Goal: Task Accomplishment & Management: Use online tool/utility

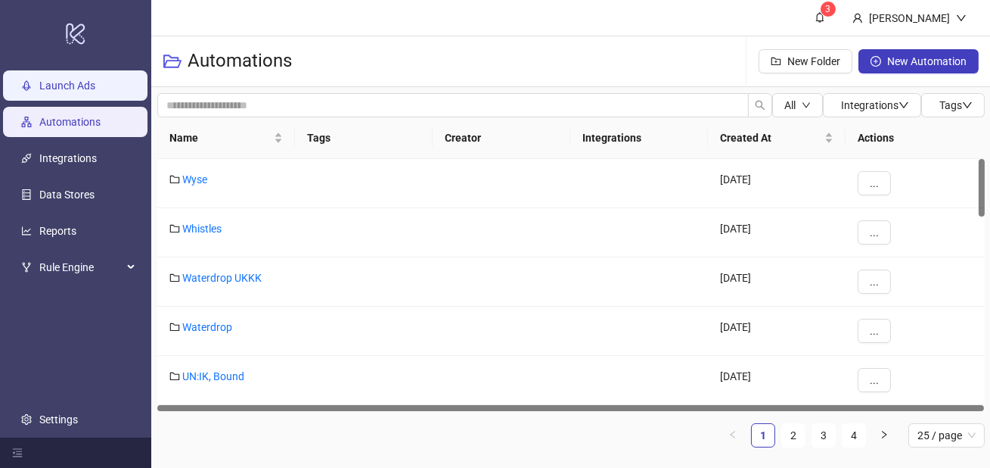
click at [69, 86] on link "Launch Ads" at bounding box center [67, 85] width 56 height 12
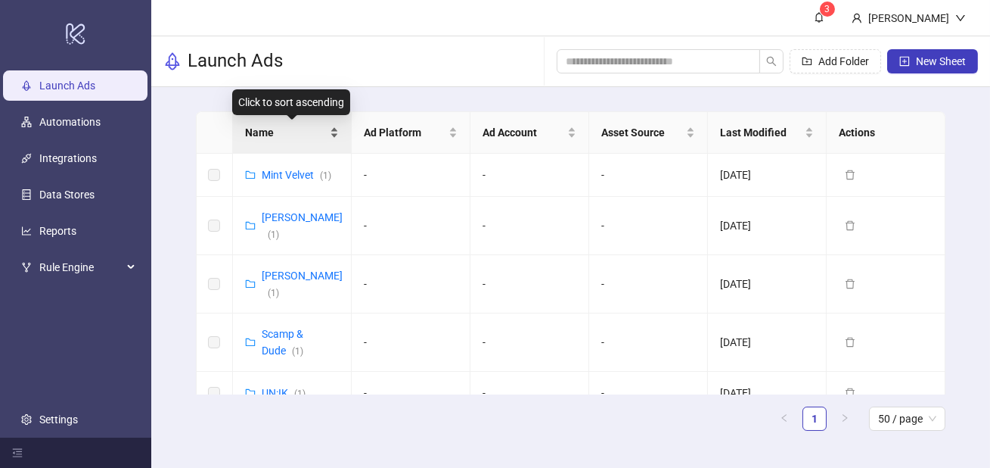
click at [283, 141] on div "Name" at bounding box center [292, 132] width 94 height 17
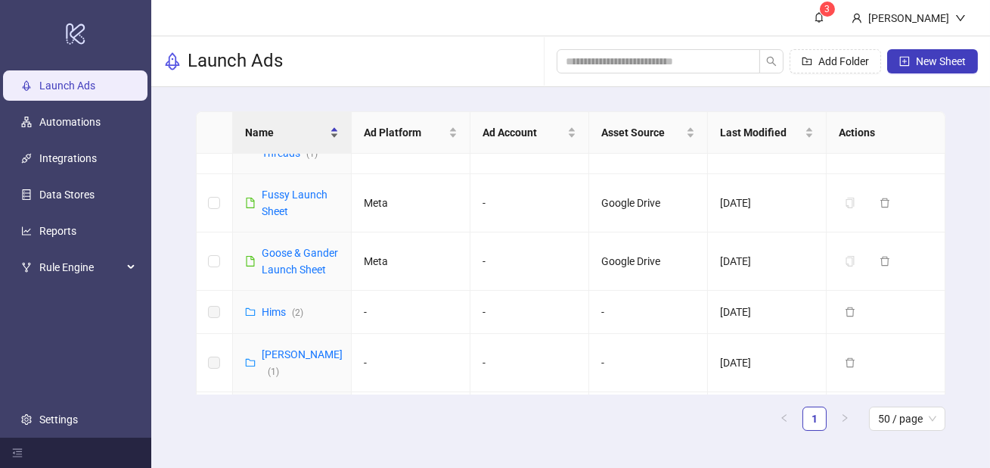
click at [288, 141] on div "Name" at bounding box center [292, 132] width 94 height 17
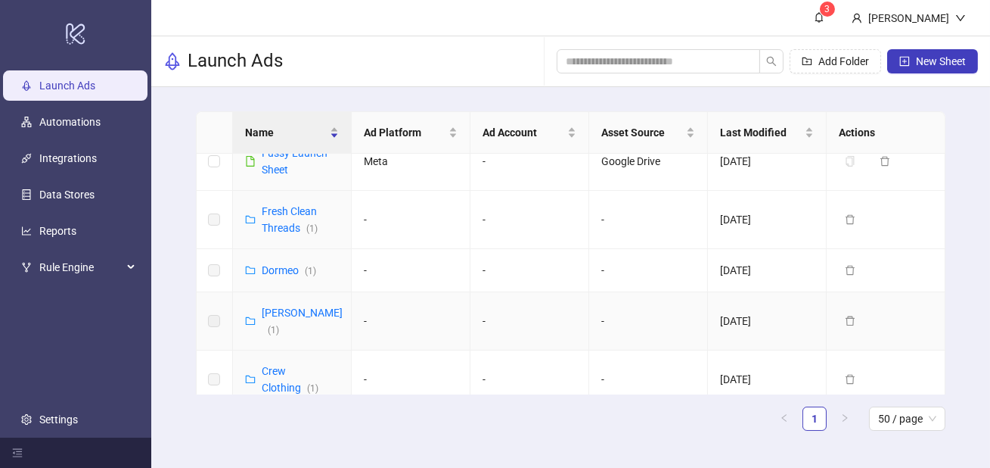
scroll to position [1569, 0]
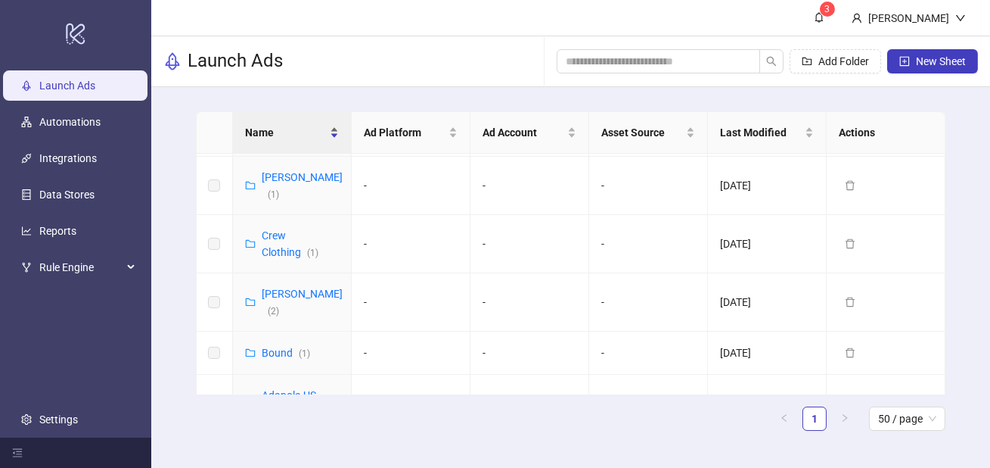
click at [283, 129] on span "Name" at bounding box center [286, 132] width 82 height 17
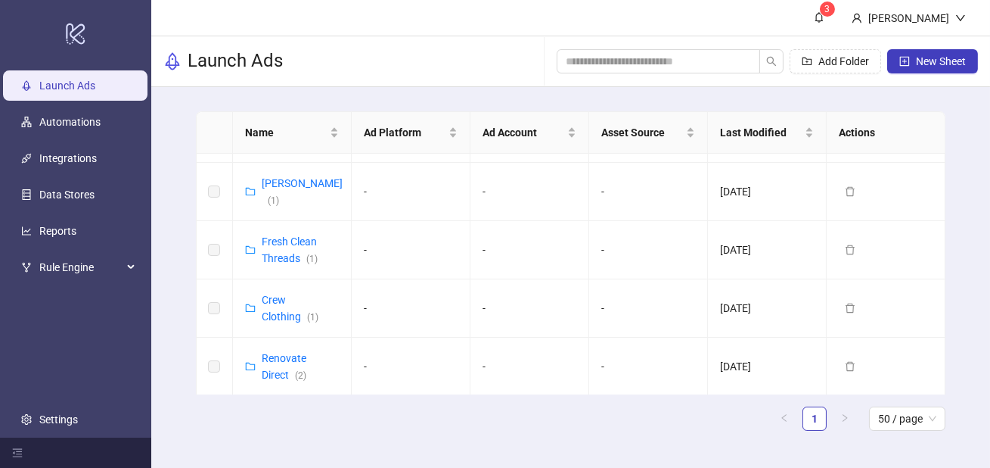
scroll to position [0, 0]
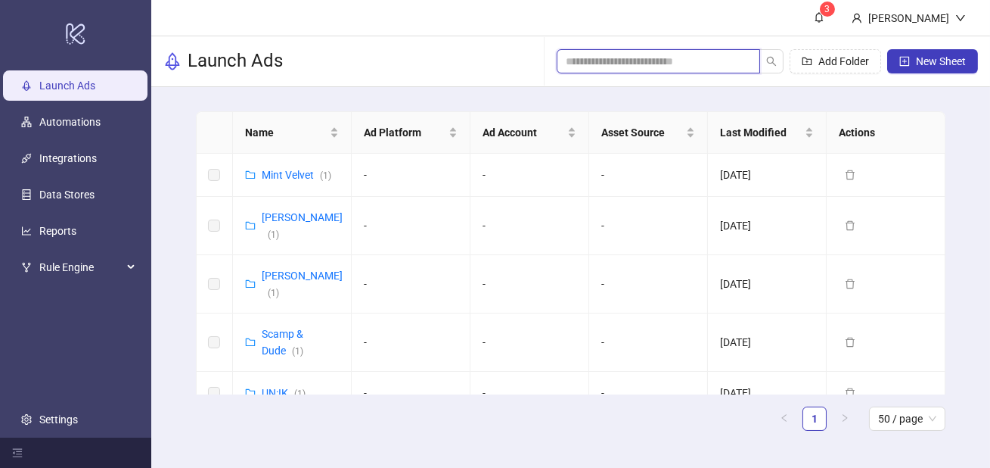
click at [580, 66] on input "search" at bounding box center [652, 61] width 173 height 17
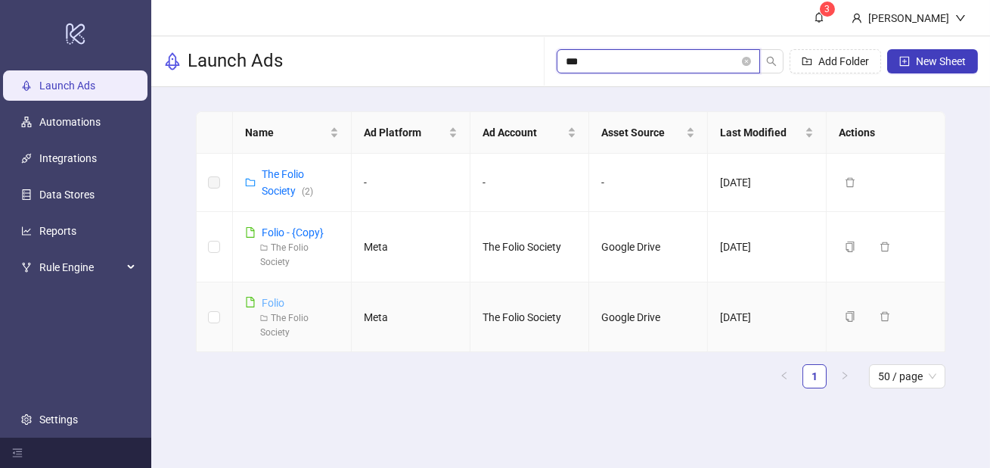
type input "***"
click at [278, 300] on link "Folio" at bounding box center [273, 303] width 23 height 12
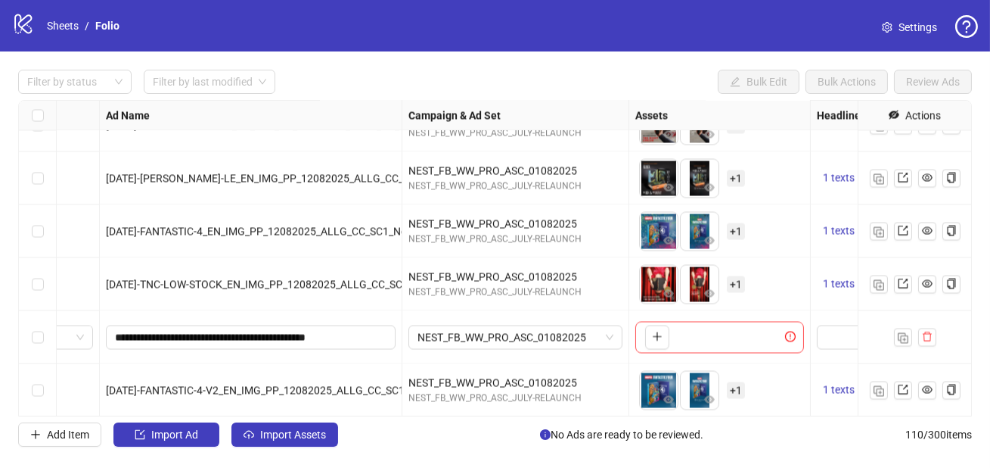
scroll to position [5540, 139]
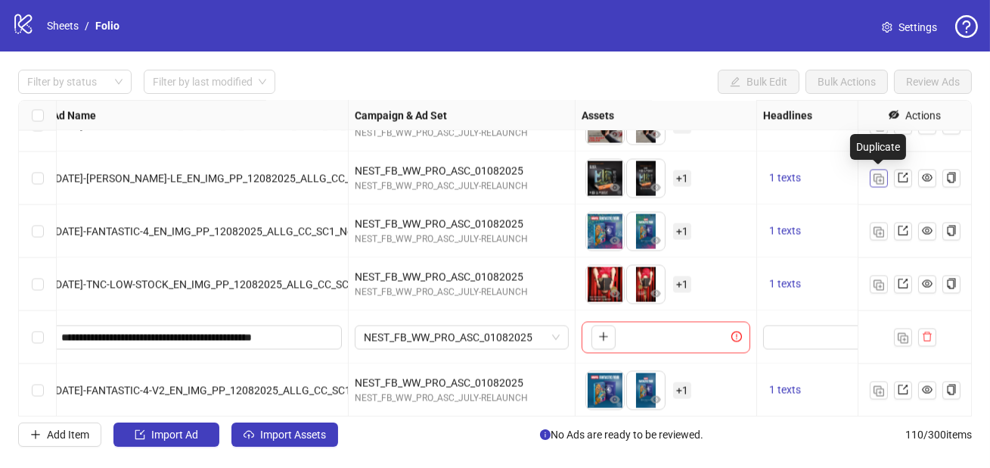
click at [880, 180] on img "button" at bounding box center [879, 179] width 11 height 11
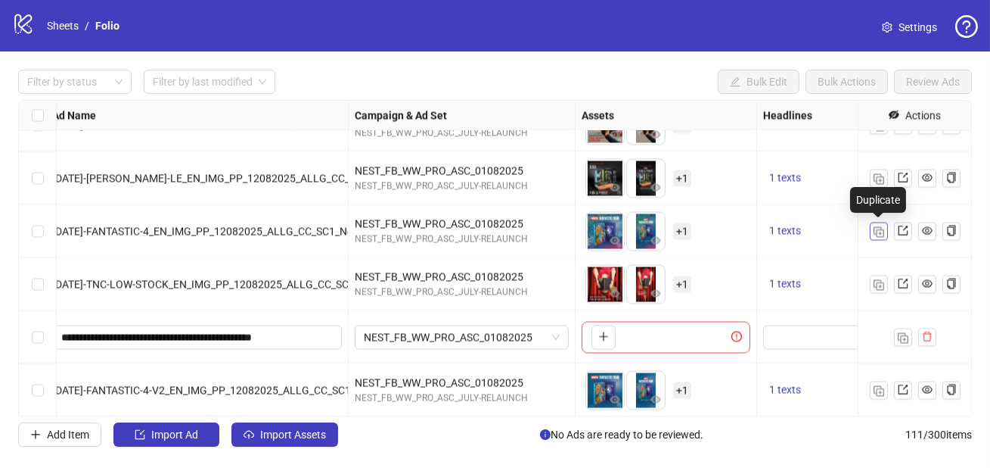
click at [878, 229] on img "button" at bounding box center [879, 232] width 11 height 11
click at [878, 282] on img "button" at bounding box center [879, 285] width 11 height 11
click at [873, 380] on div at bounding box center [914, 390] width 113 height 53
click at [878, 392] on img "button" at bounding box center [879, 391] width 11 height 11
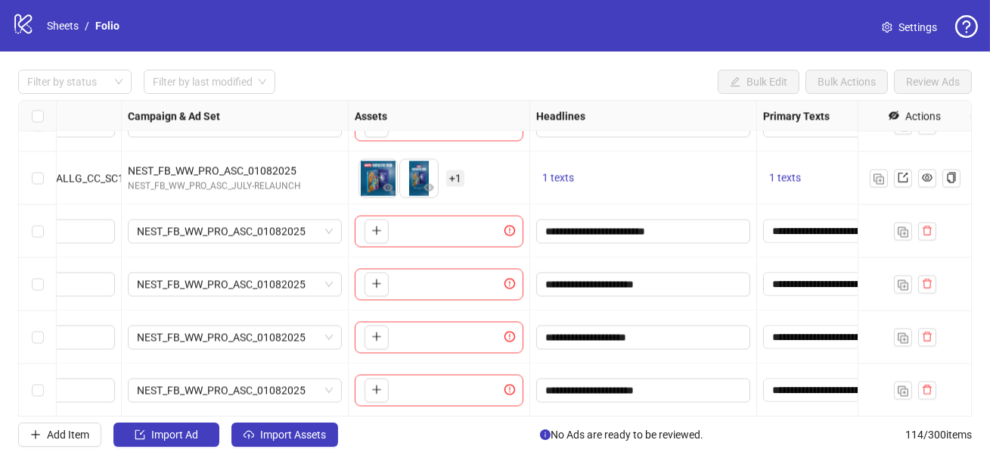
scroll to position [5753, 0]
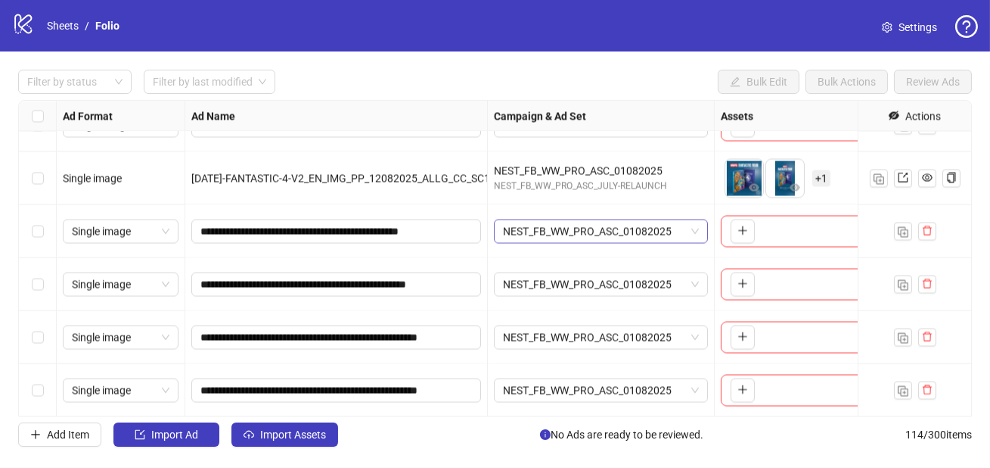
click at [603, 238] on span "NEST_FB_WW_PRO_ASC_01082025" at bounding box center [601, 230] width 196 height 23
click at [594, 237] on span "NEST_FB_WW_PRO_ASC_01082025" at bounding box center [601, 230] width 196 height 23
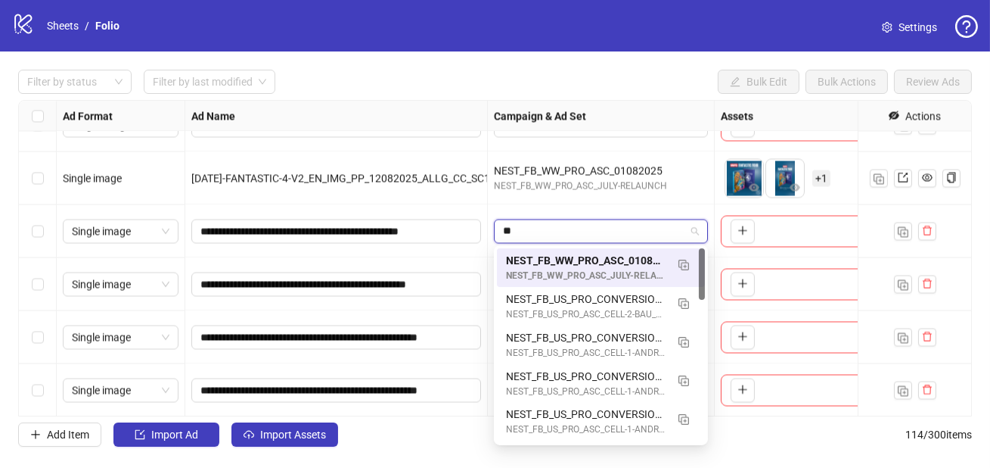
type input "***"
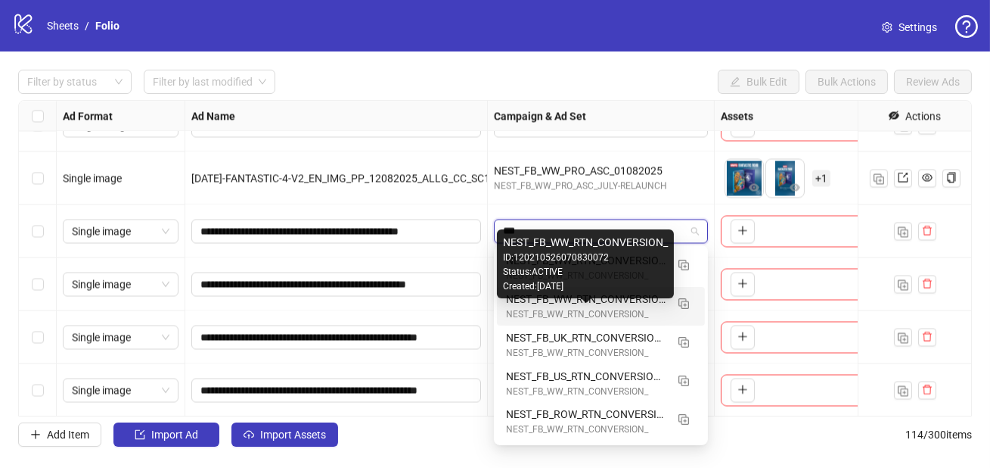
click at [567, 312] on div "NEST_FB_WW_RTN_CONVERSION_" at bounding box center [586, 314] width 160 height 14
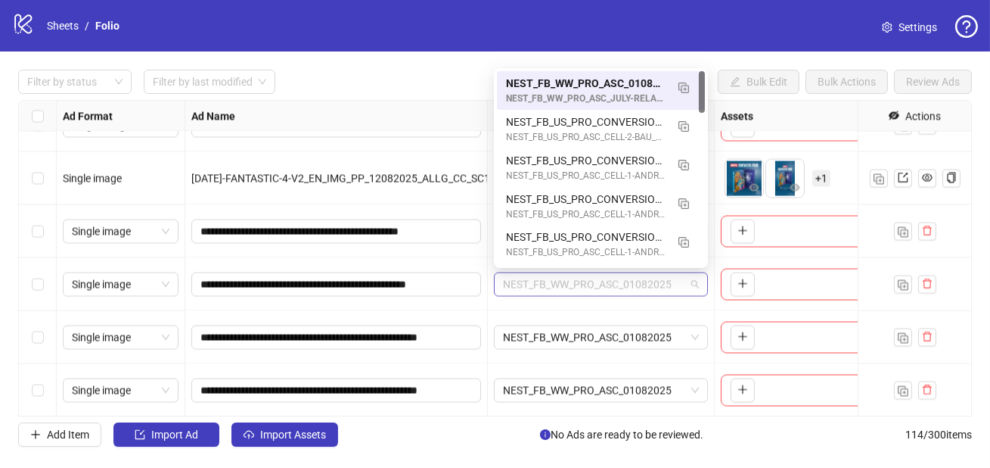
click at [558, 288] on span "NEST_FB_WW_PRO_ASC_01082025" at bounding box center [601, 283] width 196 height 23
type input "***"
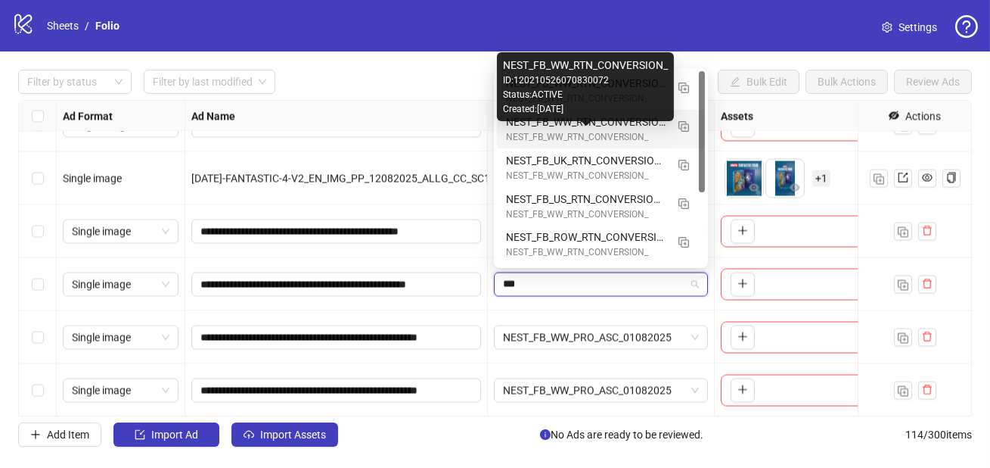
click at [630, 135] on div "NEST_FB_WW_RTN_CONVERSION_" at bounding box center [586, 137] width 160 height 14
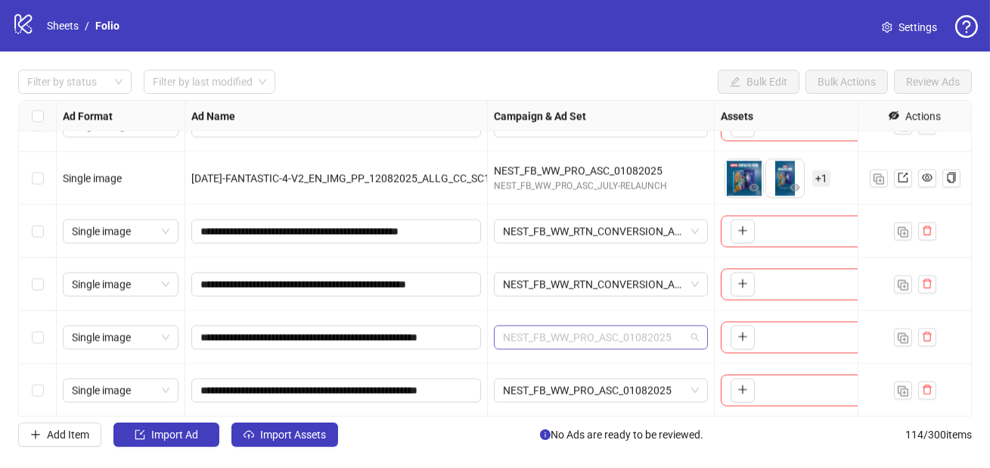
click at [548, 336] on span "NEST_FB_WW_PRO_ASC_01082025" at bounding box center [601, 336] width 196 height 23
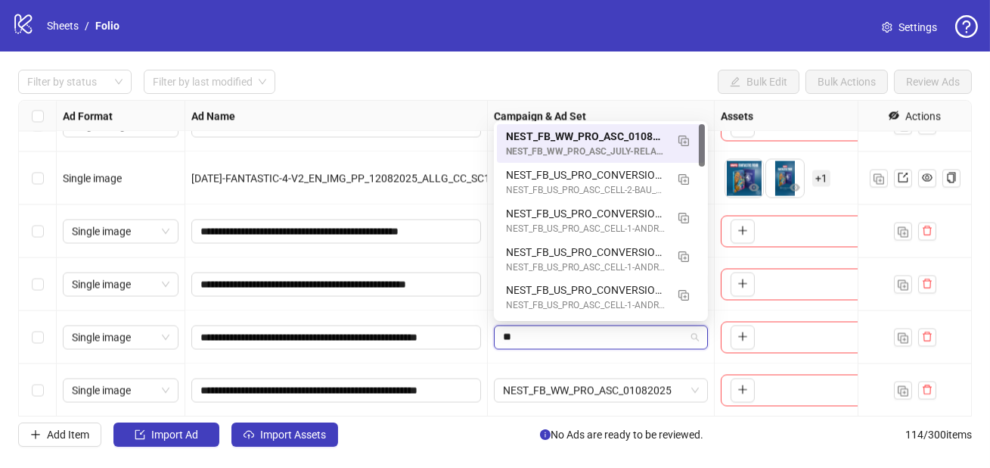
type input "***"
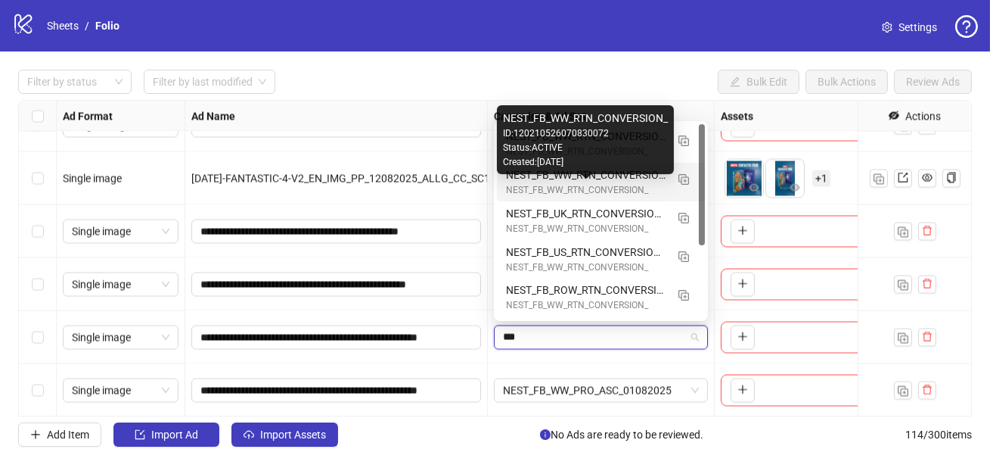
click at [604, 187] on div "NEST_FB_WW_RTN_CONVERSION_" at bounding box center [586, 190] width 160 height 14
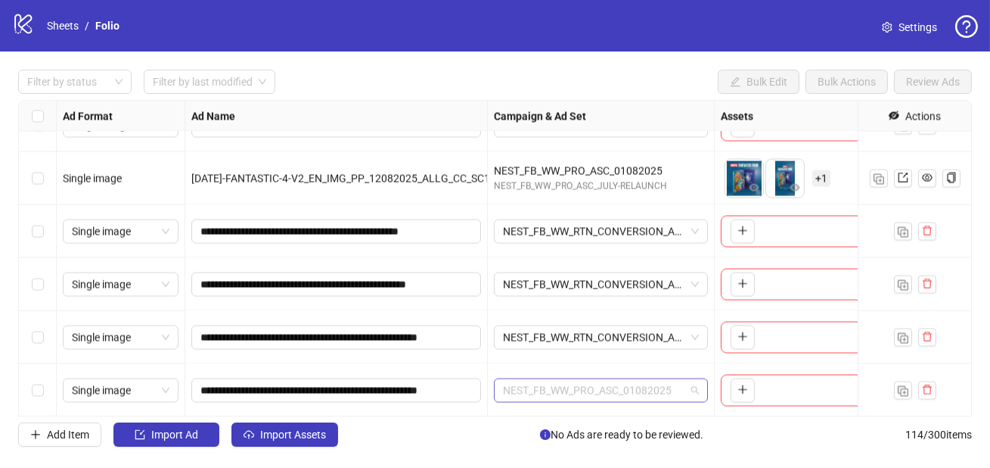
click at [601, 390] on span "NEST_FB_WW_PRO_ASC_01082025" at bounding box center [601, 389] width 196 height 23
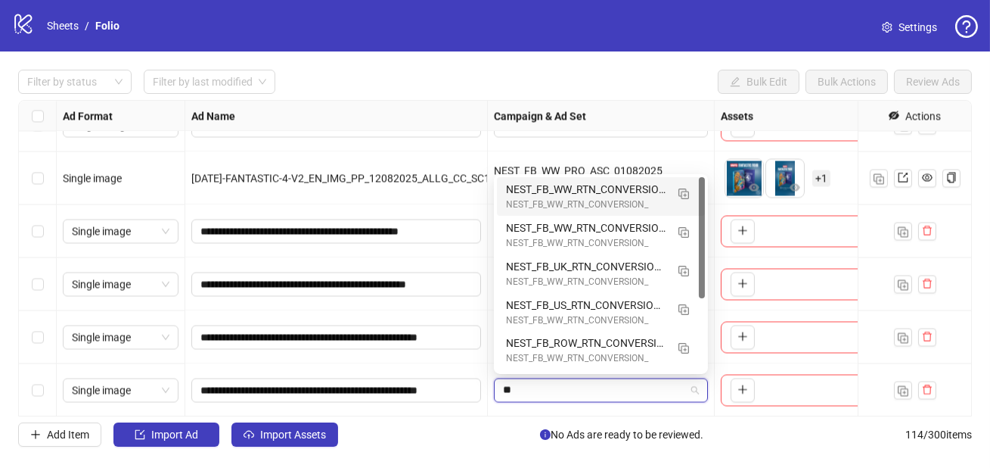
type input "***"
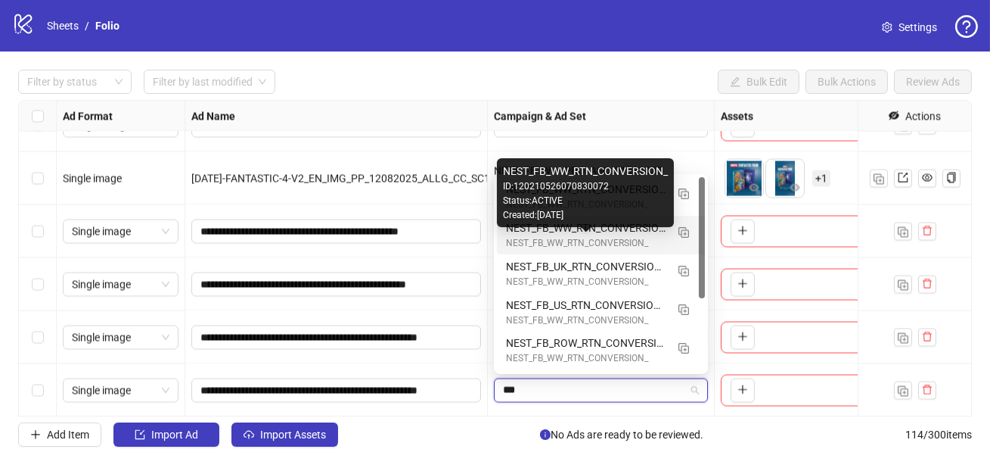
click at [626, 238] on div "NEST_FB_WW_RTN_CONVERSION_" at bounding box center [586, 243] width 160 height 14
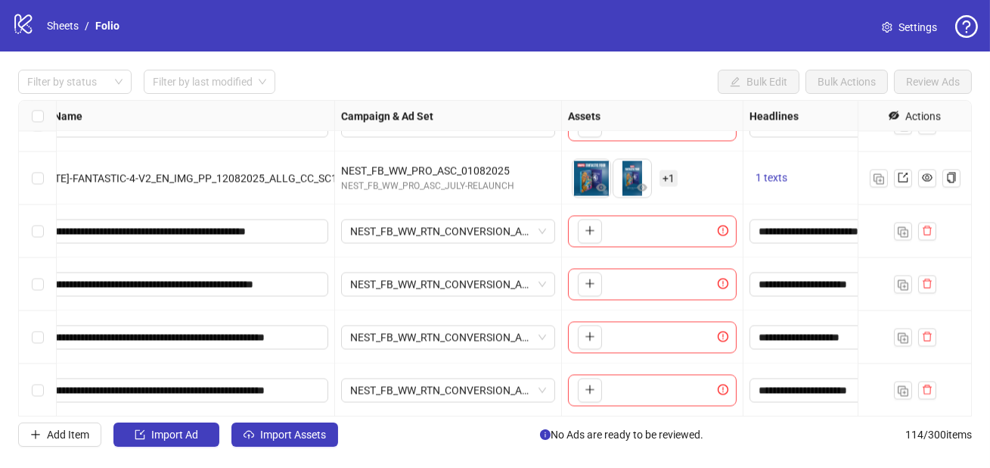
scroll to position [5753, 265]
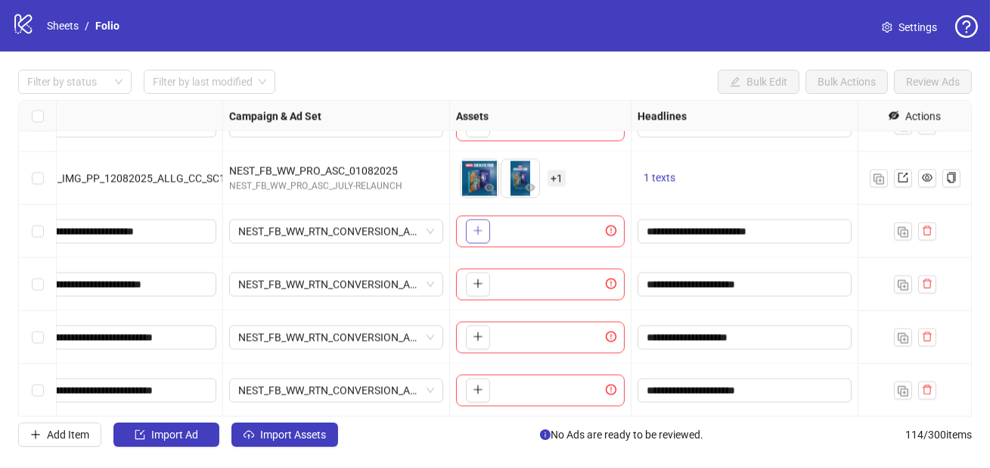
click at [488, 230] on button "button" at bounding box center [478, 231] width 24 height 24
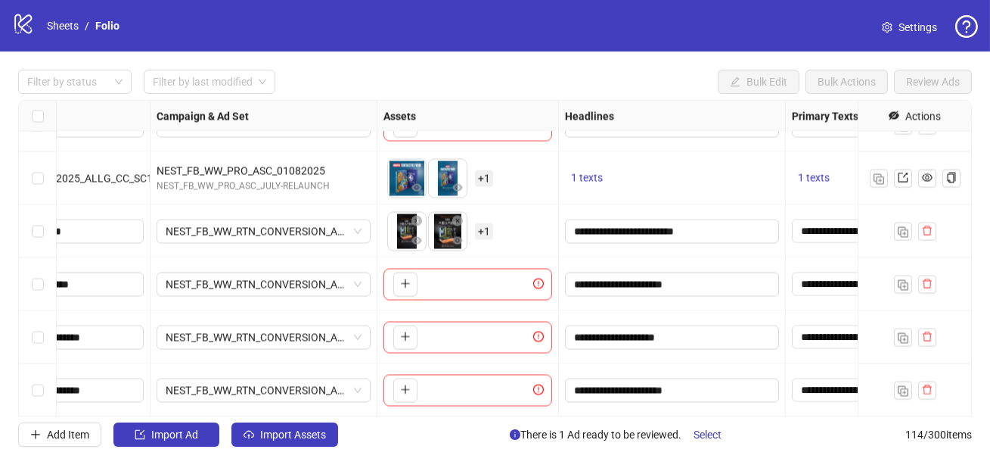
scroll to position [5753, 95]
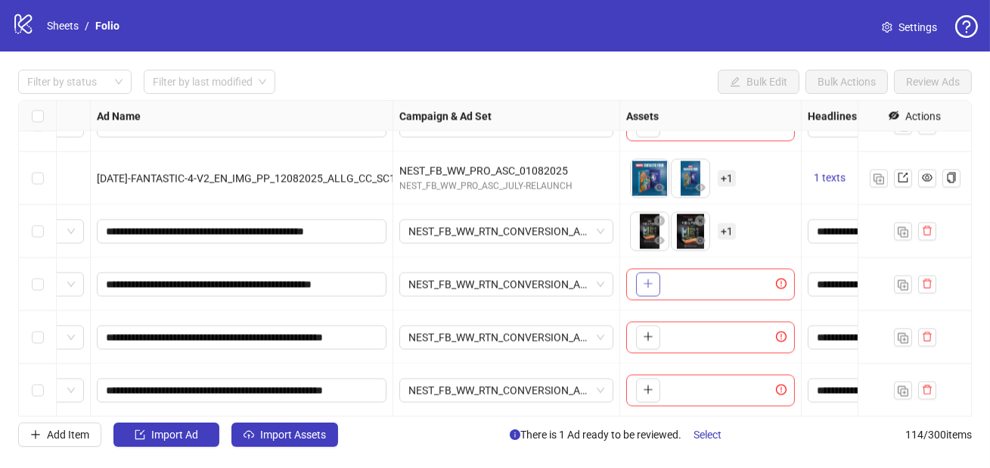
click at [653, 281] on icon "plus" at bounding box center [648, 283] width 11 height 11
click at [648, 331] on icon "plus" at bounding box center [648, 336] width 11 height 11
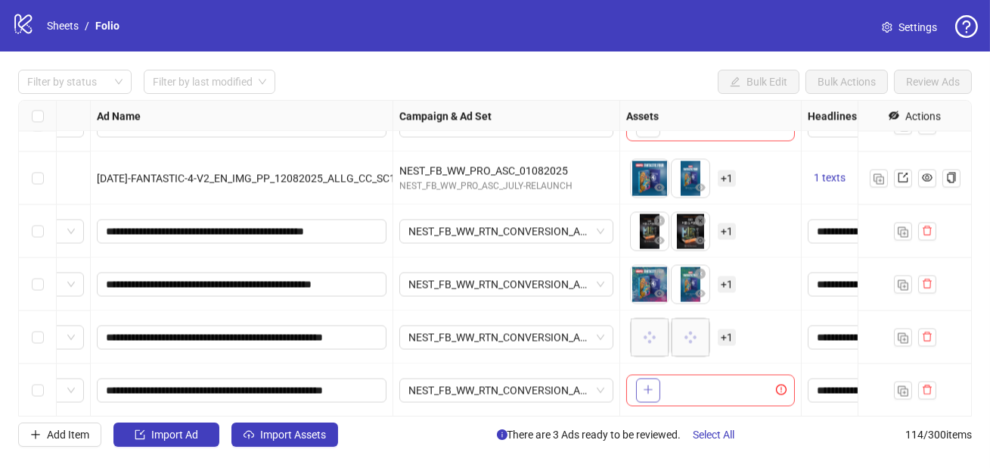
click at [648, 381] on button "button" at bounding box center [648, 390] width 24 height 24
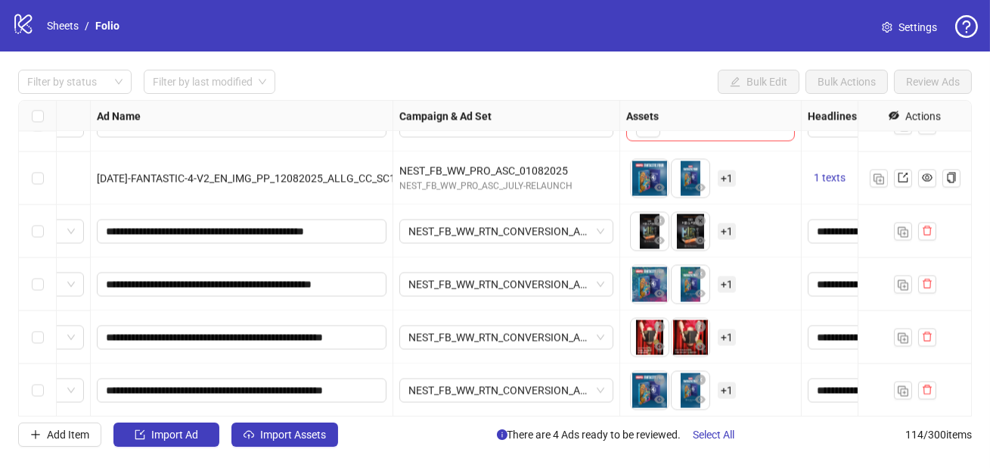
click at [724, 232] on span "+ 1" at bounding box center [727, 230] width 18 height 17
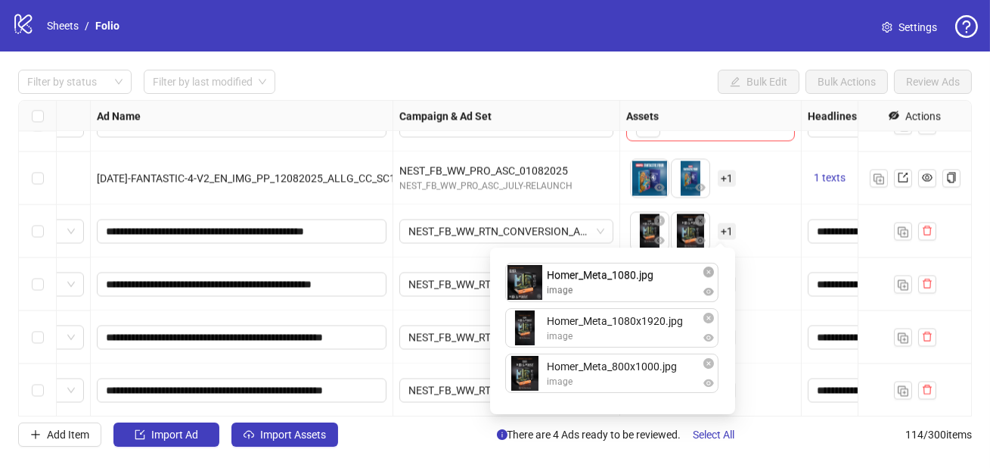
drag, startPoint x: 638, startPoint y: 385, endPoint x: 635, endPoint y: 269, distance: 116.6
click at [635, 269] on div "Homer_Meta_1080x1920.jpg image Homer_Meta_800x1000.jpg image Homer_Meta_1080.jp…" at bounding box center [612, 331] width 227 height 148
click at [760, 253] on div "To pick up a draggable item, press the space bar. While dragging, use the arrow…" at bounding box center [711, 230] width 169 height 47
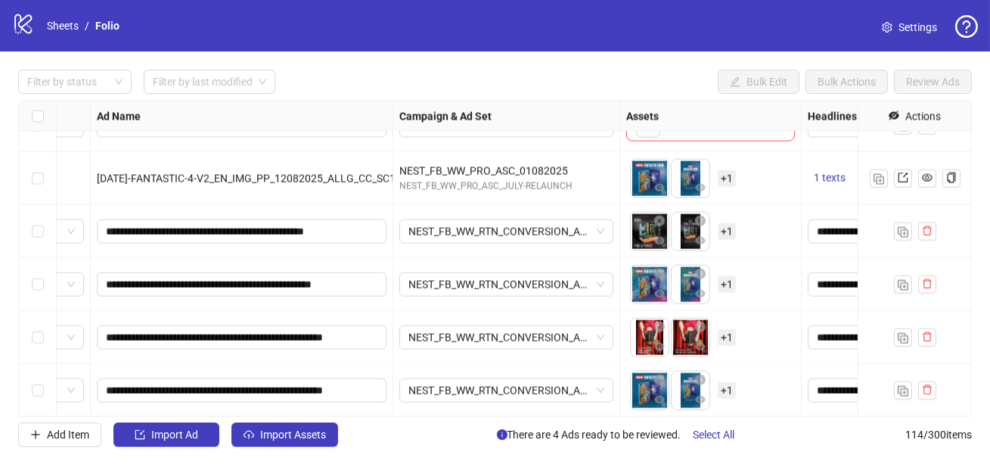
click at [723, 339] on span "+ 1" at bounding box center [727, 336] width 18 height 17
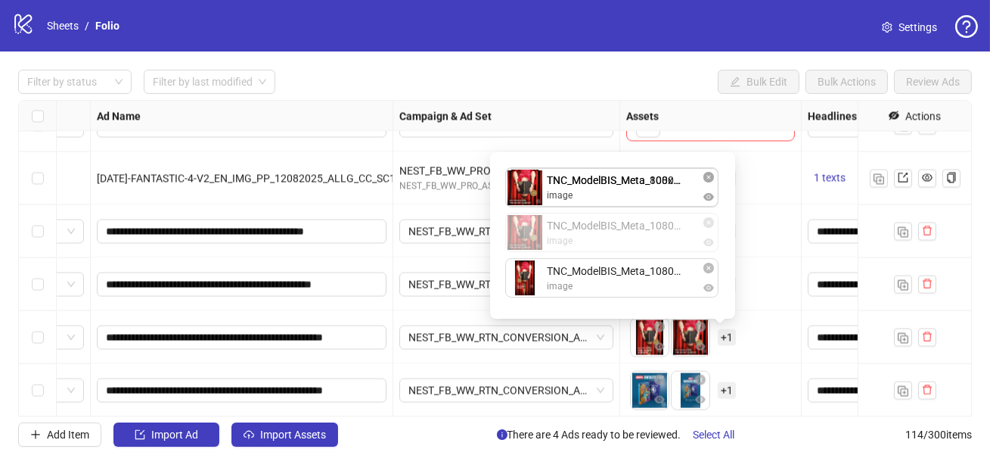
drag, startPoint x: 562, startPoint y: 245, endPoint x: 562, endPoint y: 220, distance: 25.0
click at [562, 220] on div "TNC_ModelBIS_Meta_800x1000.jpg image TNC_ModelBIS_Meta_1080.jpg image TNC_Model…" at bounding box center [612, 235] width 227 height 148
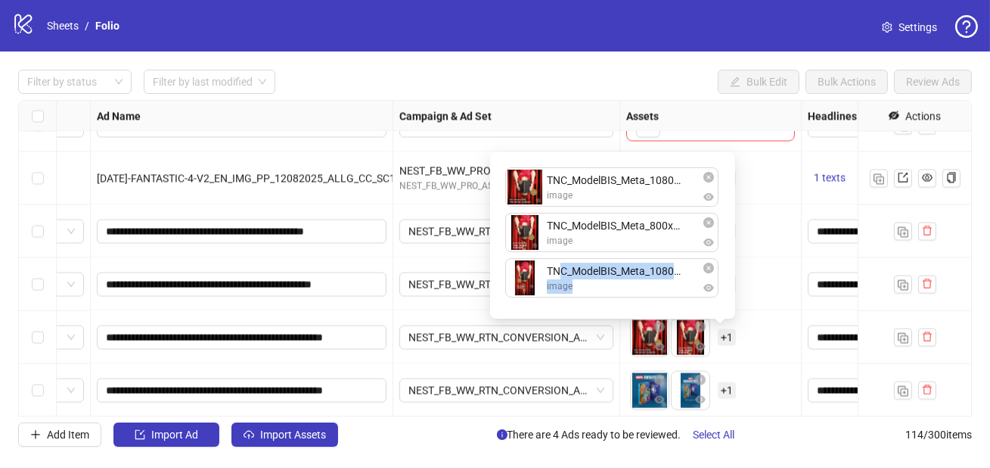
drag, startPoint x: 567, startPoint y: 297, endPoint x: 561, endPoint y: 269, distance: 28.8
click at [561, 269] on li "TNC_ModelBIS_Meta_1080x1920.jpg image" at bounding box center [612, 280] width 215 height 45
drag, startPoint x: 607, startPoint y: 288, endPoint x: 597, endPoint y: 256, distance: 33.3
click at [597, 256] on div "TNC_ModelBIS_Meta_1080.jpg image TNC_ModelBIS_Meta_800x1000.jpg image TNC_Model…" at bounding box center [612, 235] width 227 height 148
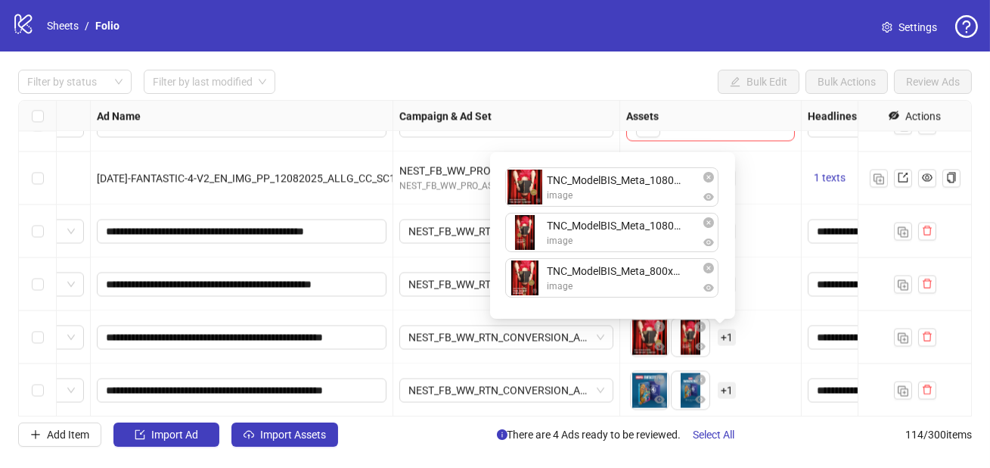
click at [744, 309] on div "To pick up a draggable item, press the space bar. While dragging, use the arrow…" at bounding box center [711, 283] width 182 height 53
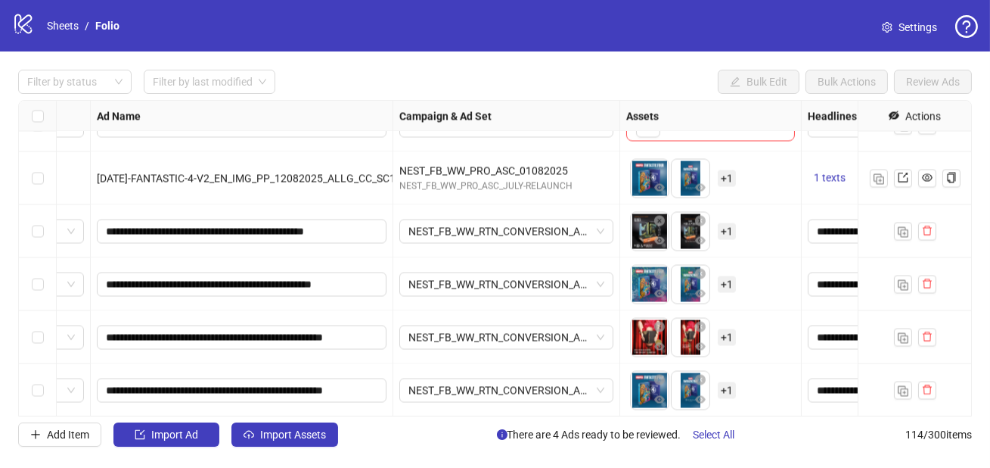
click at [725, 393] on span "+ 1" at bounding box center [727, 389] width 18 height 17
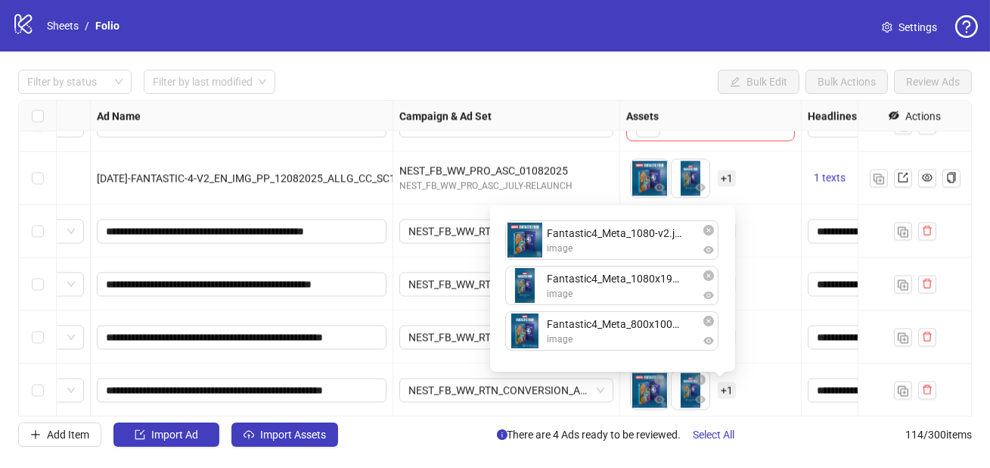
click at [757, 404] on div "To pick up a draggable item, press the space bar. While dragging, use the arrow…" at bounding box center [711, 389] width 169 height 47
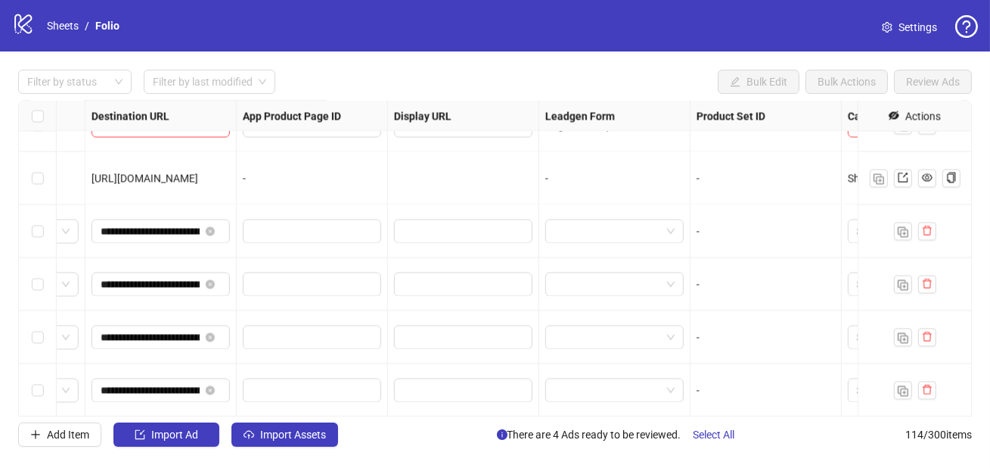
scroll to position [5753, 1824]
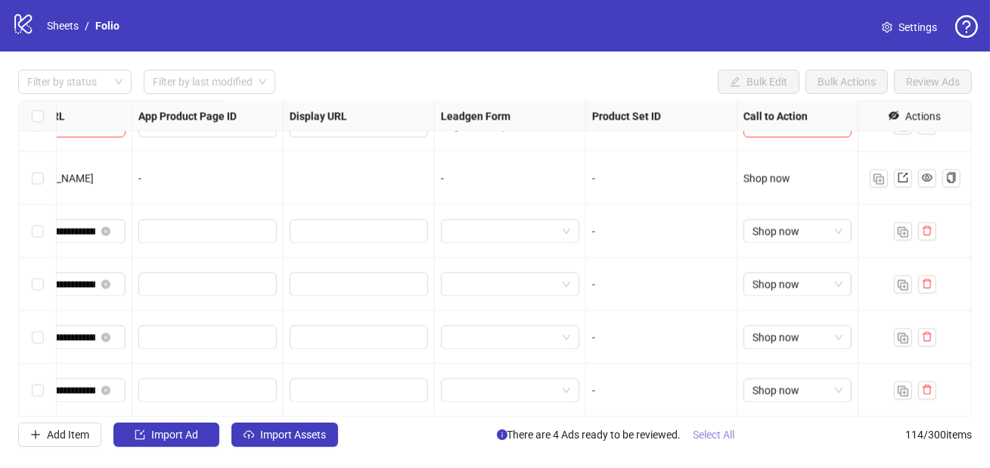
click at [709, 440] on span "Select All" at bounding box center [715, 434] width 42 height 12
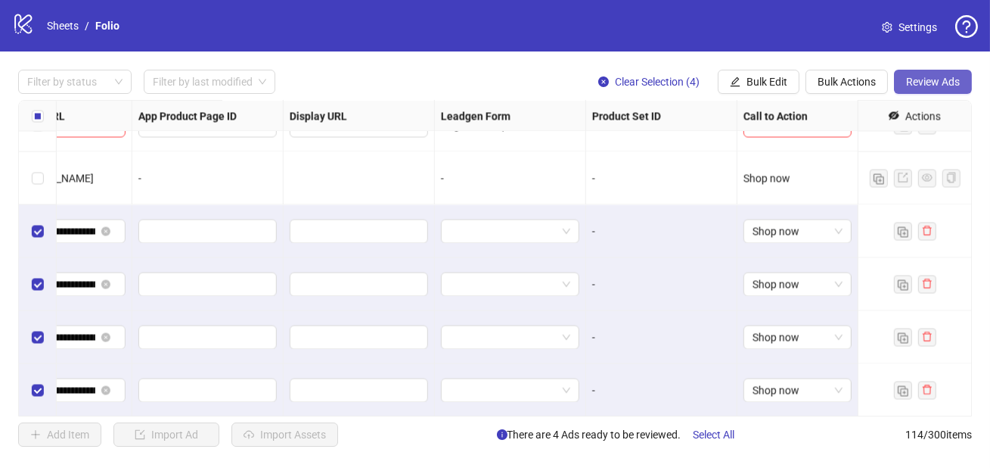
click at [922, 76] on span "Review Ads" at bounding box center [933, 82] width 54 height 12
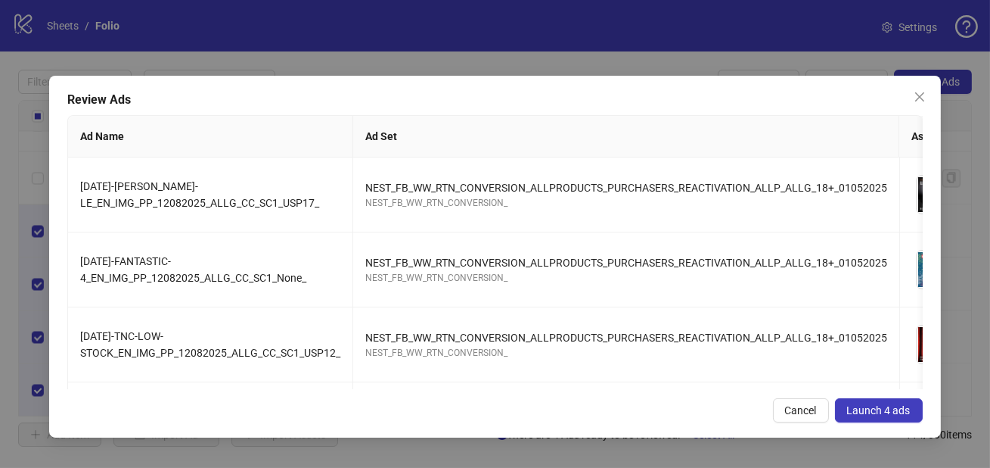
click at [874, 408] on span "Launch 4 ads" at bounding box center [879, 410] width 64 height 12
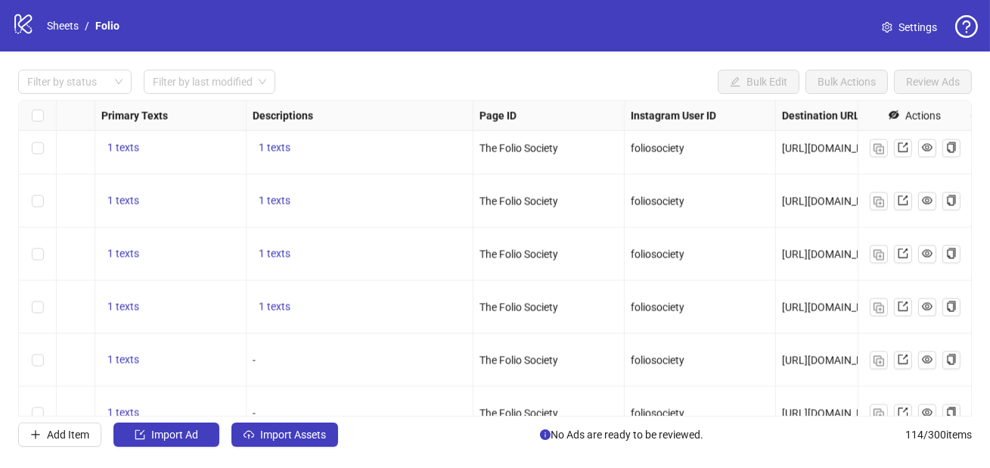
scroll to position [4723, 222]
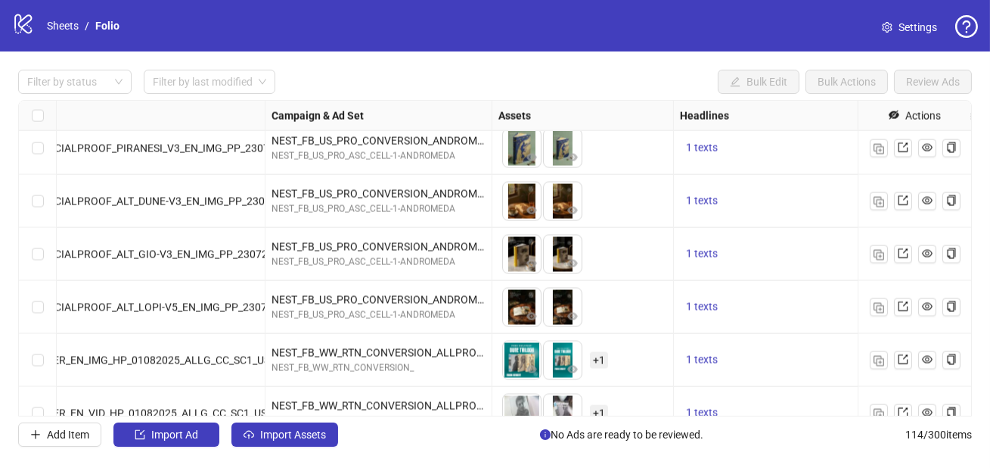
click at [31, 31] on icon at bounding box center [22, 24] width 17 height 20
click at [23, 29] on icon at bounding box center [22, 24] width 17 height 20
click at [66, 28] on link "Sheets" at bounding box center [63, 25] width 38 height 17
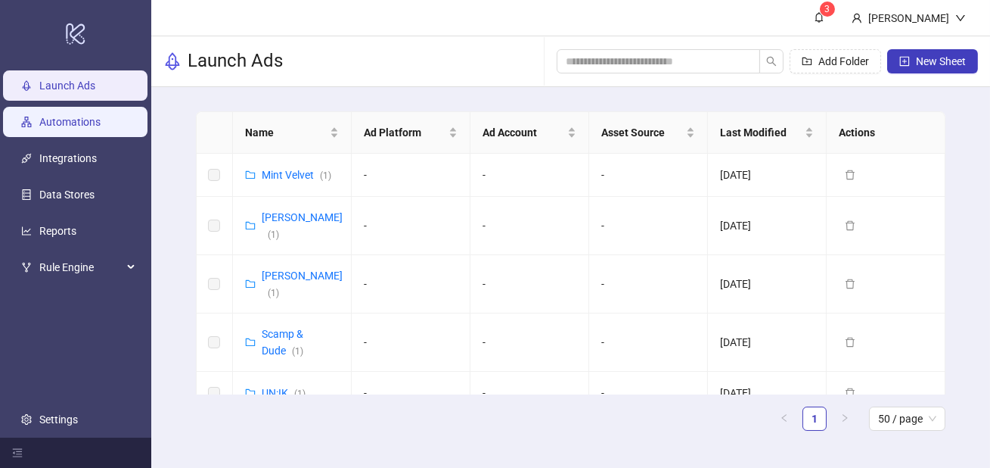
click at [60, 126] on link "Automations" at bounding box center [69, 122] width 61 height 12
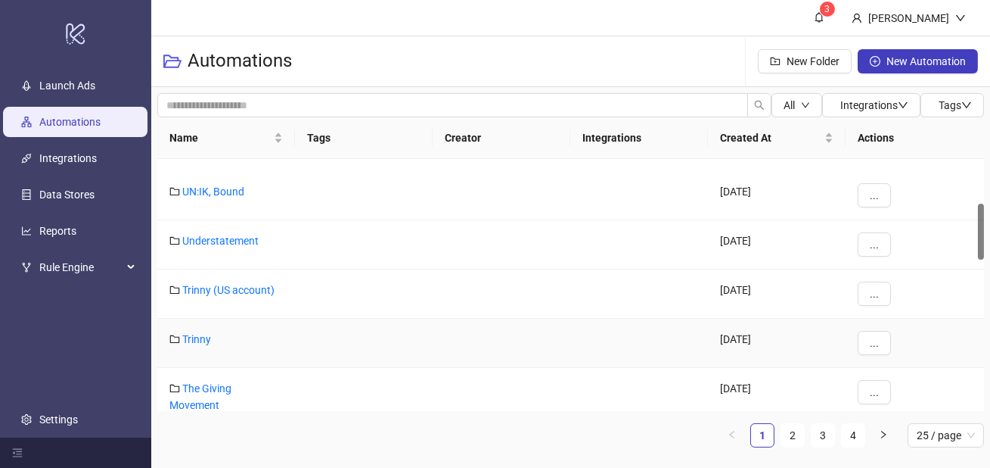
scroll to position [208, 0]
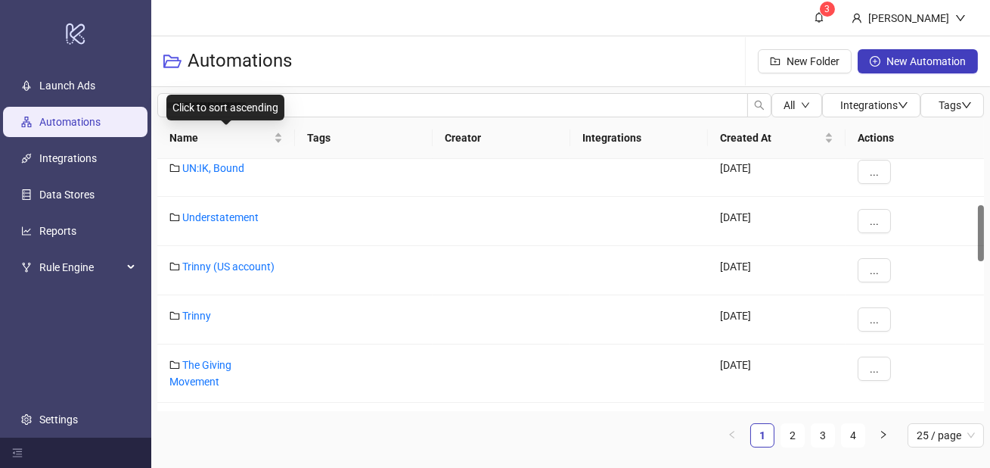
click at [285, 111] on div "Click to sort ascending" at bounding box center [225, 108] width 118 height 26
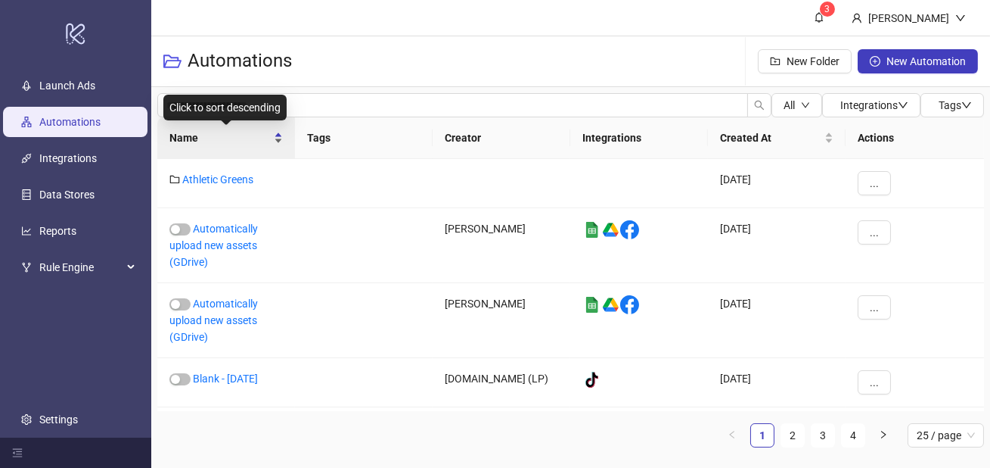
click at [218, 143] on span "Name" at bounding box center [219, 137] width 101 height 17
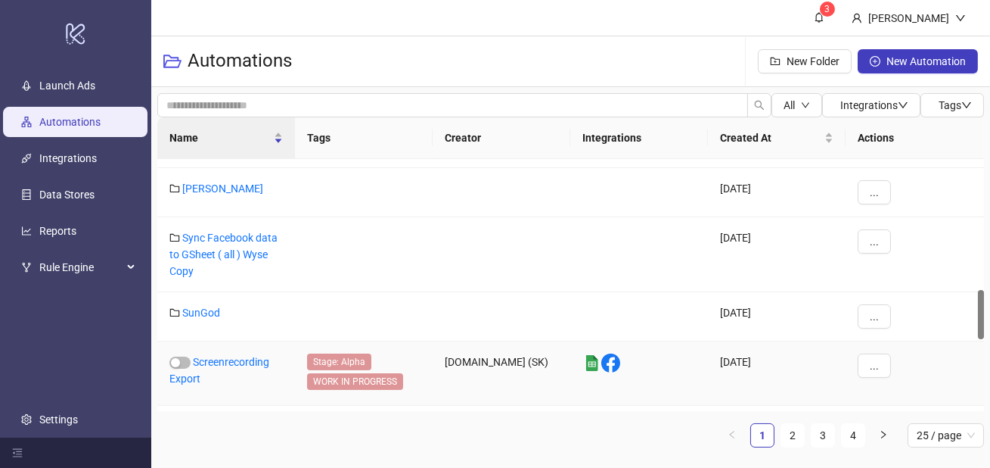
scroll to position [1054, 0]
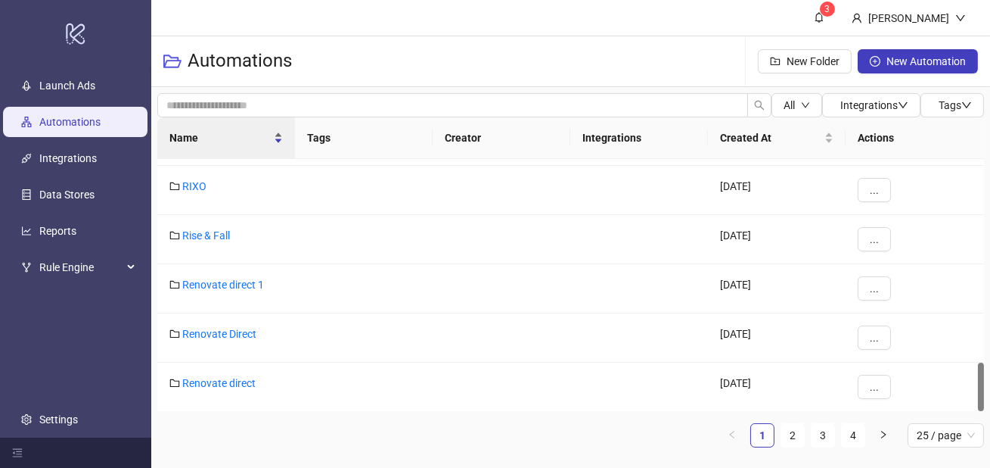
click at [250, 130] on span "Name" at bounding box center [219, 137] width 101 height 17
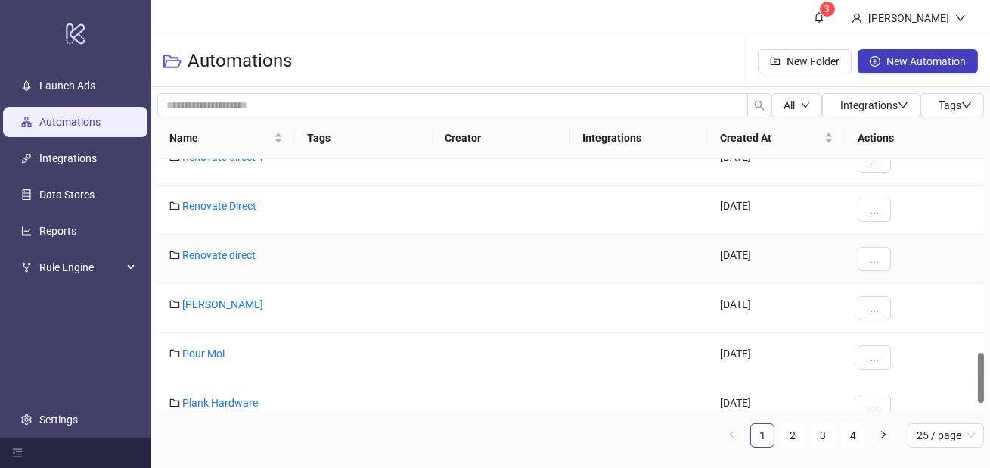
scroll to position [1012, 0]
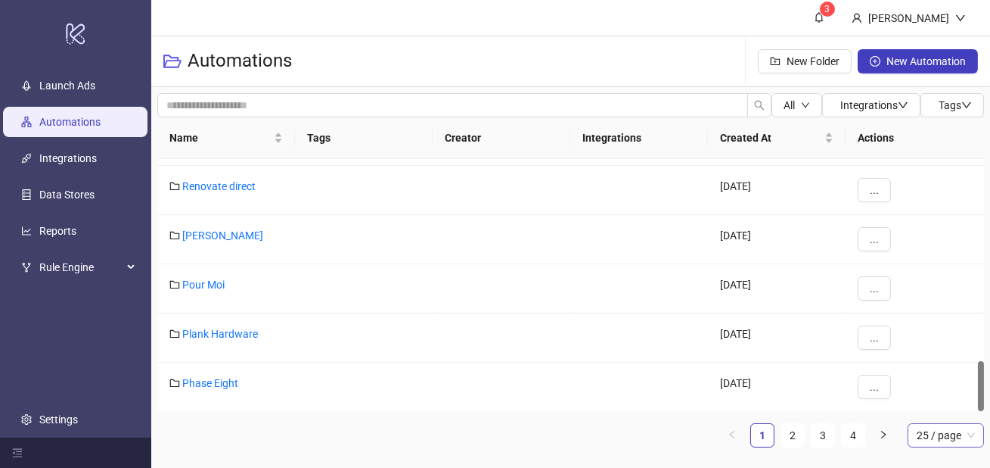
click at [941, 430] on span "25 / page" at bounding box center [946, 435] width 58 height 23
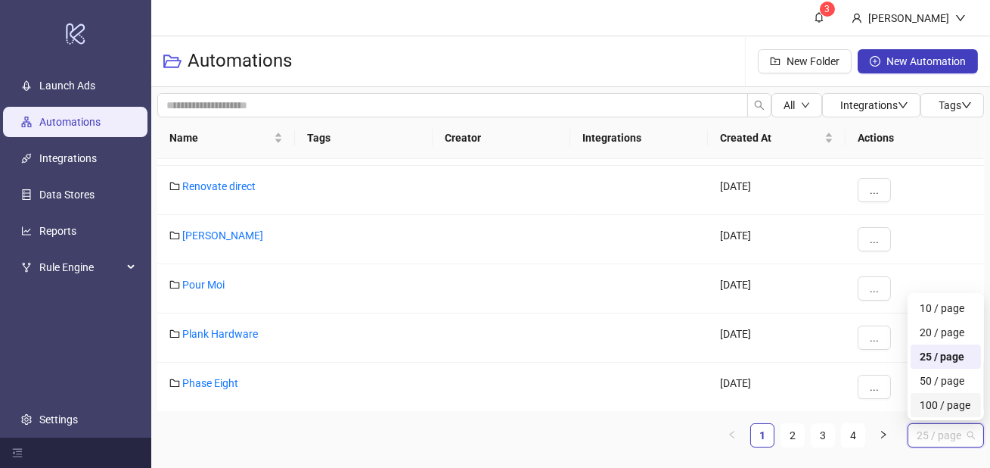
click at [941, 400] on div "100 / page" at bounding box center [946, 404] width 52 height 17
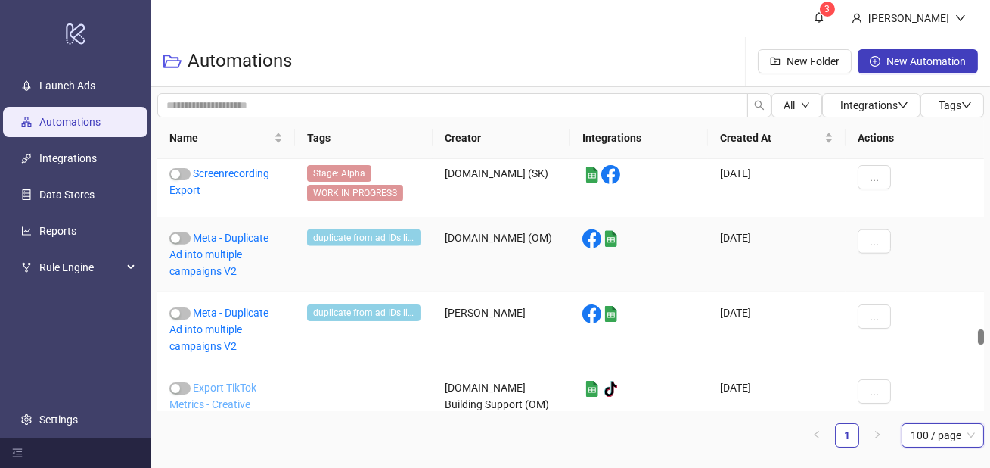
scroll to position [3253, 0]
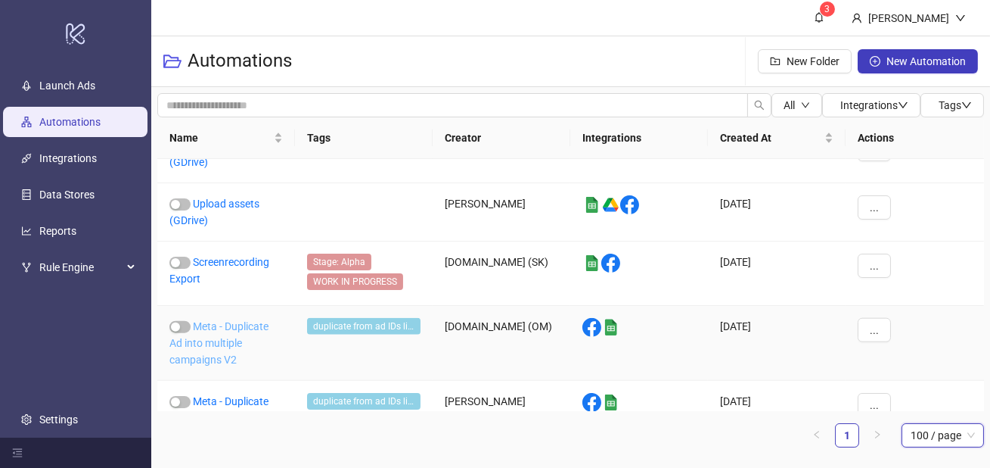
click at [227, 335] on link "Meta - Duplicate Ad into multiple campaigns V2" at bounding box center [218, 342] width 99 height 45
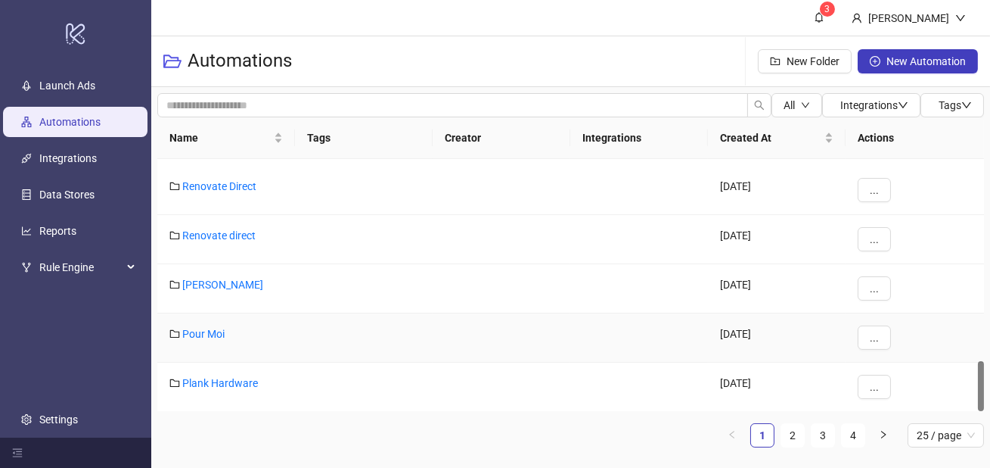
scroll to position [1012, 0]
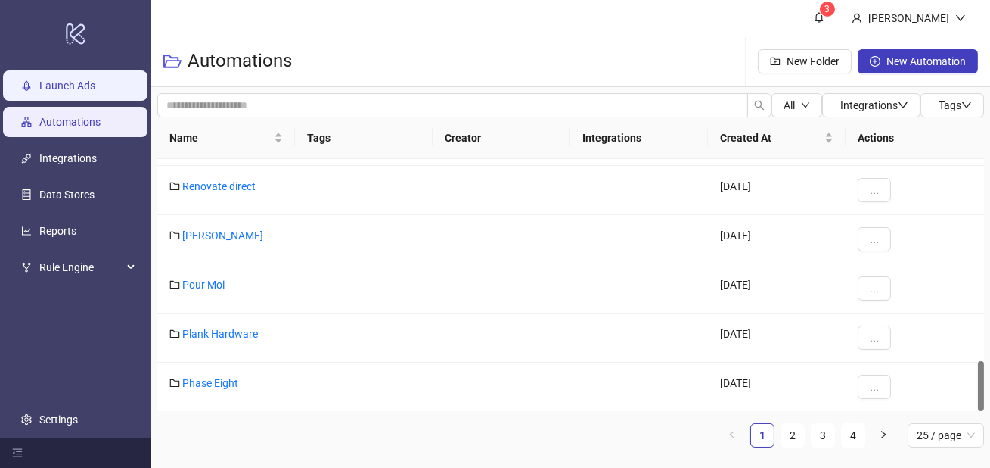
click at [76, 81] on link "Launch Ads" at bounding box center [67, 85] width 56 height 12
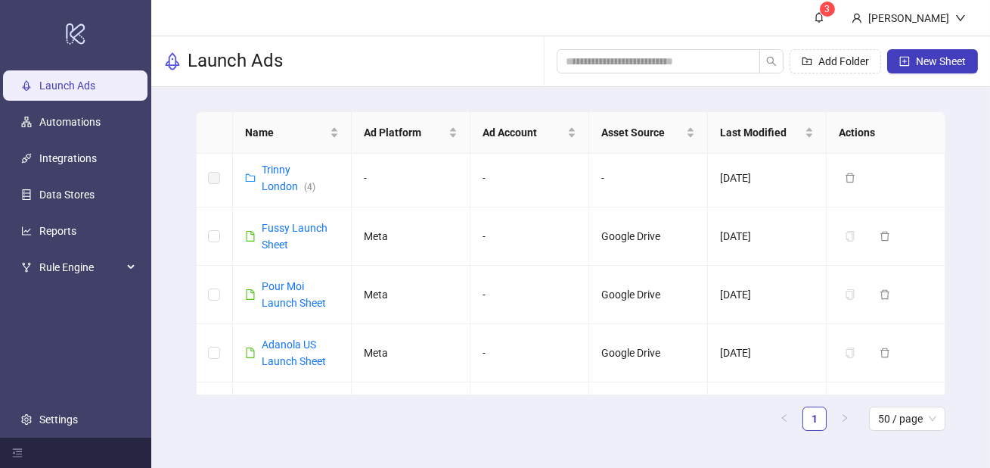
scroll to position [1569, 0]
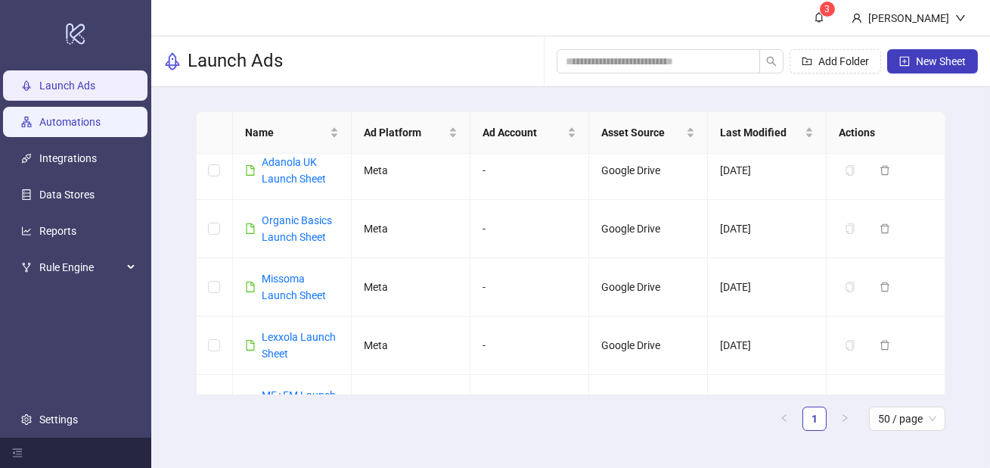
click at [94, 128] on link "Automations" at bounding box center [69, 122] width 61 height 12
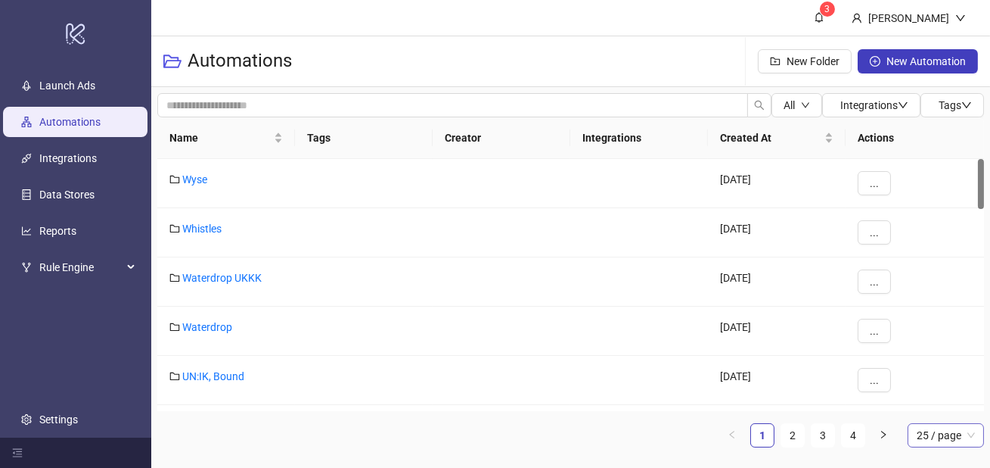
click at [931, 437] on span "25 / page" at bounding box center [946, 435] width 58 height 23
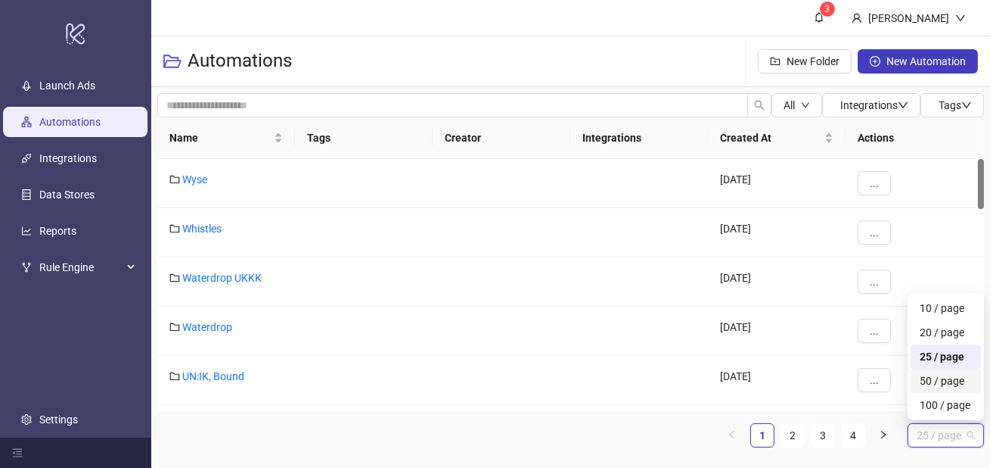
click at [938, 393] on div "100 / page" at bounding box center [946, 405] width 70 height 24
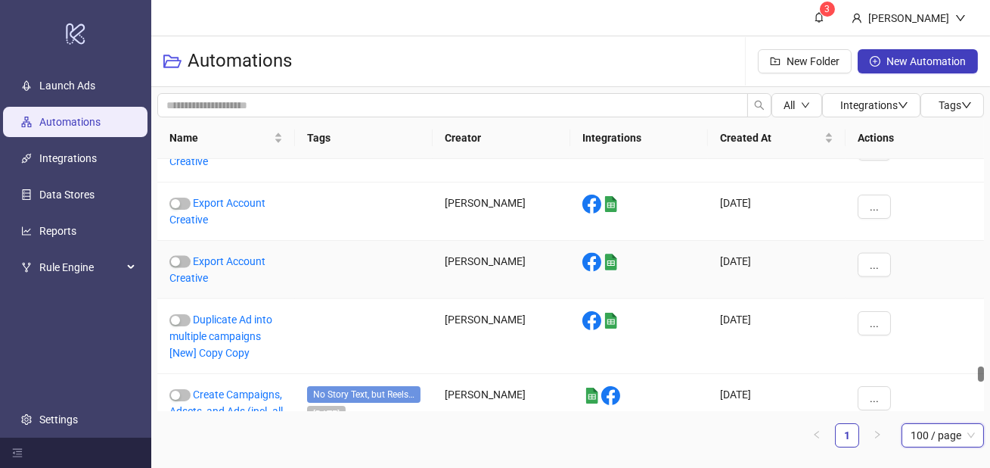
scroll to position [4311, 0]
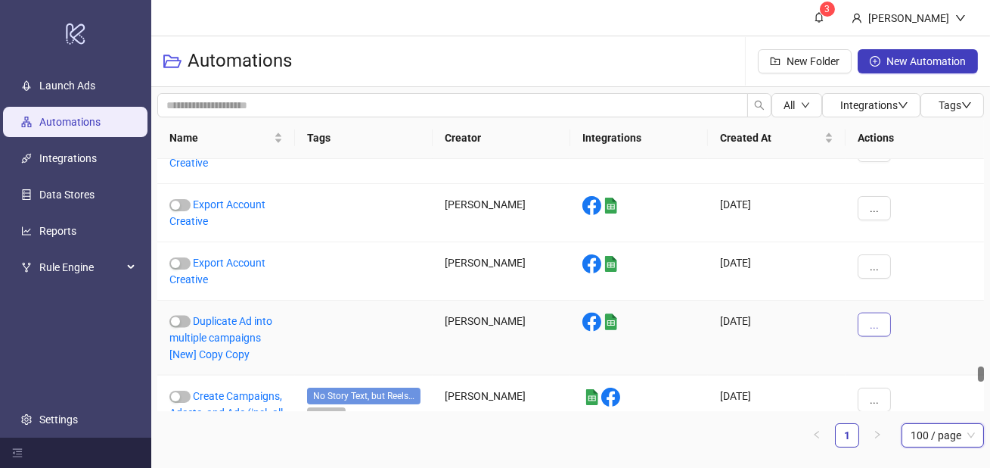
click at [882, 322] on button "..." at bounding box center [874, 324] width 33 height 24
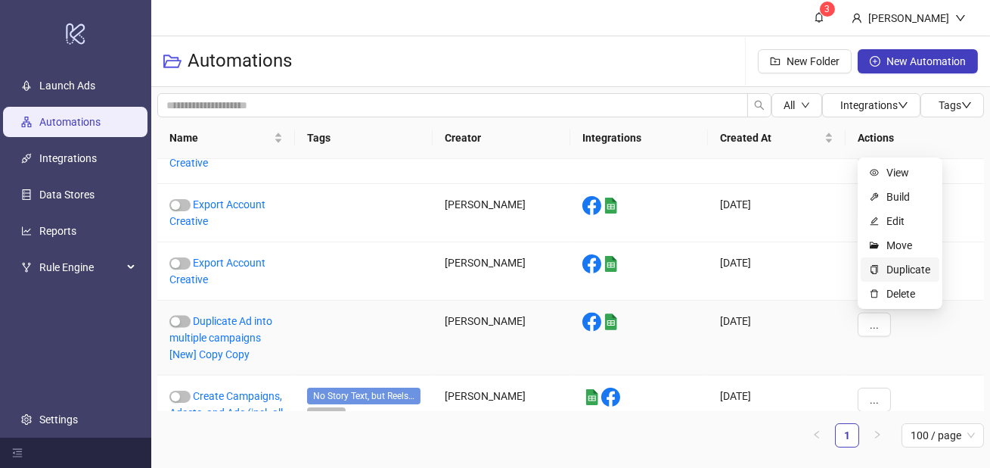
click at [906, 269] on span "Duplicate" at bounding box center [909, 269] width 44 height 17
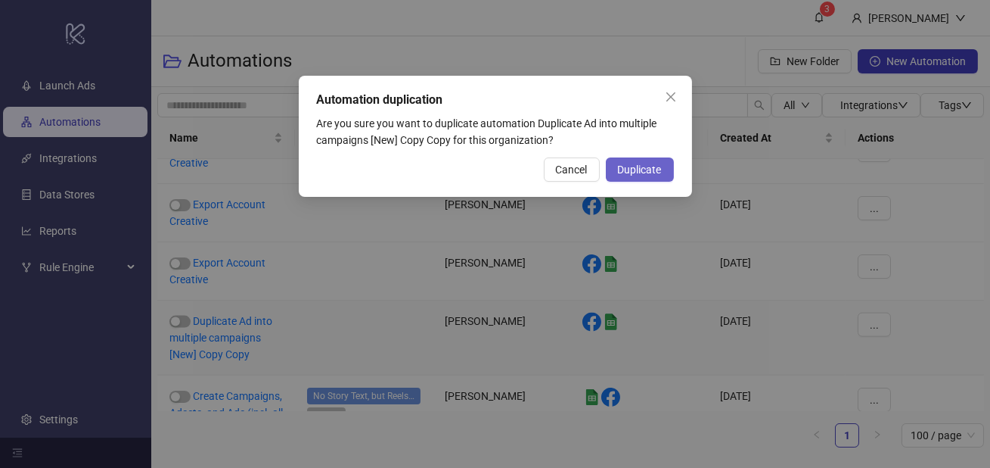
click at [636, 173] on span "Duplicate" at bounding box center [640, 169] width 44 height 12
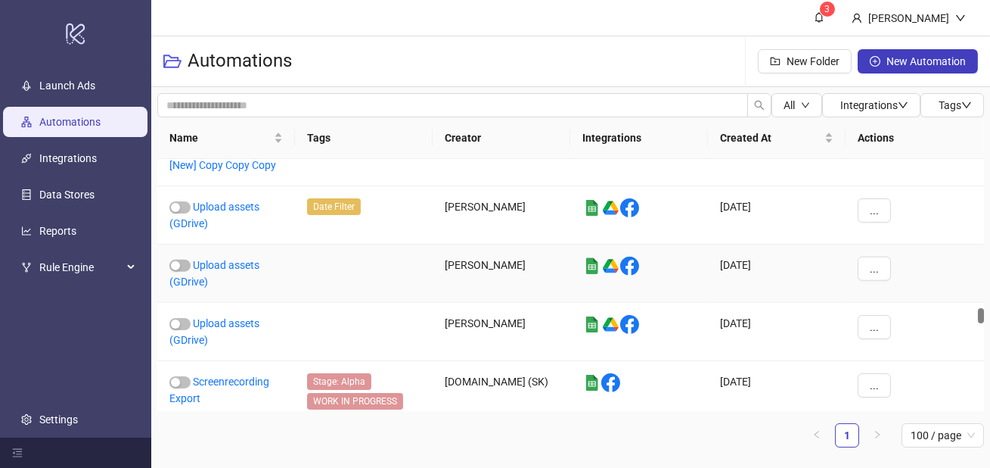
scroll to position [3143, 0]
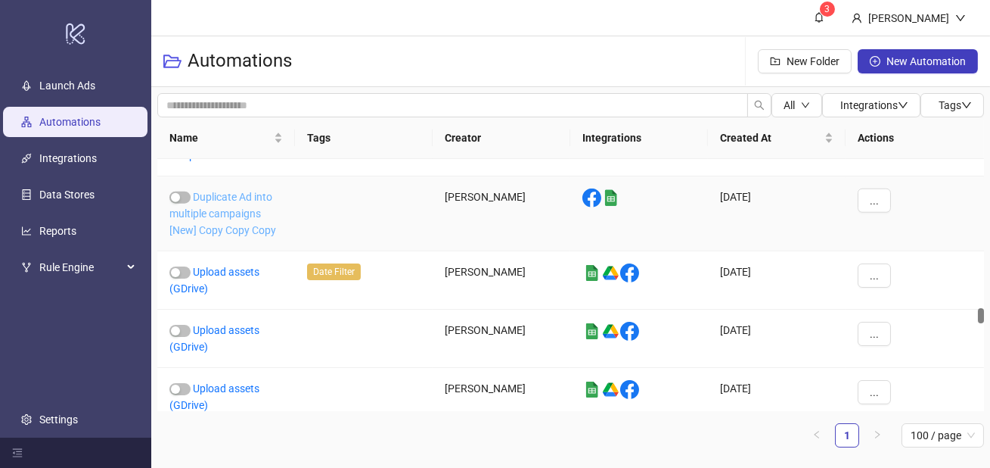
click at [230, 206] on link "Duplicate Ad into multiple campaigns [New] Copy Copy Copy" at bounding box center [222, 213] width 107 height 45
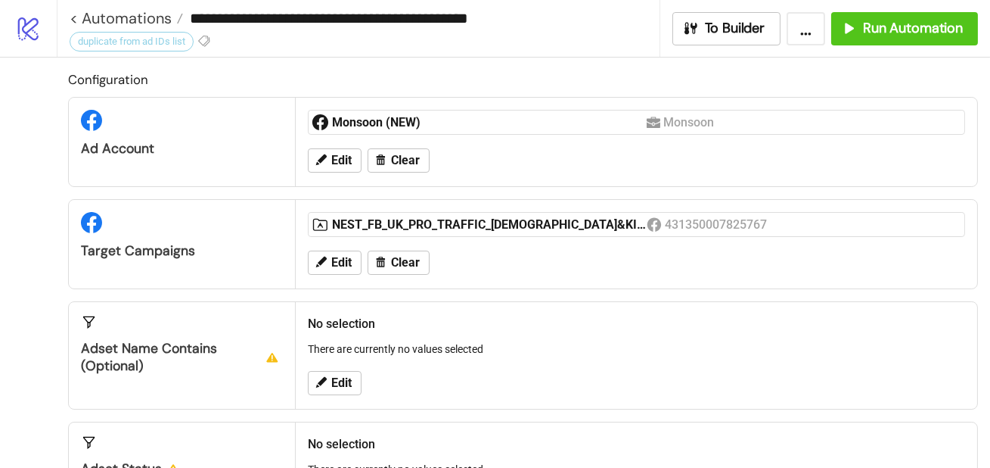
type input "**********"
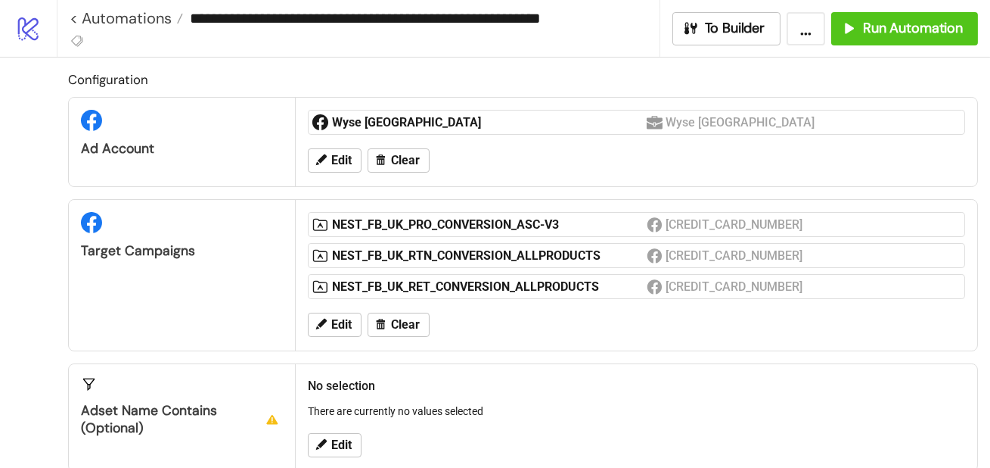
click at [399, 110] on div "Wyse London Wyse London" at bounding box center [637, 122] width 658 height 25
click at [409, 121] on div "Wyse London" at bounding box center [489, 122] width 315 height 17
click at [330, 165] on button "Edit" at bounding box center [335, 160] width 54 height 24
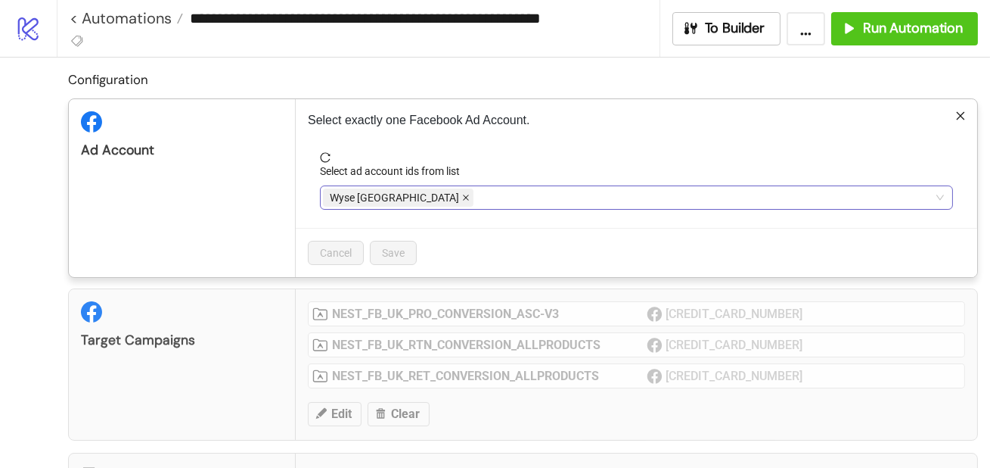
click at [462, 196] on icon "close" at bounding box center [466, 198] width 8 height 8
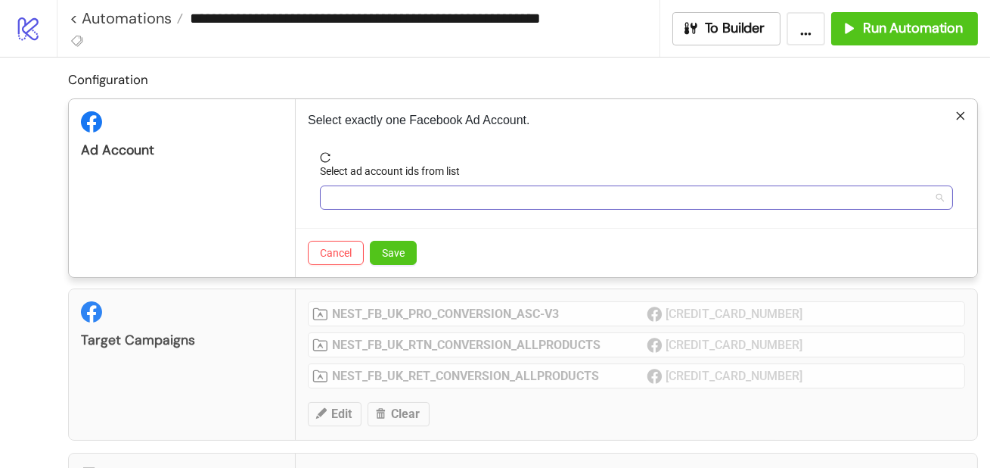
click at [400, 196] on div at bounding box center [628, 197] width 611 height 21
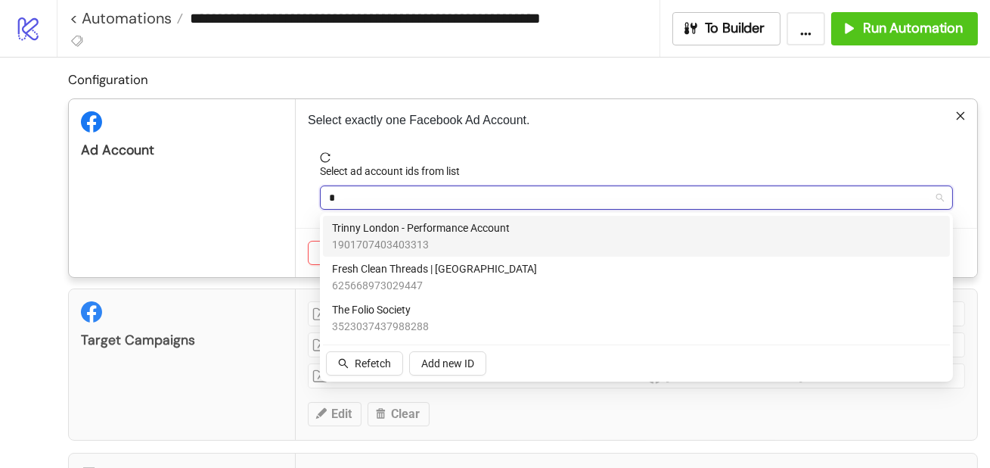
type input "**"
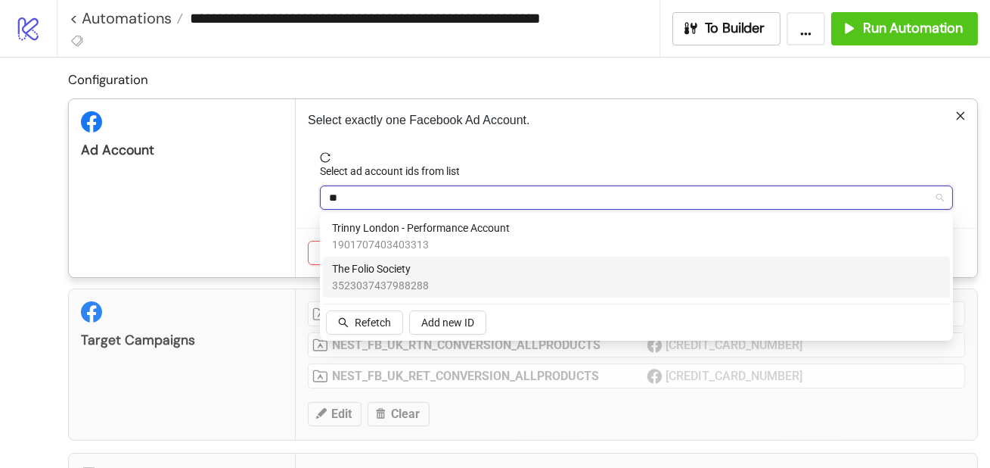
click at [418, 275] on span "The Folio Society" at bounding box center [380, 268] width 97 height 17
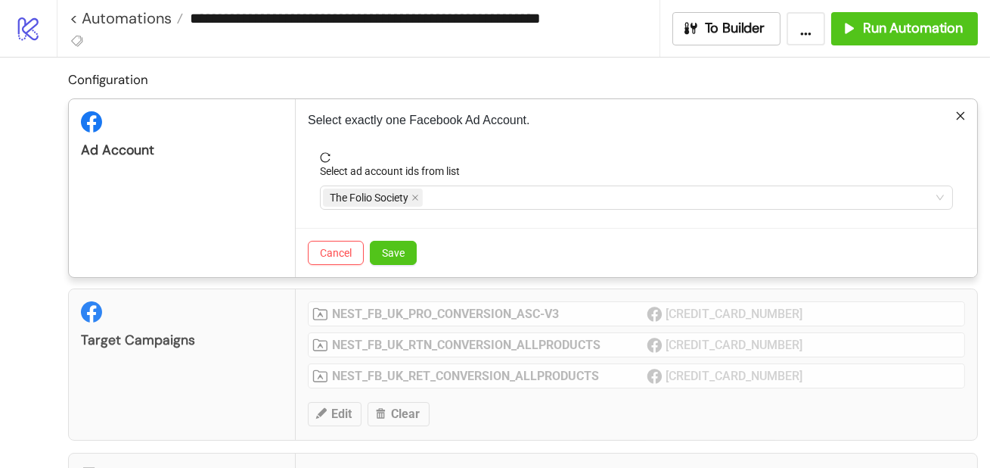
click at [314, 218] on form "Select ad account ids from list The Folio Society" at bounding box center [637, 190] width 658 height 76
click at [381, 253] on button "Save" at bounding box center [393, 253] width 47 height 24
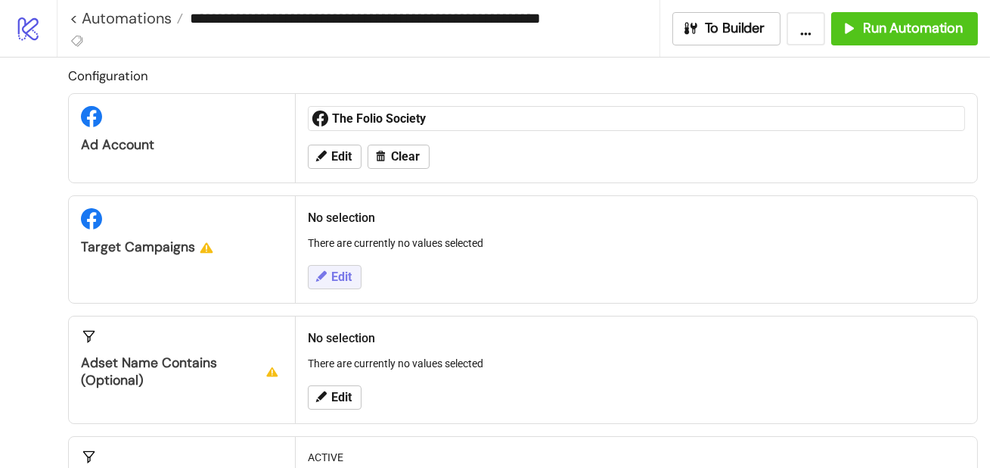
scroll to position [5, 0]
click at [334, 272] on span "Edit" at bounding box center [341, 276] width 20 height 14
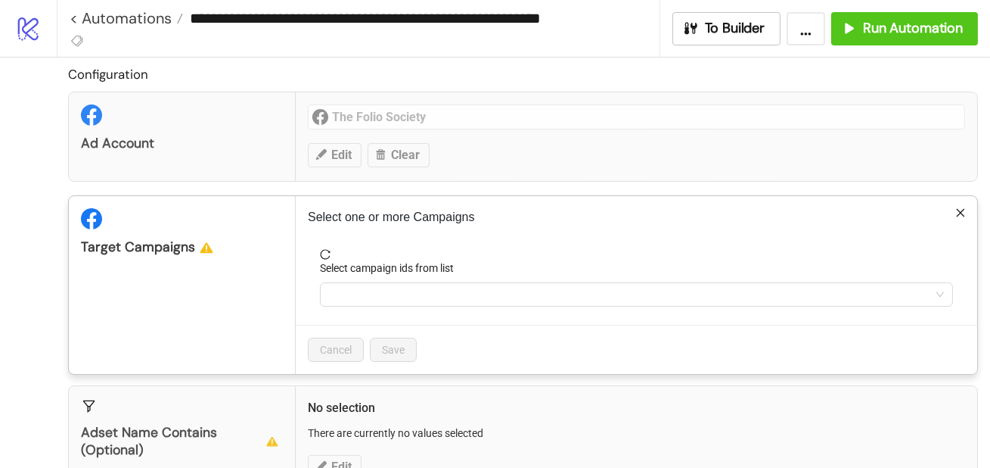
click at [344, 306] on form "Select campaign ids from list" at bounding box center [637, 287] width 658 height 76
click at [342, 295] on div at bounding box center [628, 294] width 611 height 21
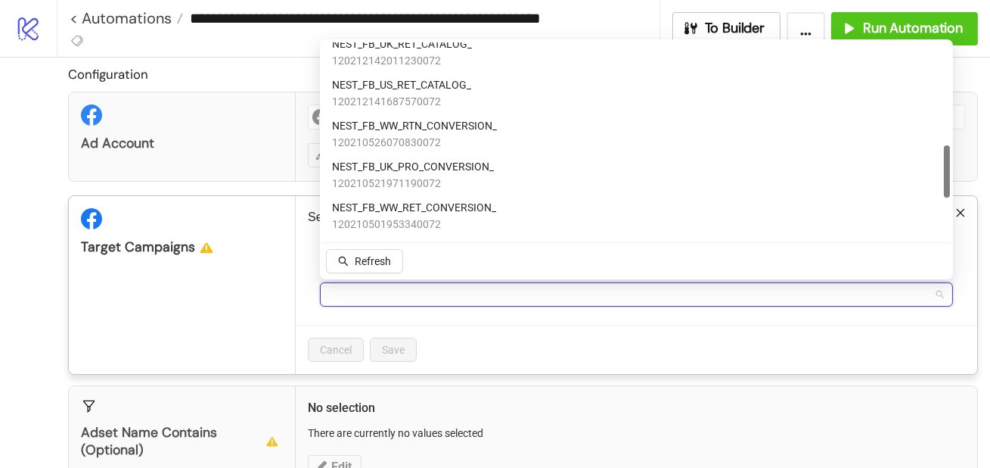
scroll to position [380, 0]
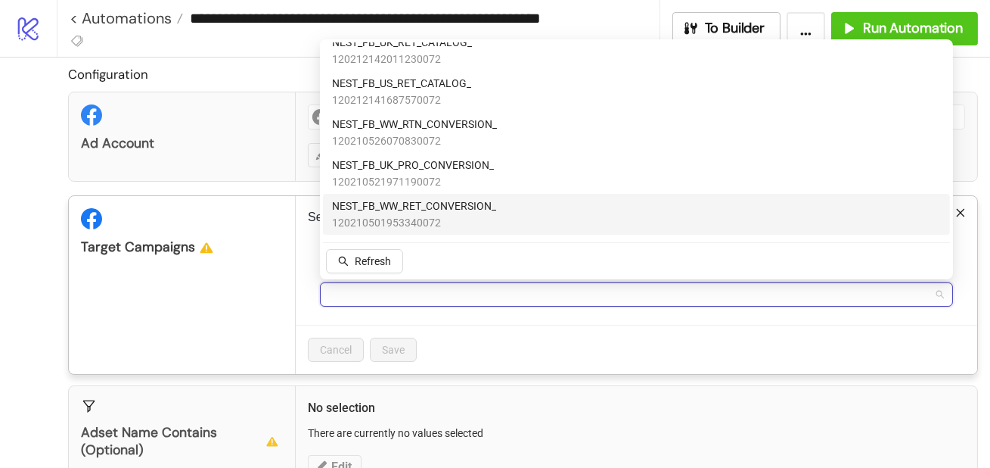
click at [415, 215] on span "120210501953340072" at bounding box center [414, 222] width 164 height 17
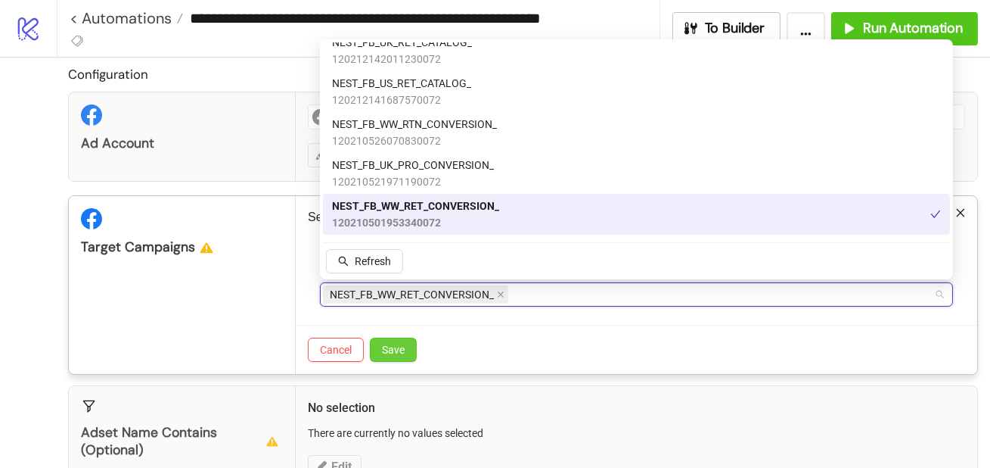
click at [399, 353] on span "Save" at bounding box center [393, 350] width 23 height 12
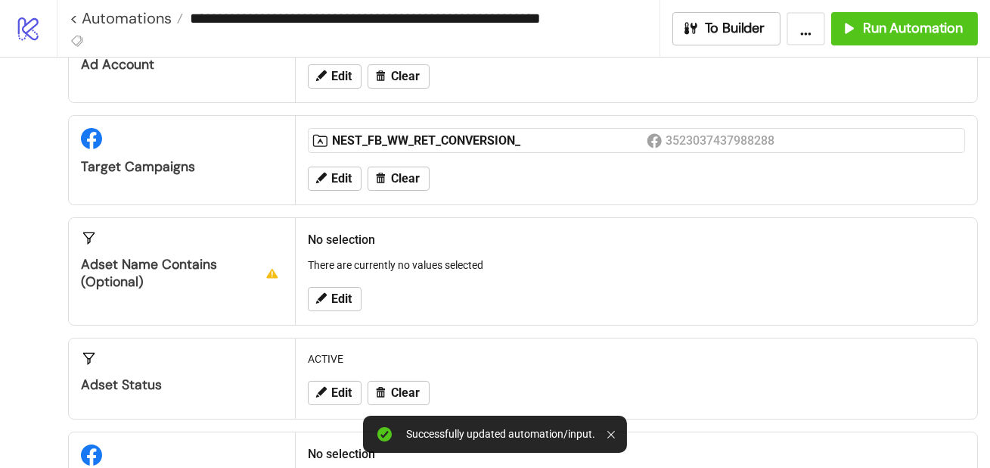
scroll to position [86, 0]
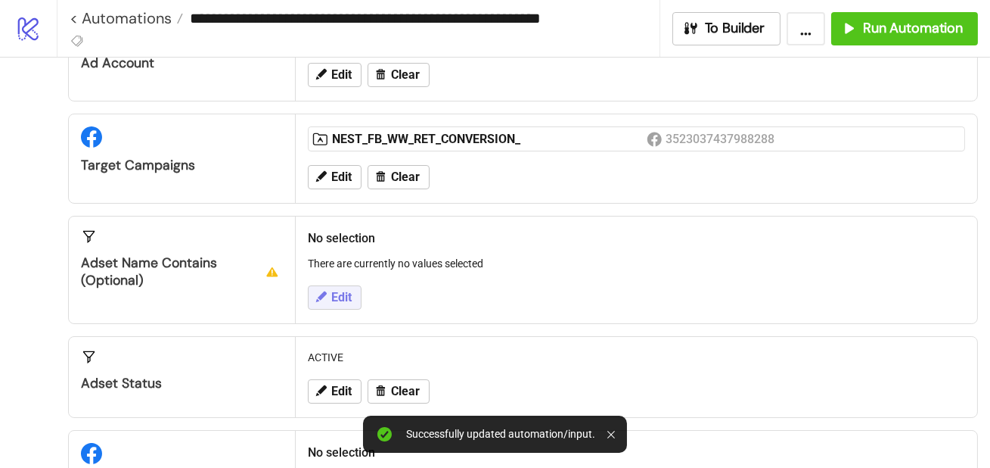
click at [343, 295] on span "Edit" at bounding box center [341, 298] width 20 height 14
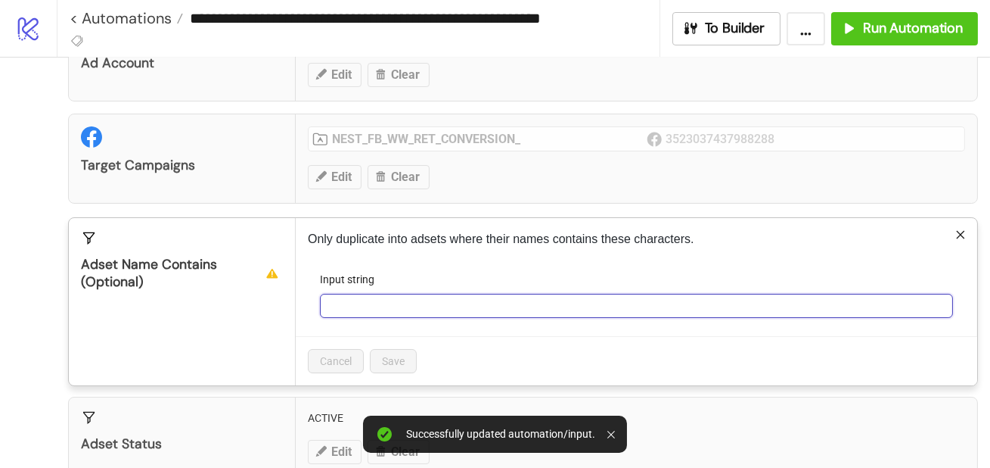
click at [367, 297] on input "Input string" at bounding box center [636, 306] width 633 height 24
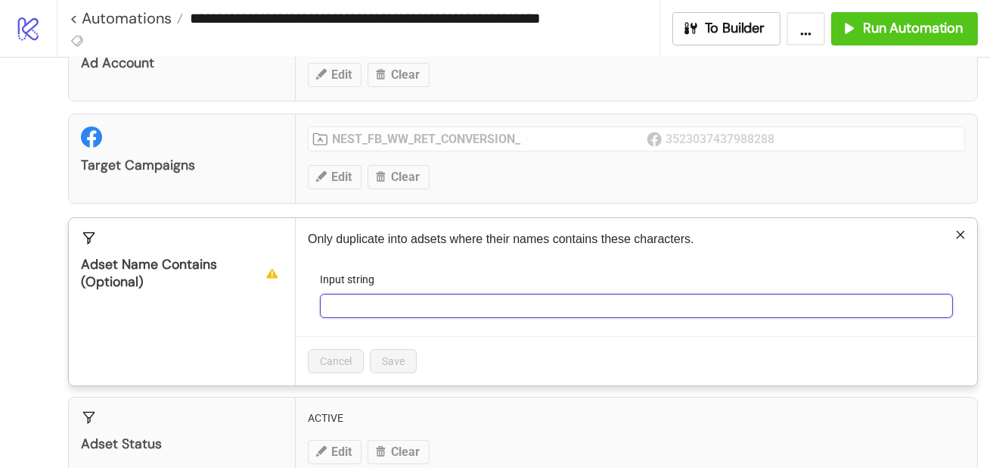
paste input "**********"
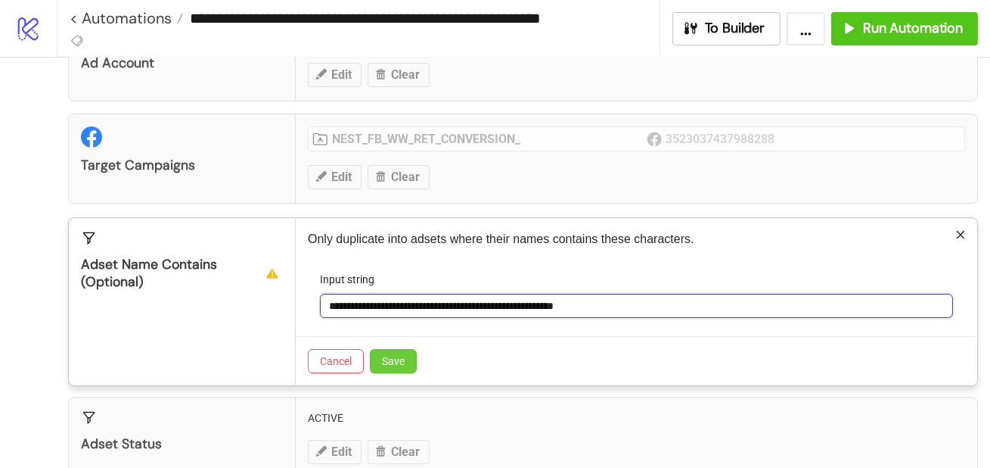
type input "**********"
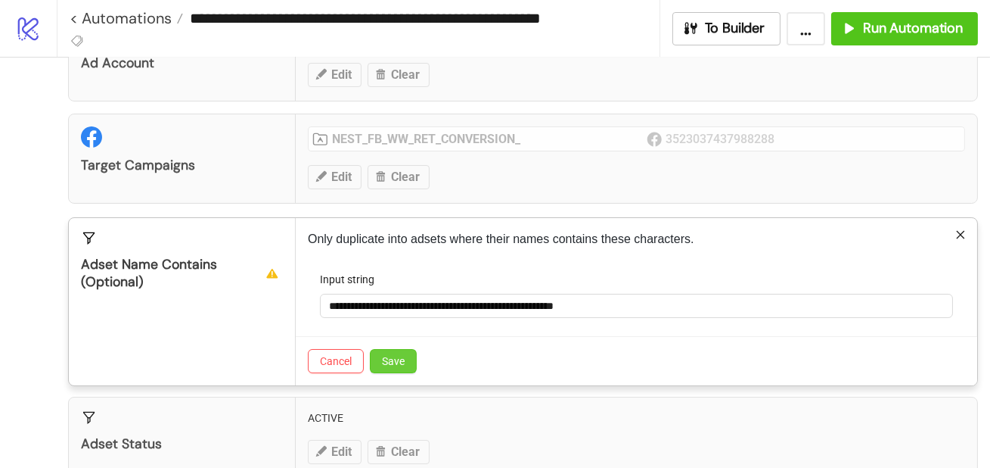
click at [399, 360] on span "Save" at bounding box center [393, 361] width 23 height 12
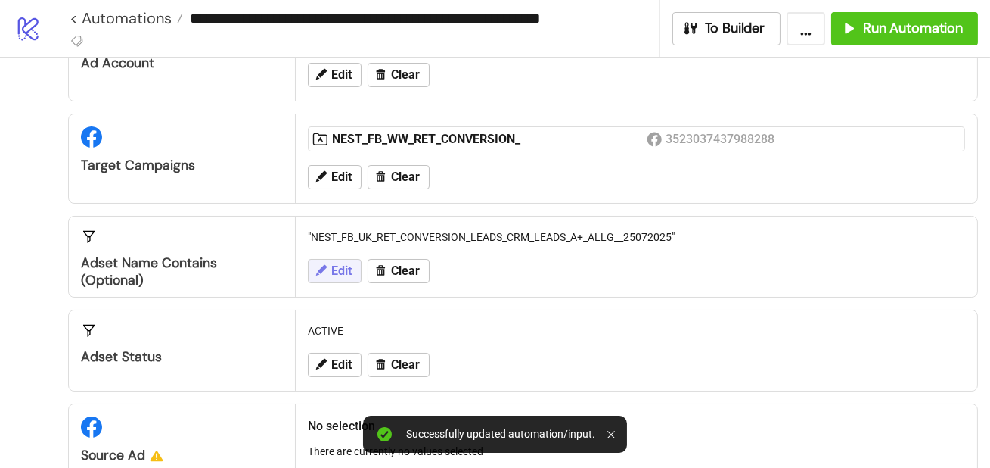
click at [348, 269] on span "Edit" at bounding box center [341, 271] width 20 height 14
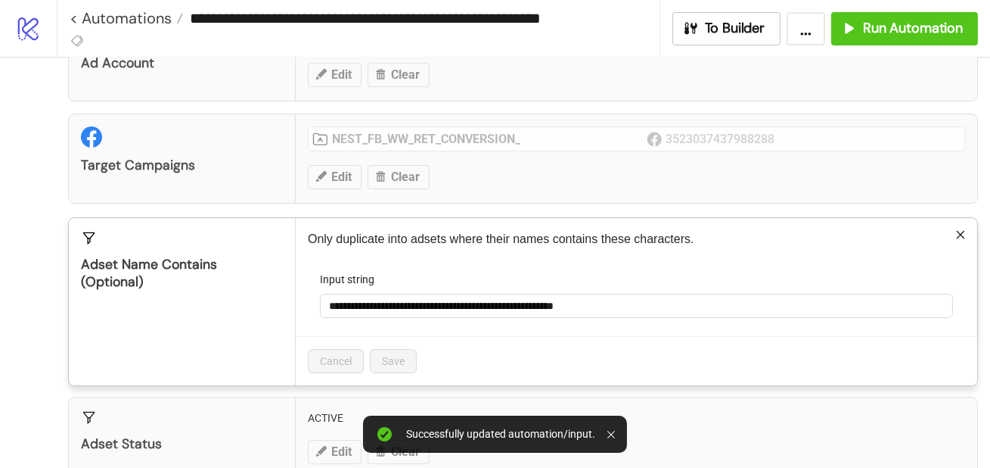
click at [959, 231] on icon "close" at bounding box center [961, 234] width 11 height 11
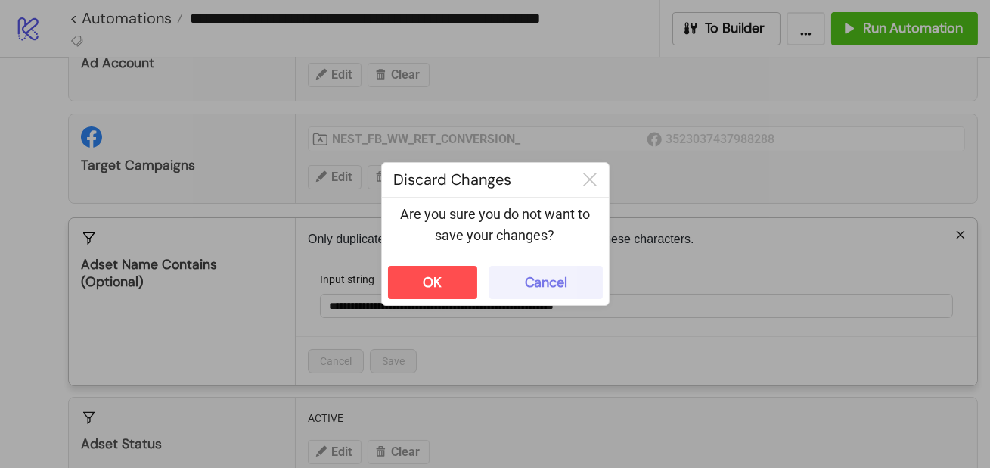
click at [522, 281] on button "Cancel" at bounding box center [546, 282] width 113 height 33
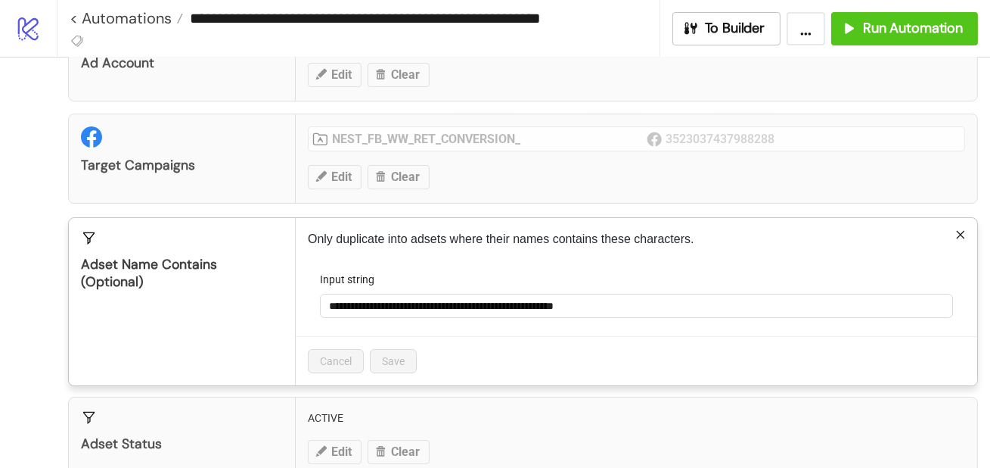
click at [444, 403] on div "**********" at bounding box center [495, 234] width 990 height 468
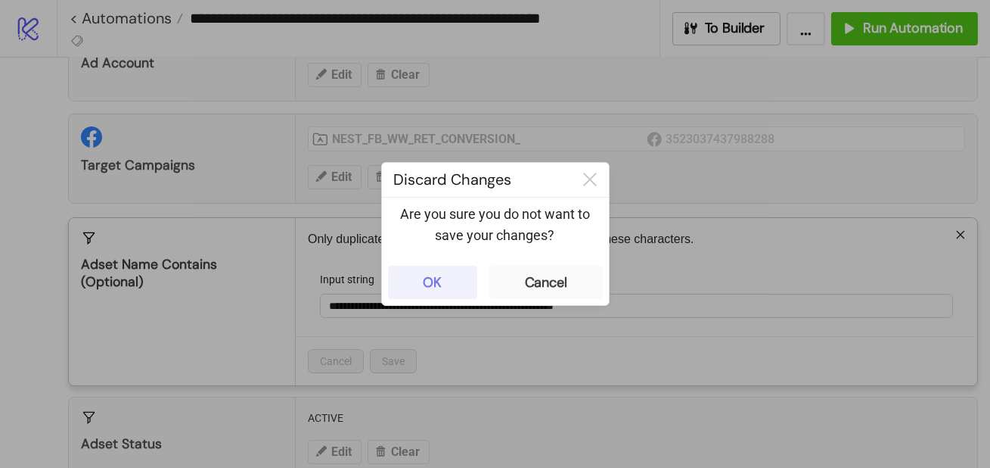
click at [419, 287] on button "OK" at bounding box center [432, 282] width 89 height 33
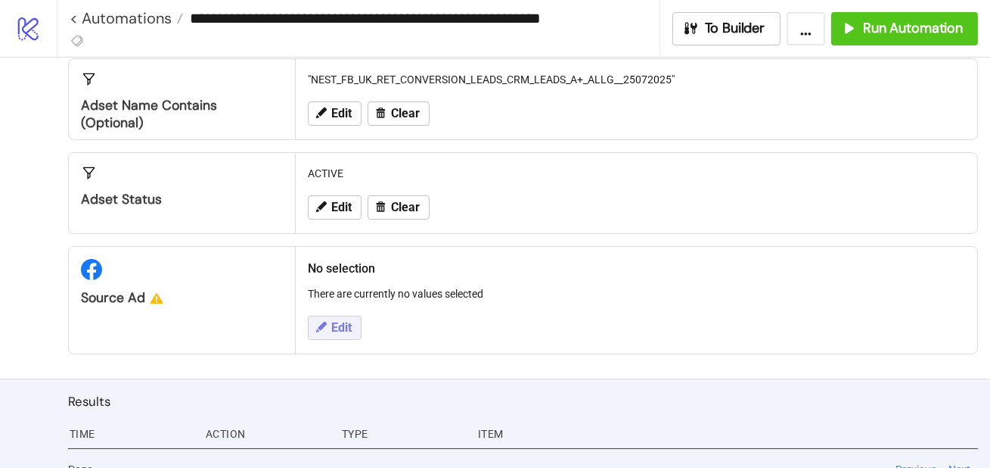
scroll to position [263, 0]
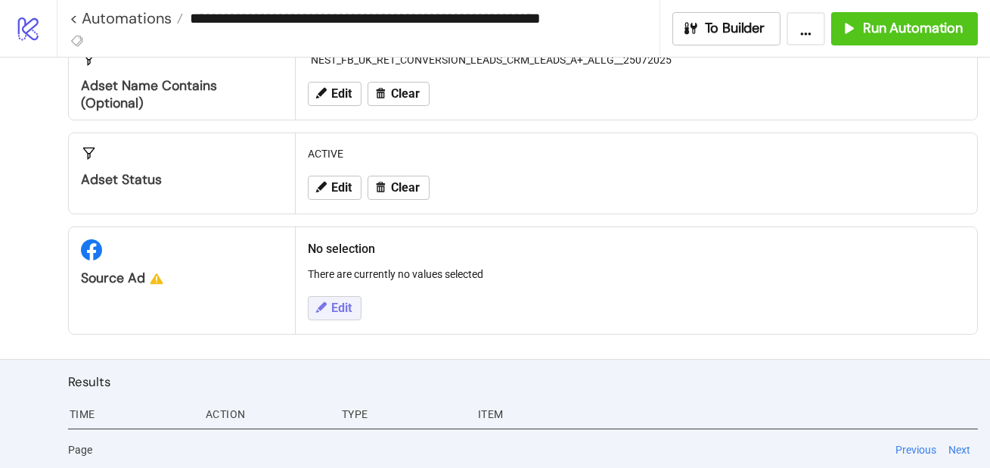
click at [342, 303] on span "Edit" at bounding box center [341, 308] width 20 height 14
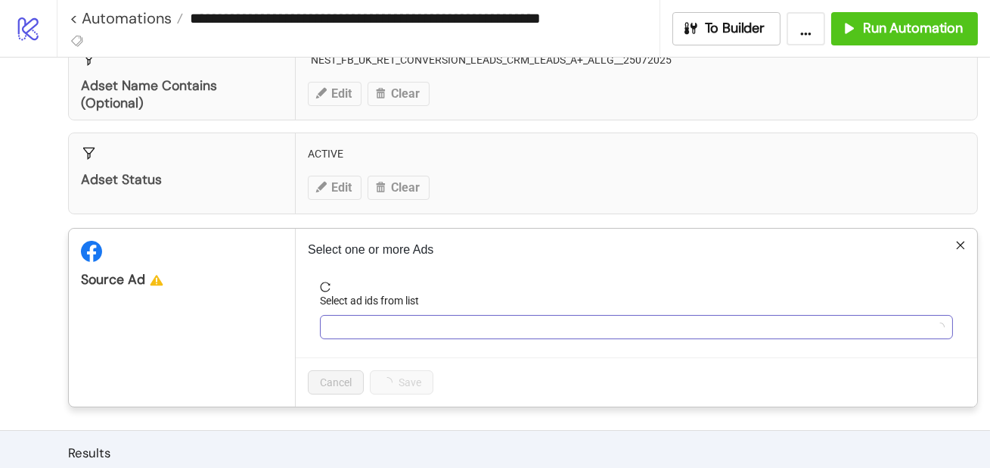
click at [353, 325] on div at bounding box center [628, 326] width 611 height 21
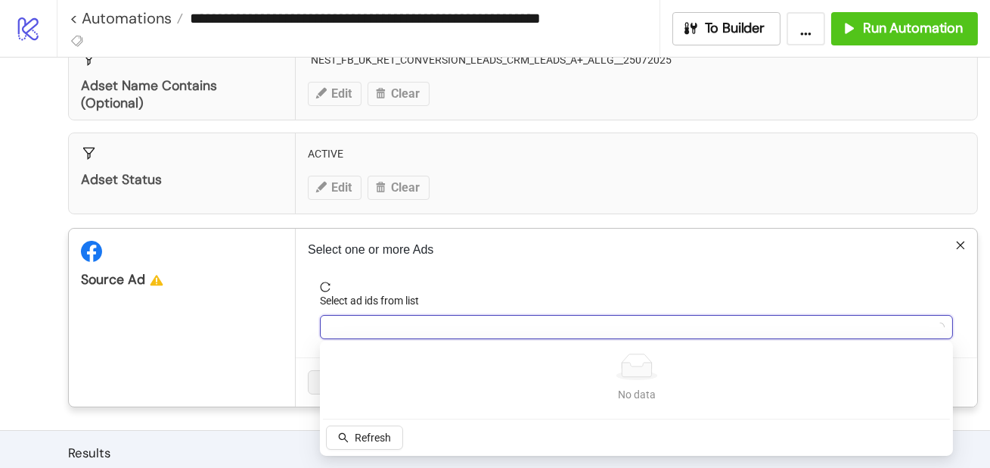
click at [258, 264] on div "Source Ad" at bounding box center [182, 259] width 226 height 60
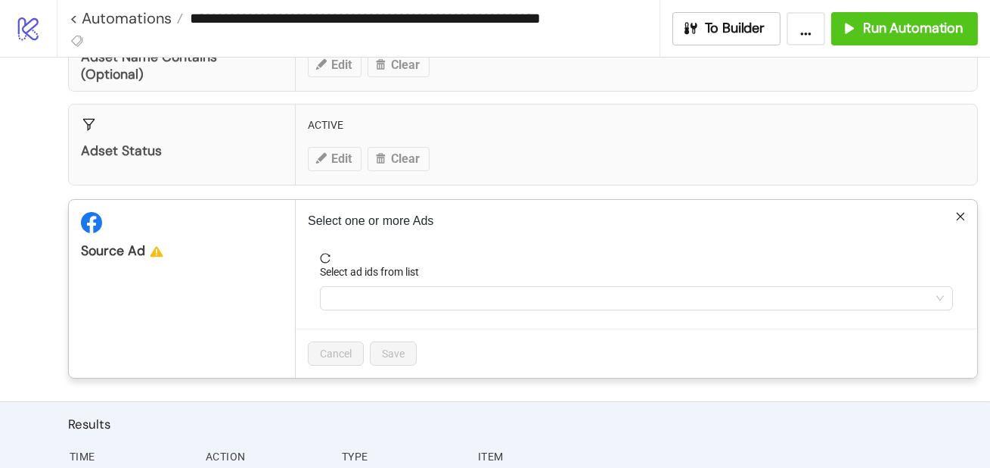
scroll to position [334, 0]
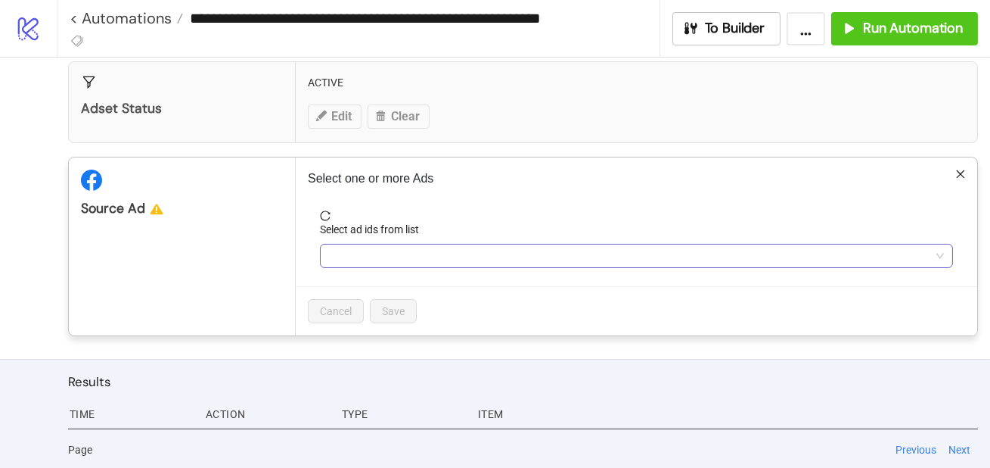
click at [380, 261] on div at bounding box center [628, 255] width 611 height 21
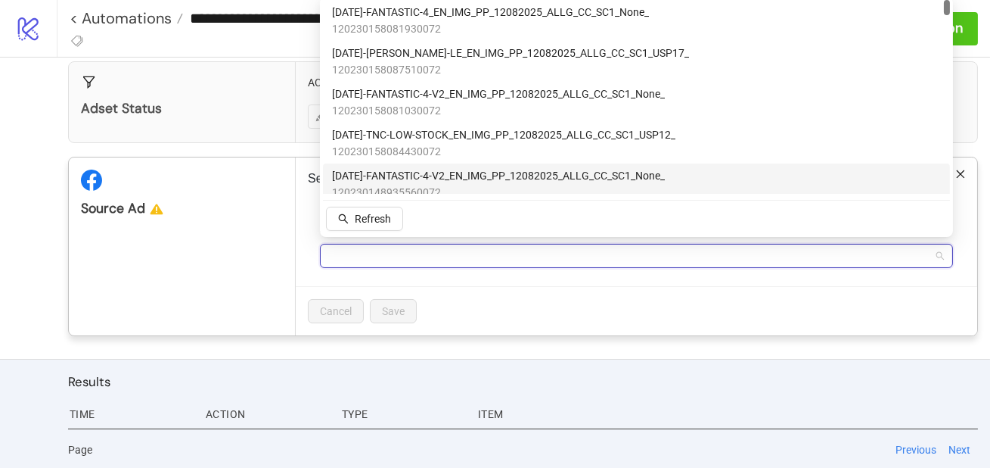
click at [406, 181] on span "AD245-FANTASTIC-4-V2_EN_IMG_PP_12082025_ALLG_CC_SC1_None_" at bounding box center [498, 175] width 333 height 17
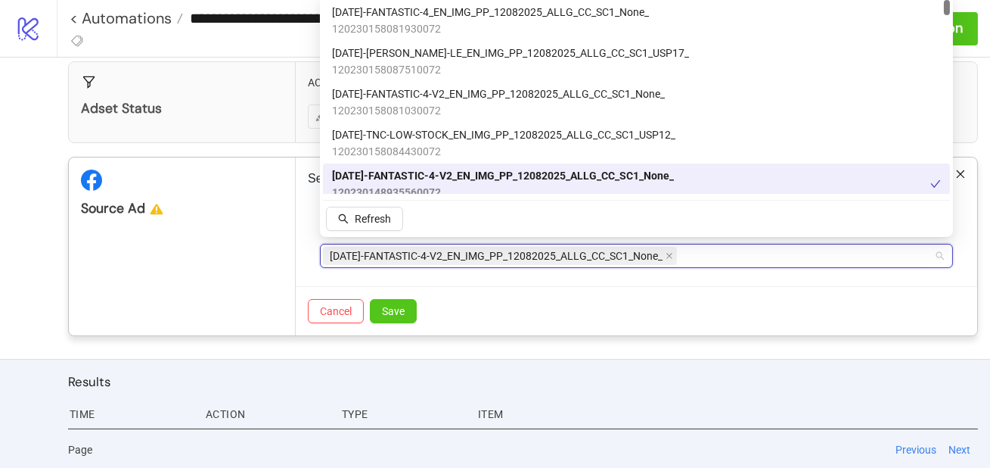
click at [363, 269] on form "Select ad ids from list AD245-FANTASTIC-4-V2_EN_IMG_PP_12082025_ALLG_CC_SC1_Non…" at bounding box center [637, 248] width 658 height 76
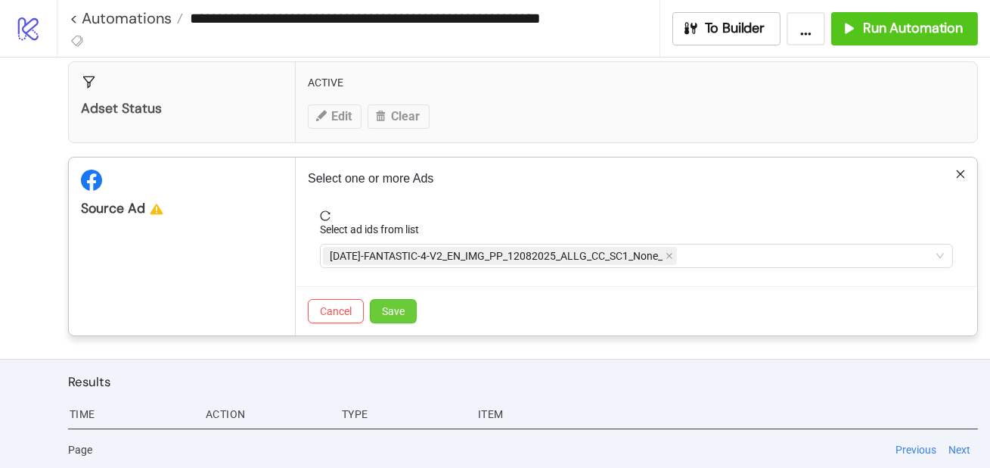
click at [384, 305] on span "Save" at bounding box center [393, 311] width 23 height 12
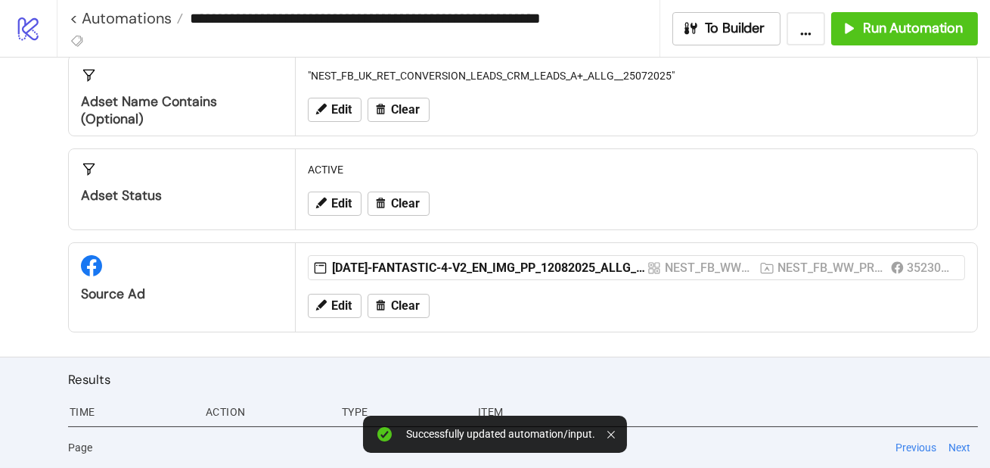
scroll to position [244, 0]
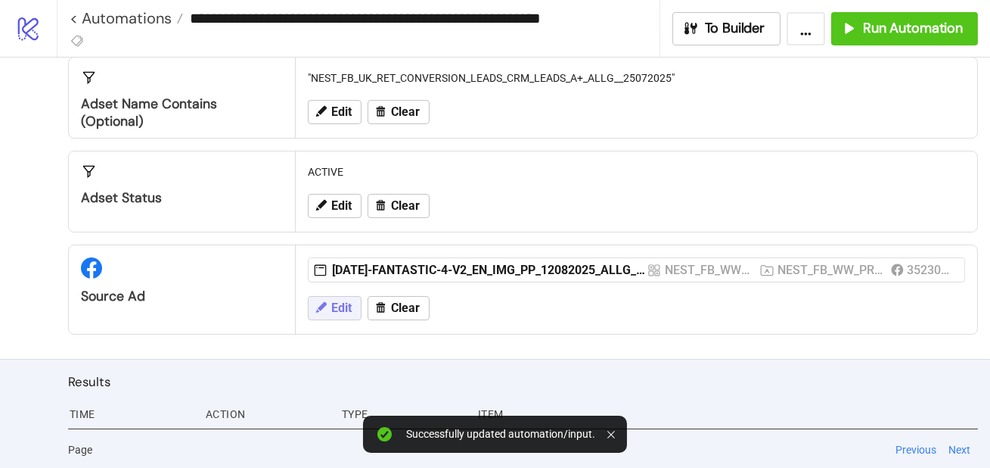
click at [337, 311] on span "Edit" at bounding box center [341, 308] width 20 height 14
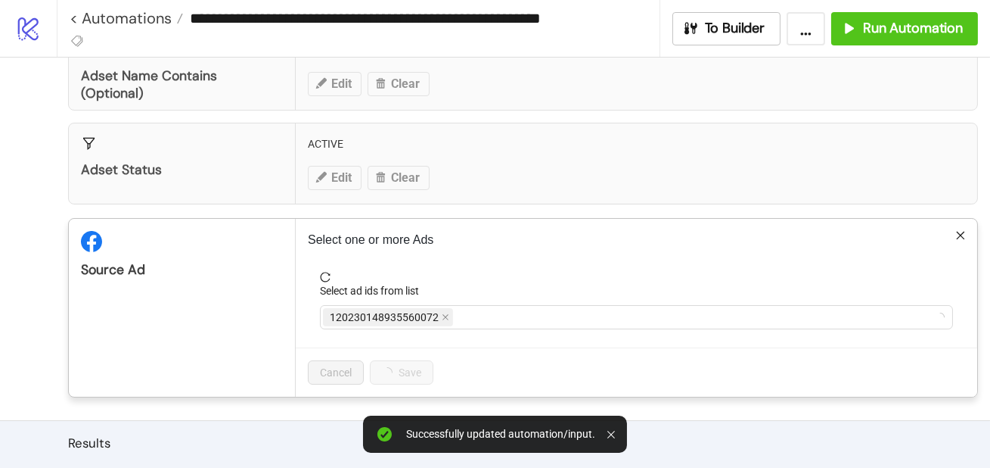
scroll to position [275, 0]
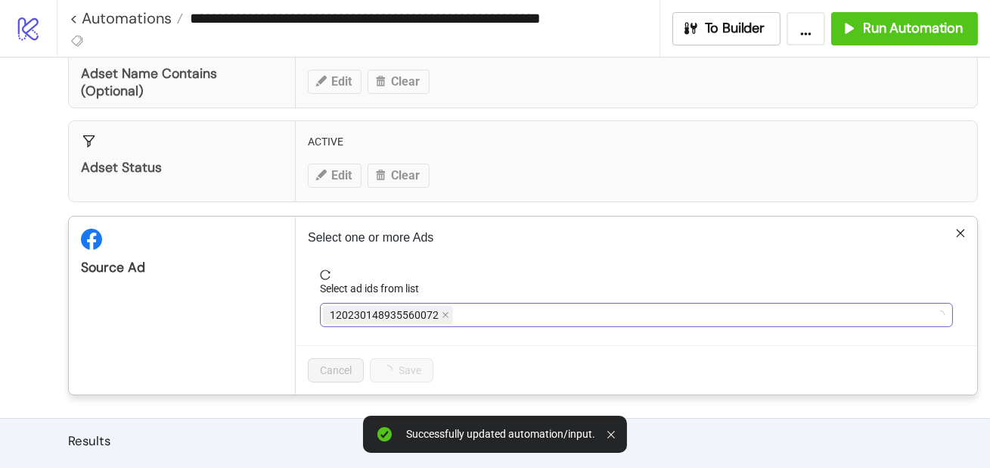
click at [459, 316] on div "120230148935560072" at bounding box center [628, 314] width 611 height 21
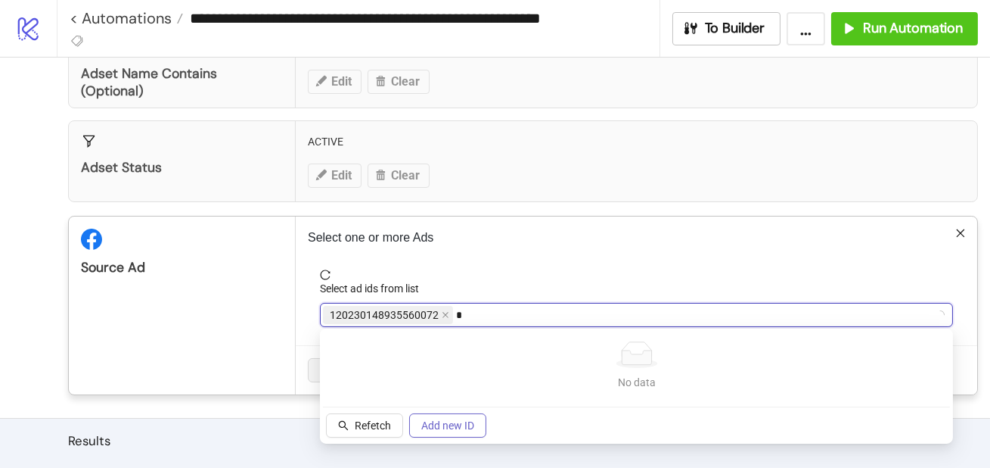
click at [449, 422] on span "Add new ID" at bounding box center [447, 425] width 53 height 12
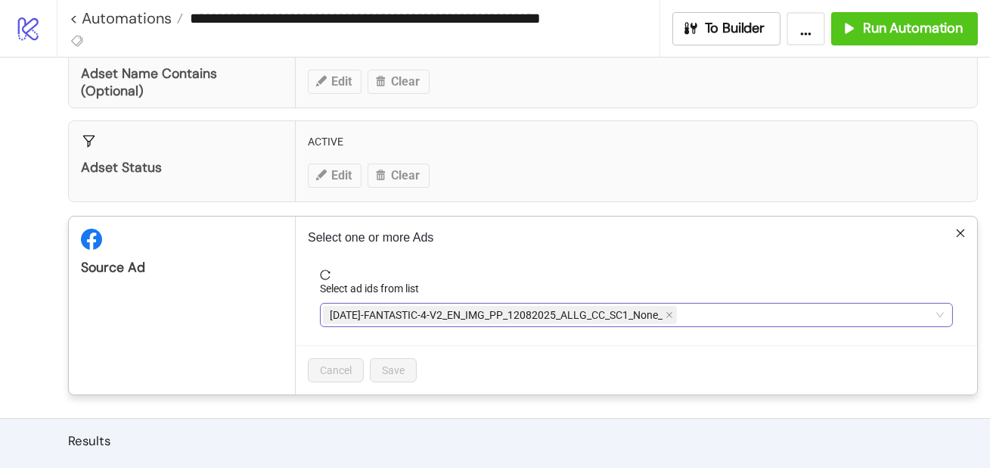
click at [689, 303] on div "AD245-FANTASTIC-4-V2_EN_IMG_PP_12082025_ALLG_CC_SC1_None_" at bounding box center [636, 315] width 633 height 24
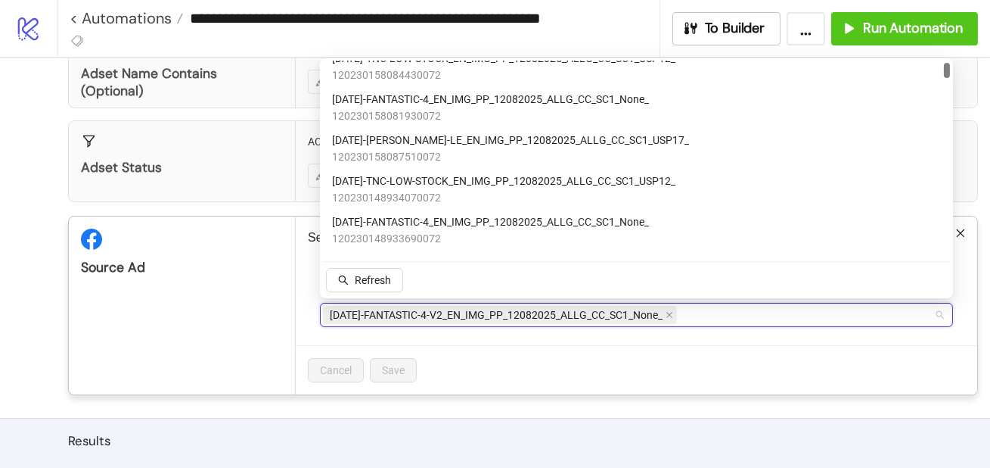
scroll to position [0, 0]
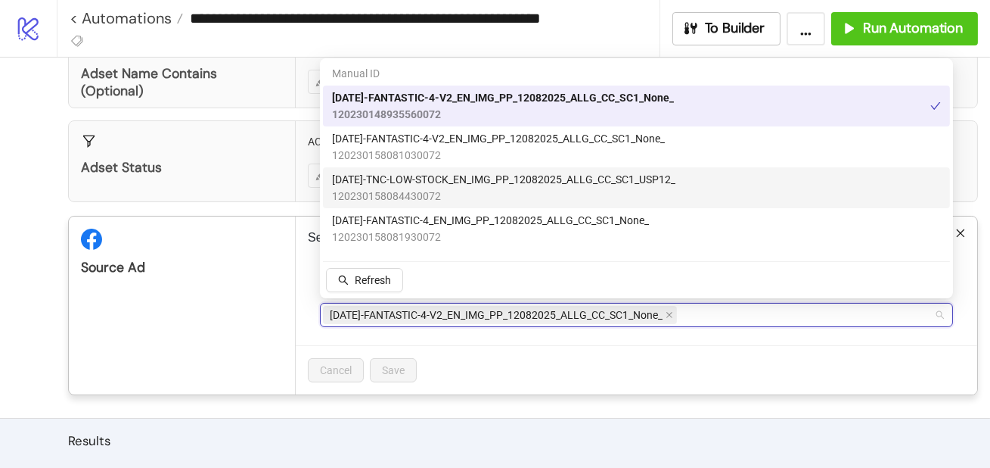
click at [571, 190] on span "120230158084430072" at bounding box center [504, 196] width 344 height 17
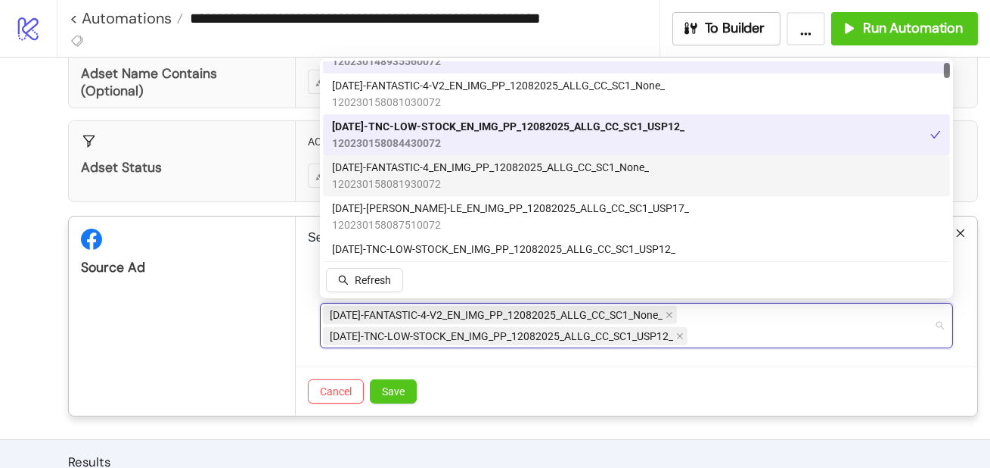
scroll to position [43, 0]
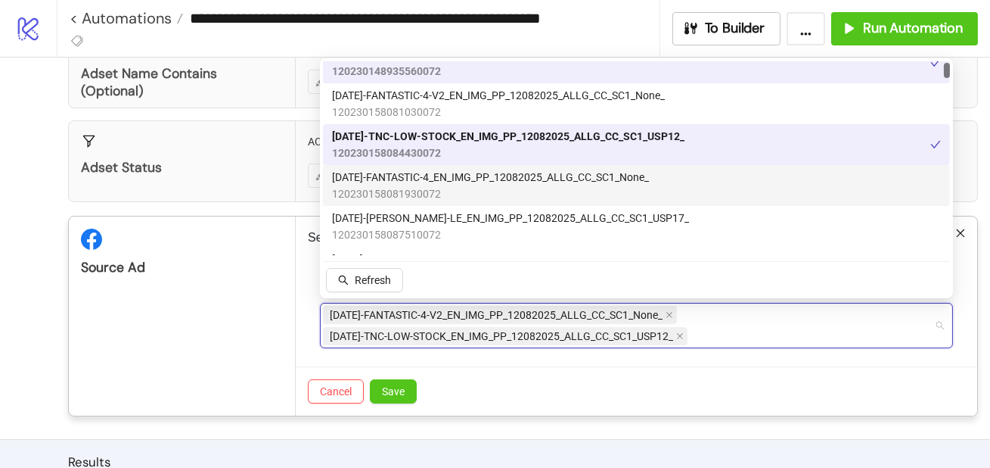
click at [547, 182] on span "AD242-FANTASTIC-4_EN_IMG_PP_12082025_ALLG_CC_SC1_None_" at bounding box center [490, 177] width 317 height 17
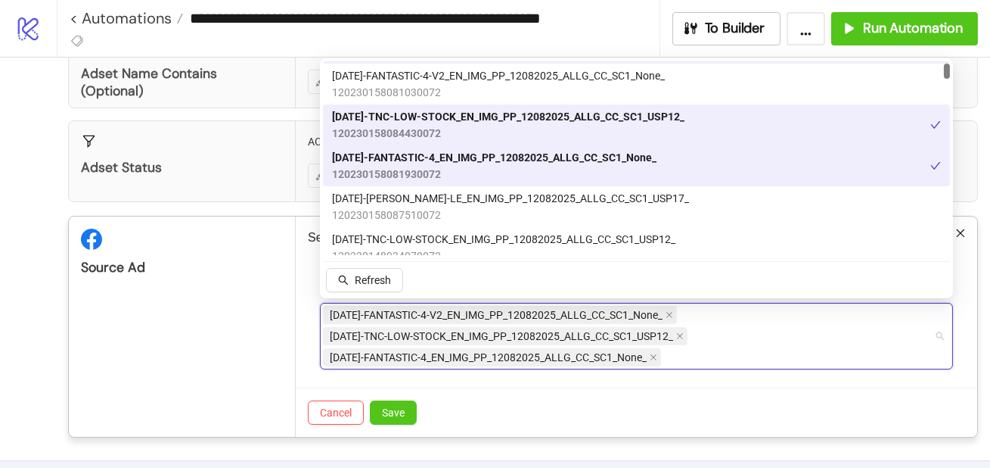
scroll to position [63, 0]
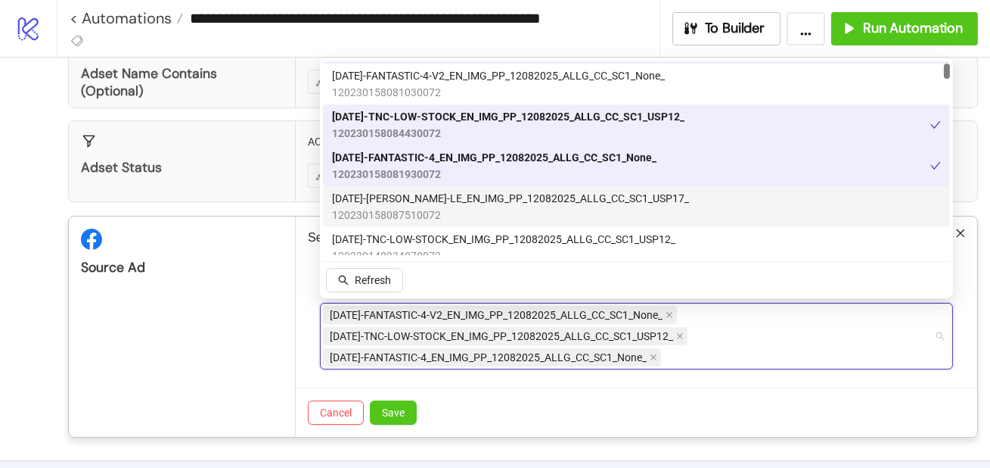
click at [468, 207] on span "120230158087510072" at bounding box center [510, 215] width 357 height 17
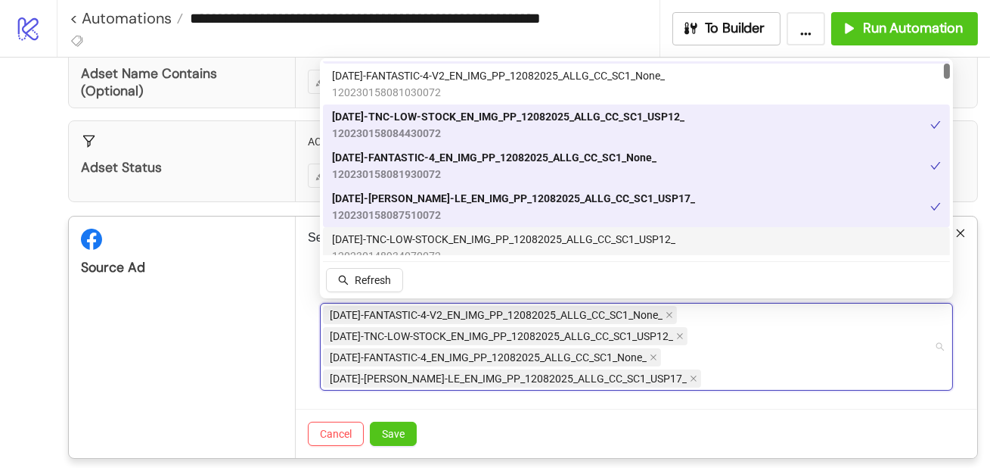
click at [468, 236] on span "AD243-TNC-LOW-STOCK_EN_IMG_PP_12082025_ALLG_CC_SC1_USP12_" at bounding box center [504, 239] width 344 height 17
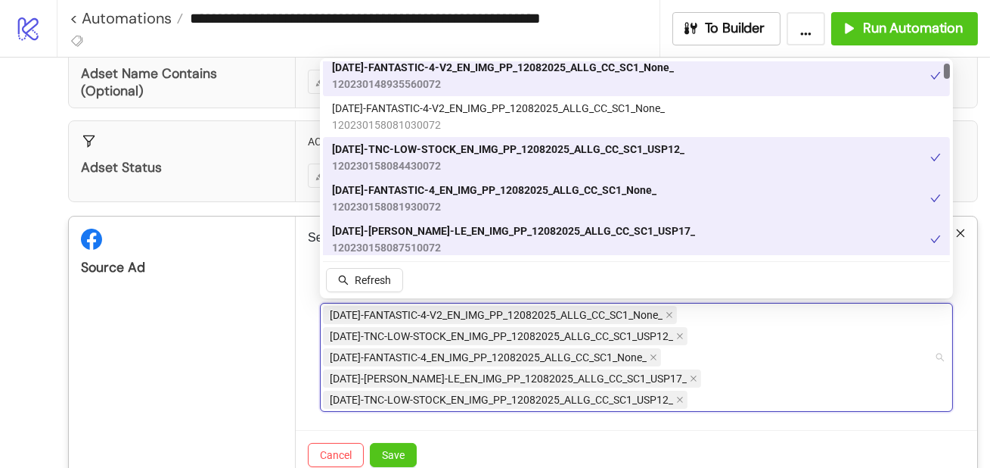
scroll to position [60, 0]
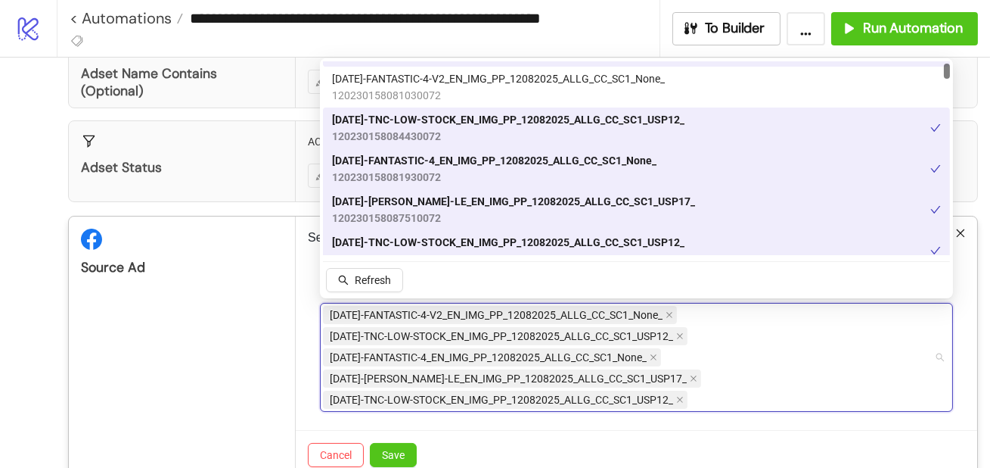
click at [757, 120] on div "AD243-TNC-LOW-STOCK_EN_IMG_PP_12082025_ALLG_CC_SC1_USP12_ 120230158084430072" at bounding box center [631, 127] width 599 height 33
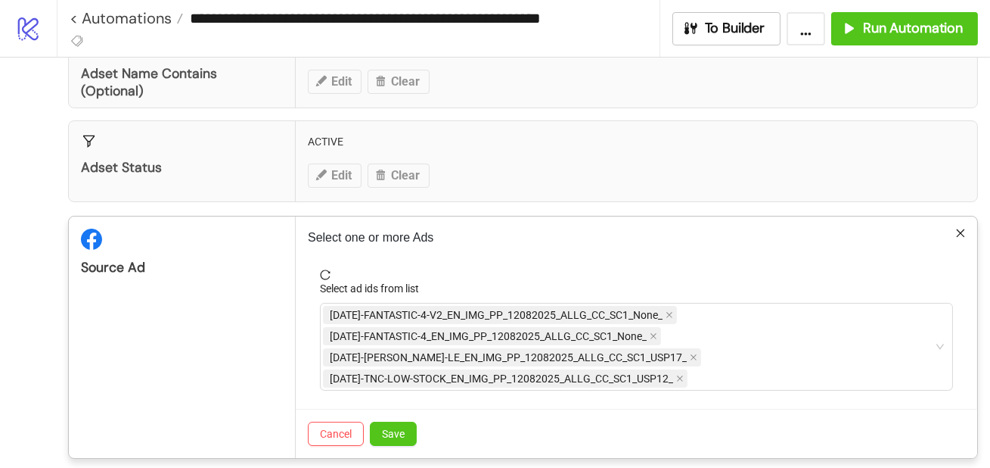
click at [524, 434] on div "Cancel Save" at bounding box center [637, 433] width 682 height 49
click at [391, 435] on span "Save" at bounding box center [393, 434] width 23 height 12
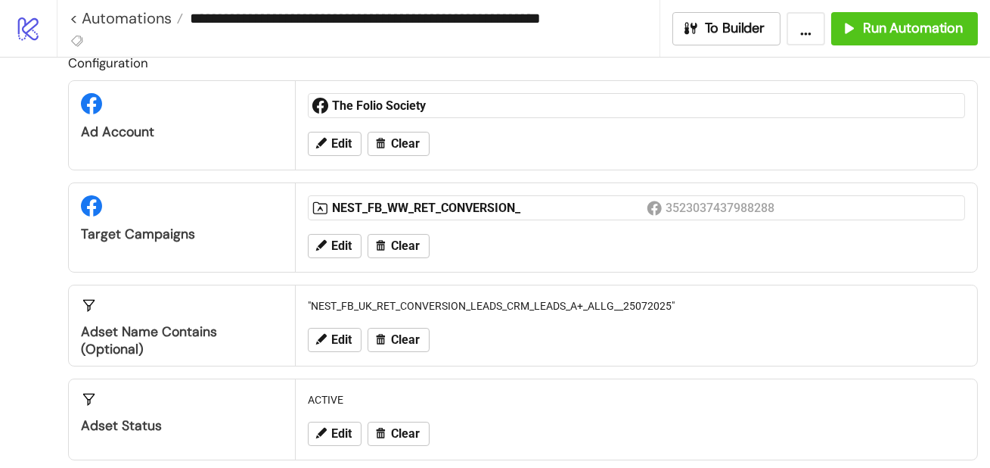
scroll to position [236, 0]
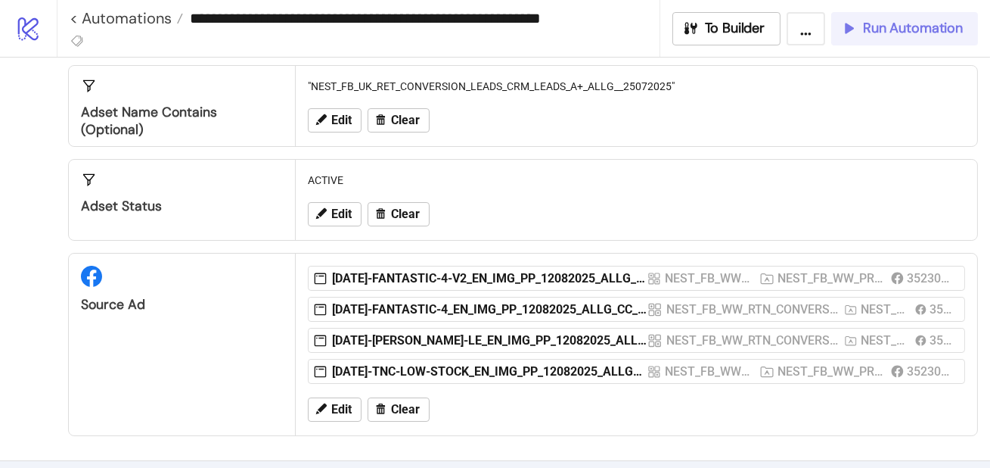
click at [862, 36] on div "Run Automation" at bounding box center [902, 28] width 123 height 17
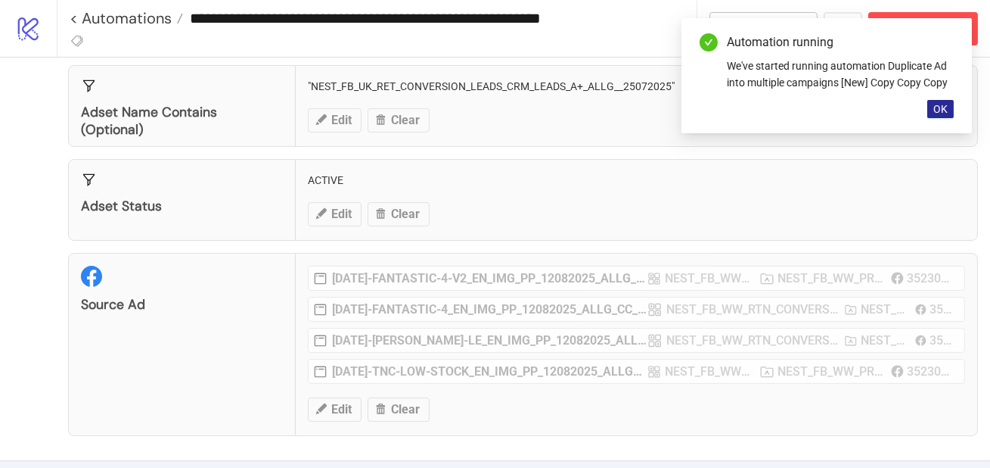
click at [938, 110] on span "OK" at bounding box center [941, 109] width 14 height 12
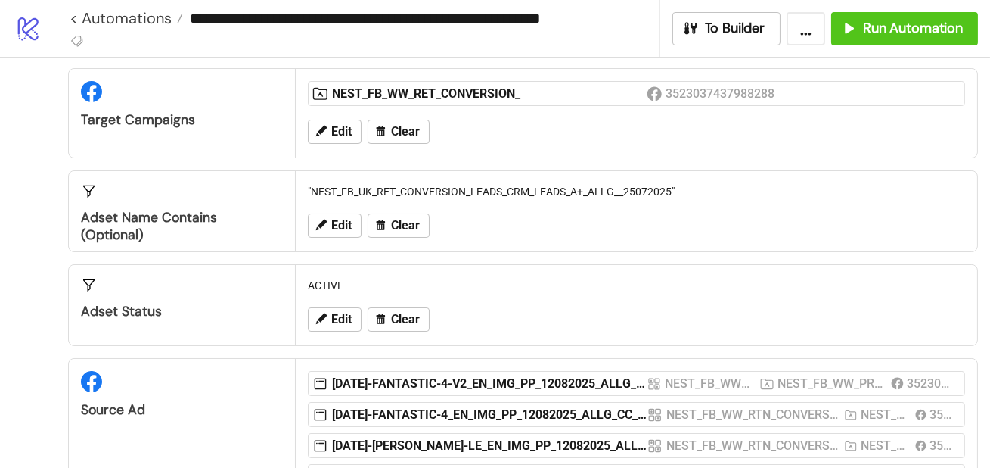
scroll to position [0, 0]
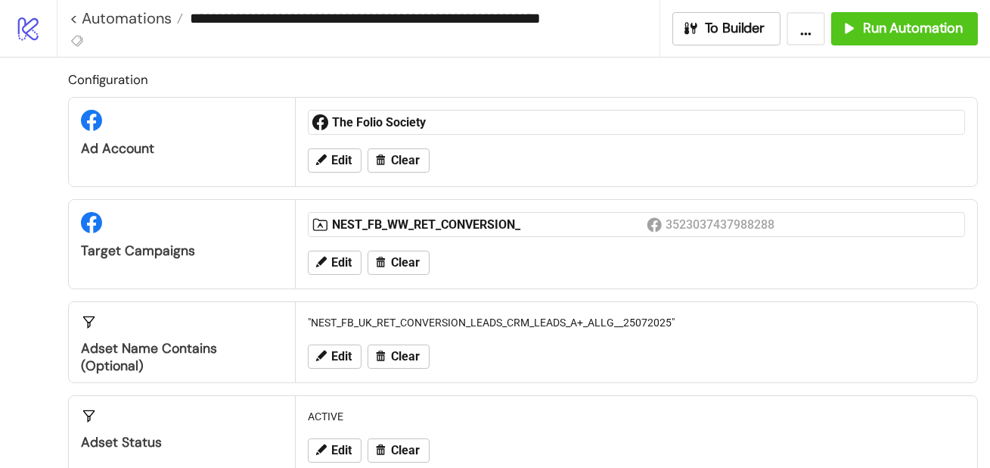
click at [807, 33] on button "..." at bounding box center [806, 28] width 39 height 33
click at [913, 93] on div "Configuration Ad Account The Folio Society Edit Clear Target Campaigns NEST_FB_…" at bounding box center [523, 371] width 910 height 602
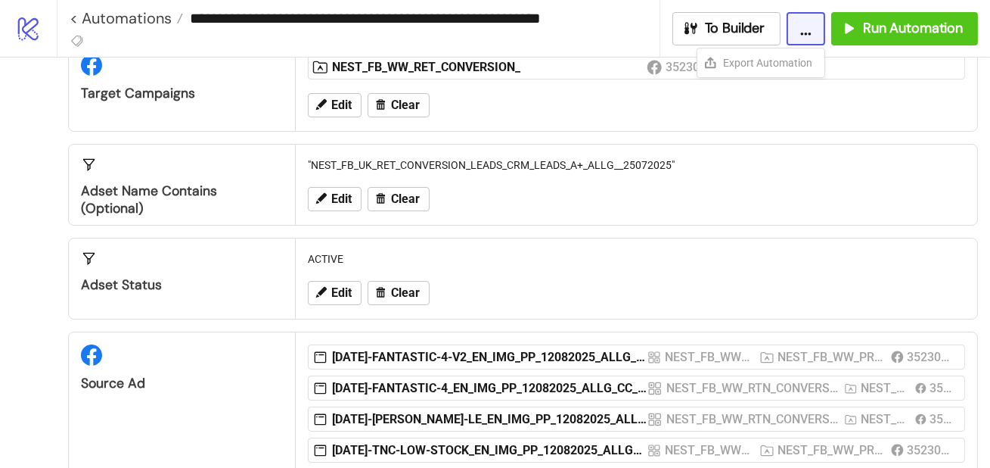
scroll to position [117, 0]
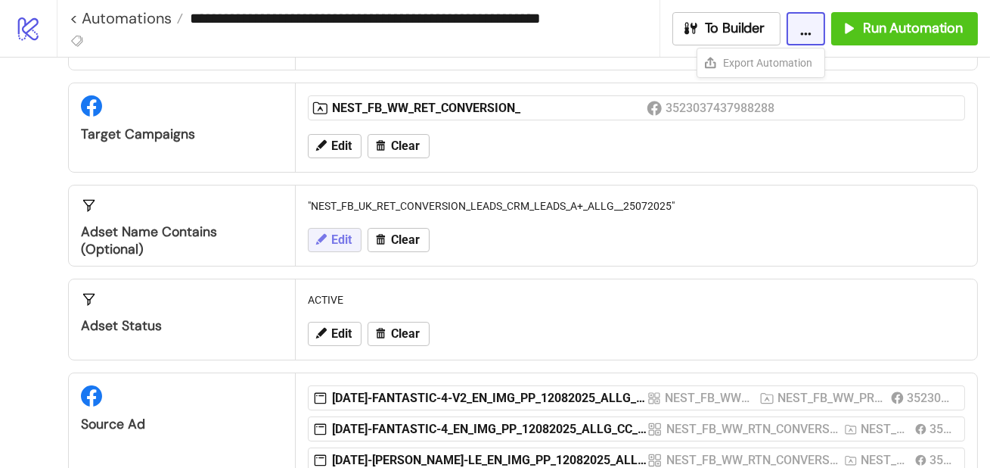
click at [347, 244] on span "Edit" at bounding box center [341, 240] width 20 height 14
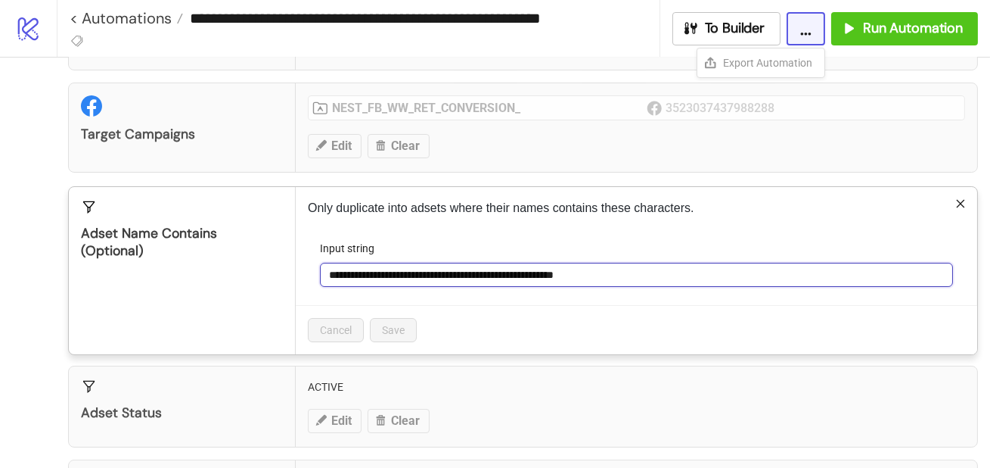
click at [732, 278] on input "**********" at bounding box center [636, 275] width 633 height 24
drag, startPoint x: 778, startPoint y: 277, endPoint x: 745, endPoint y: 228, distance: 59.0
click at [745, 228] on div "**********" at bounding box center [637, 270] width 682 height 167
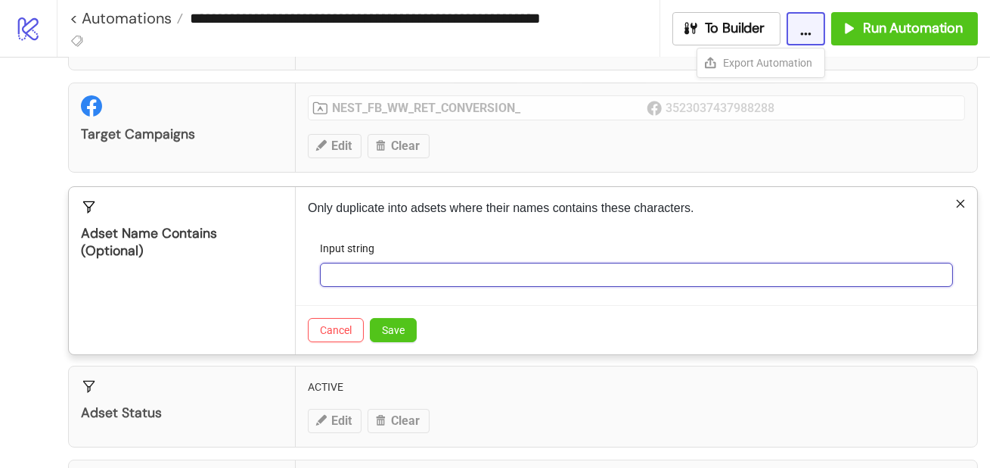
paste input "**********"
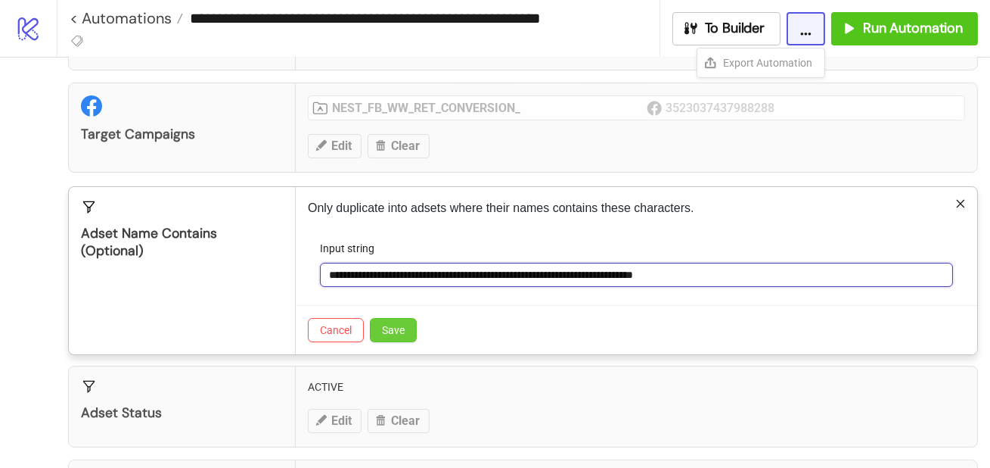
type input "**********"
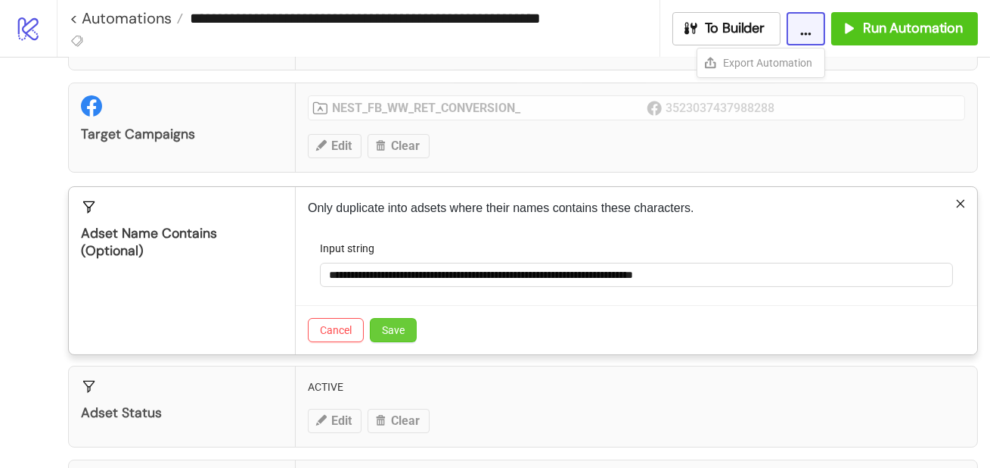
click at [407, 329] on button "Save" at bounding box center [393, 330] width 47 height 24
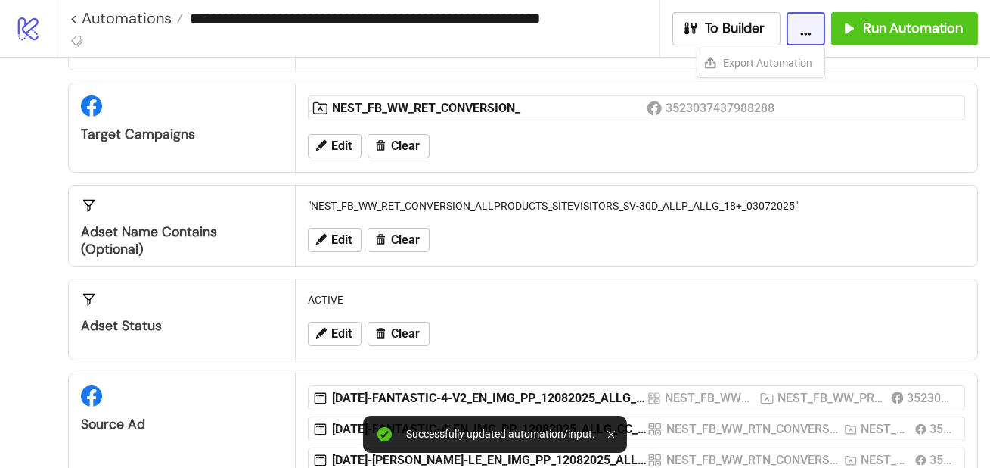
click at [586, 266] on div "Configuration Ad Account The Folio Society Edit Clear Target Campaigns NEST_FB_…" at bounding box center [523, 254] width 910 height 602
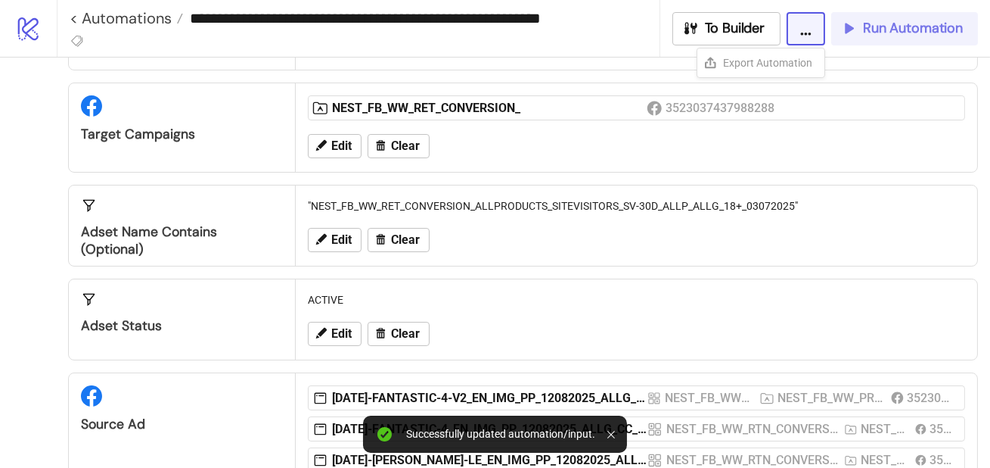
click at [911, 23] on span "Run Automation" at bounding box center [913, 28] width 100 height 17
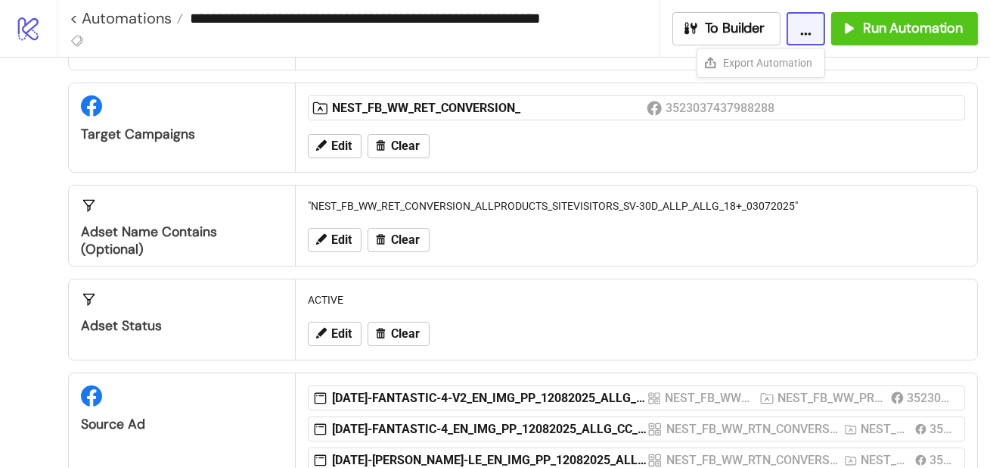
click at [41, 17] on icon "logo/logo-mobile" at bounding box center [28, 28] width 26 height 26
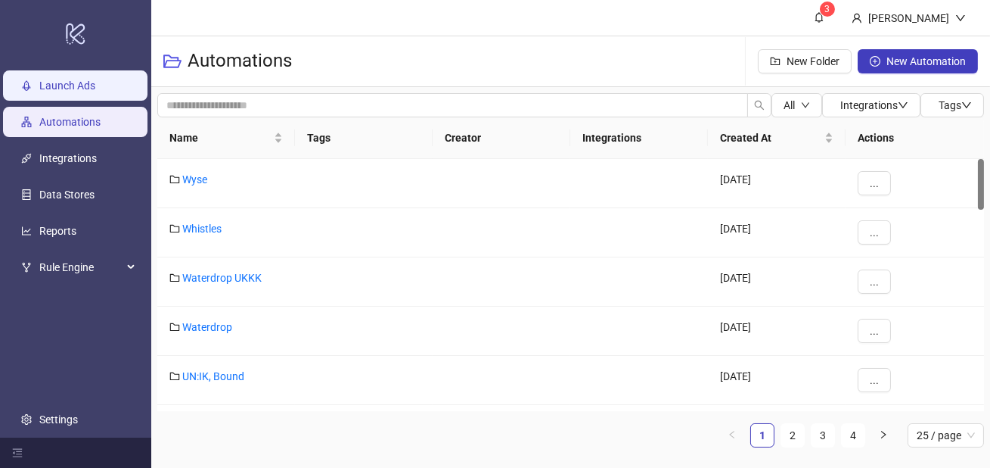
click at [95, 92] on link "Launch Ads" at bounding box center [67, 85] width 56 height 12
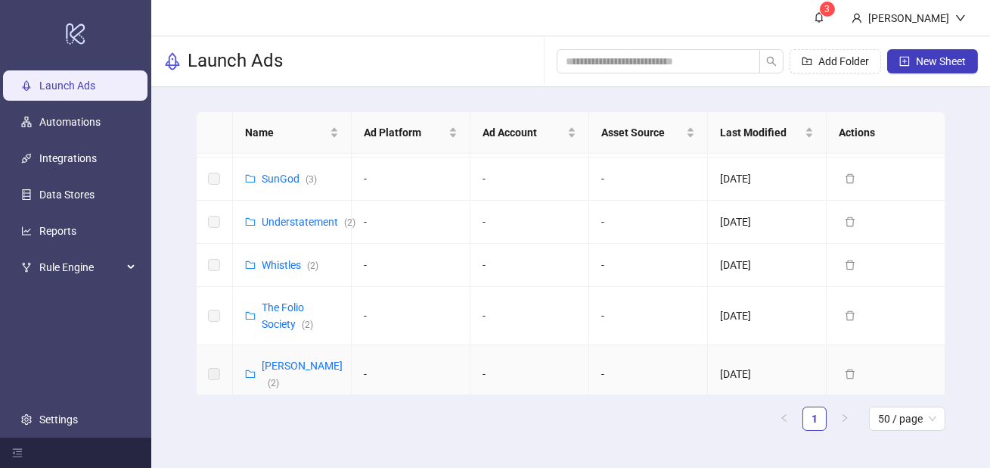
scroll to position [787, 0]
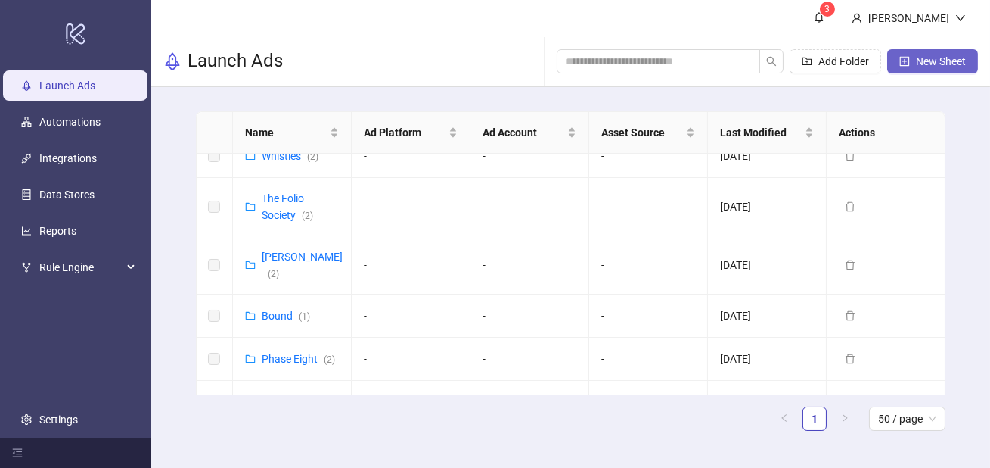
click at [928, 58] on span "New Sheet" at bounding box center [941, 61] width 50 height 12
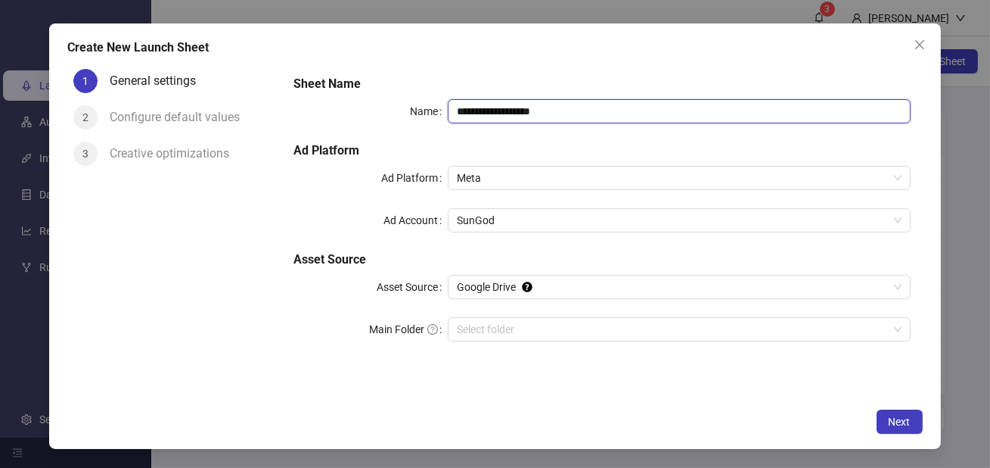
drag, startPoint x: 561, startPoint y: 116, endPoint x: 393, endPoint y: 112, distance: 168.0
click at [393, 112] on div "**********" at bounding box center [602, 111] width 617 height 24
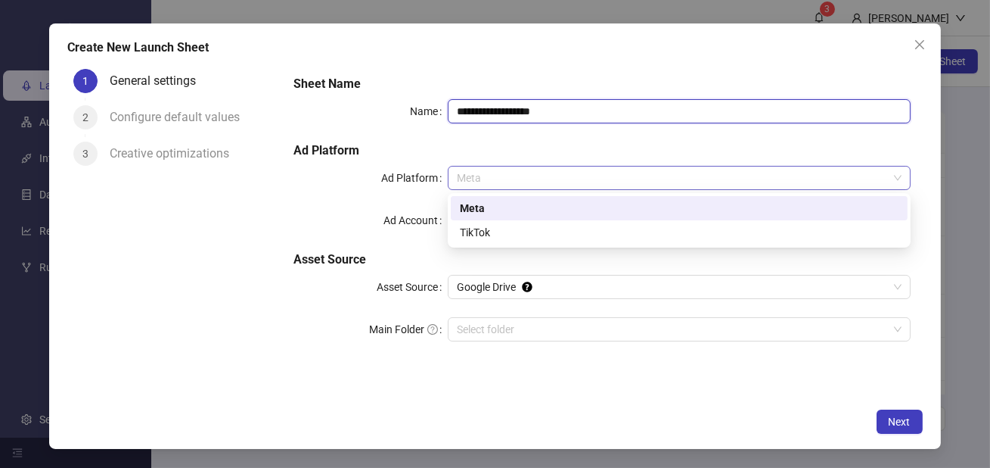
click at [502, 176] on span "Meta" at bounding box center [679, 177] width 445 height 23
click at [493, 176] on span "Meta" at bounding box center [679, 177] width 445 height 23
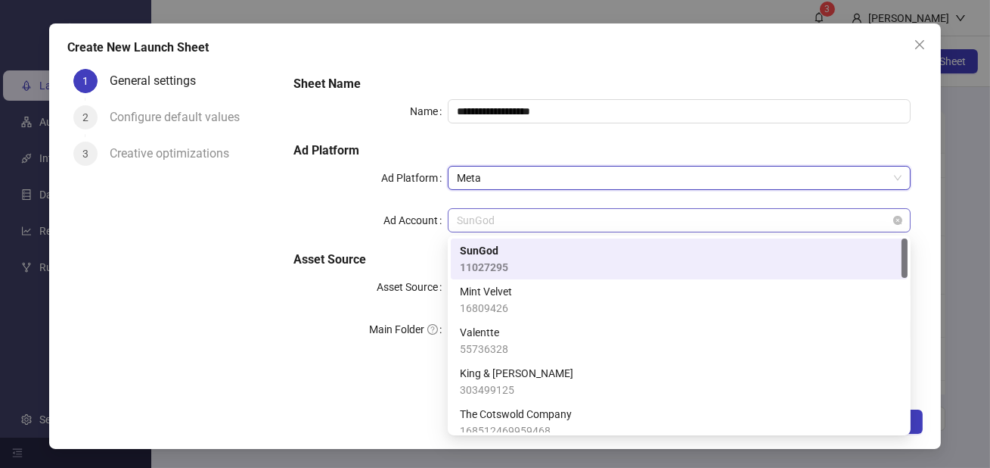
click at [496, 219] on span "SunGod" at bounding box center [679, 220] width 445 height 23
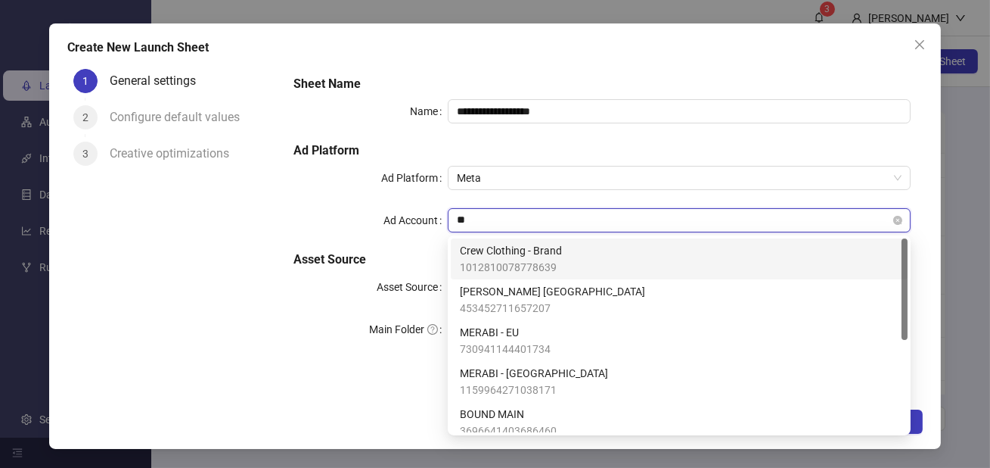
type input "***"
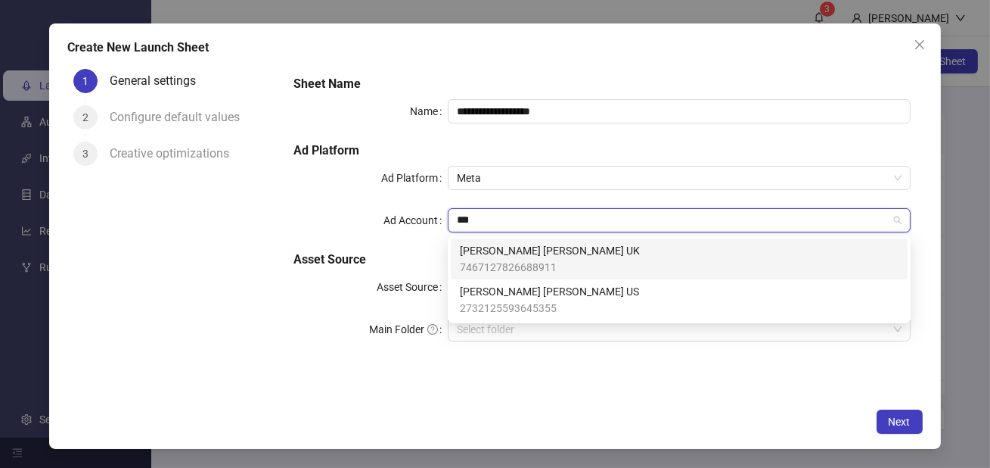
click at [503, 253] on span "[PERSON_NAME] [PERSON_NAME] UK" at bounding box center [550, 250] width 180 height 17
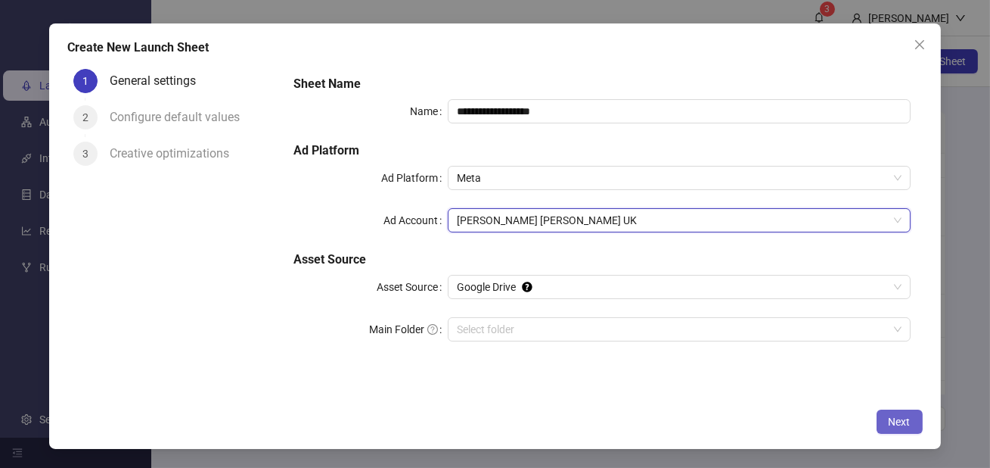
click at [911, 419] on button "Next" at bounding box center [900, 421] width 46 height 24
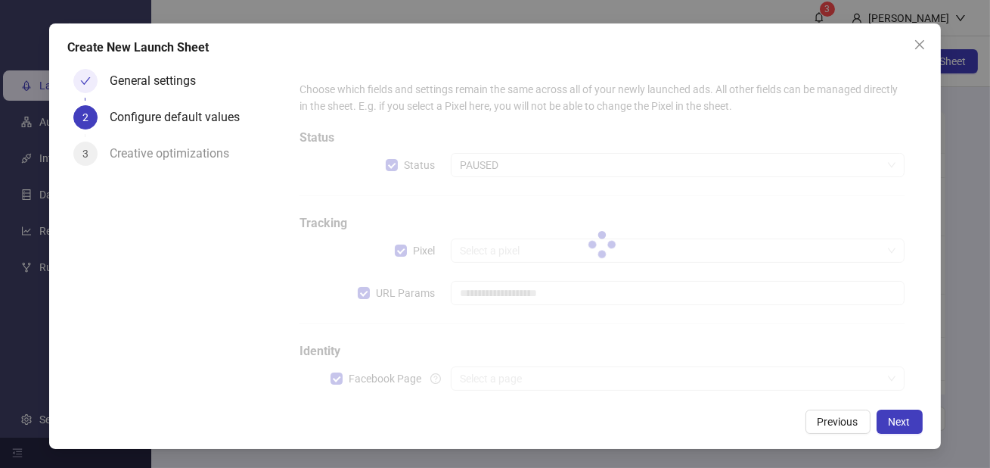
type input "**********"
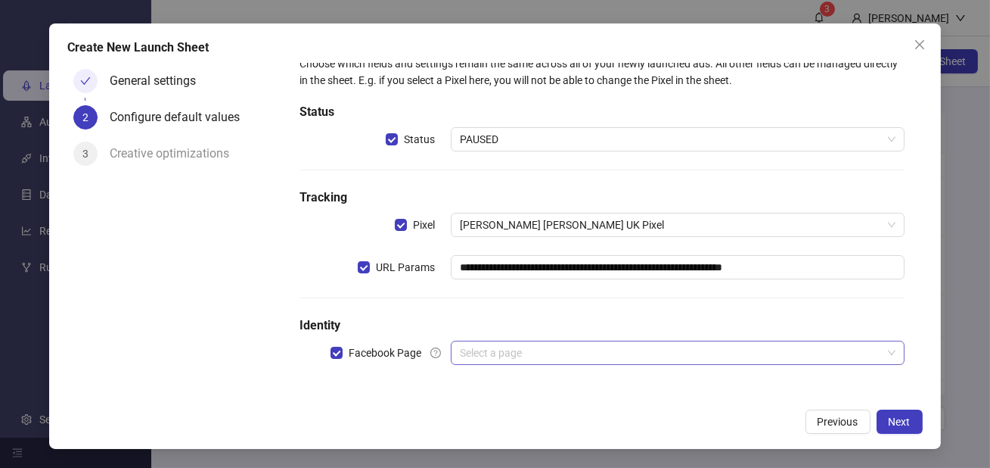
click at [510, 355] on input "search" at bounding box center [671, 352] width 422 height 23
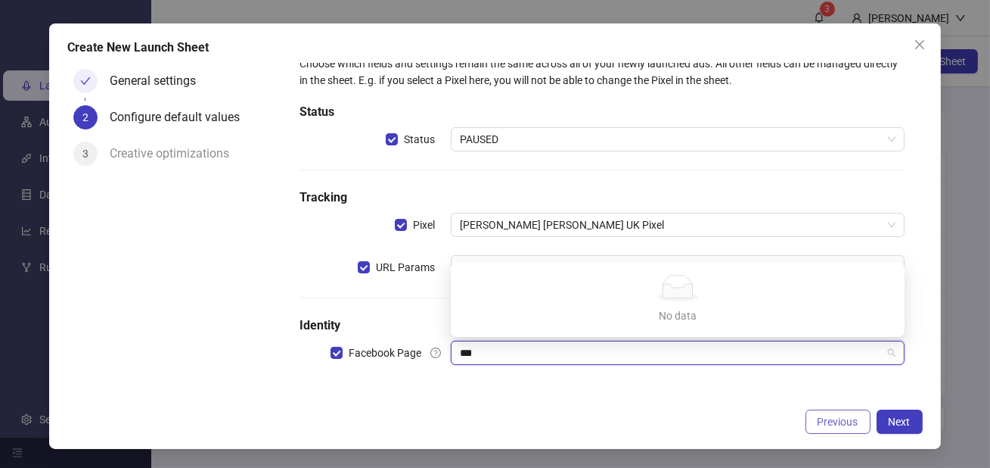
type input "***"
click at [823, 425] on span "Previous" at bounding box center [838, 421] width 41 height 12
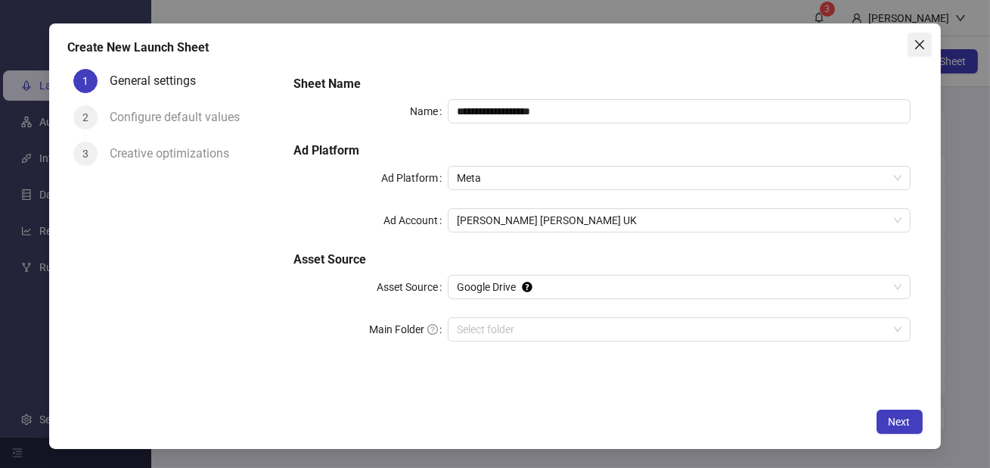
click at [929, 47] on span "Close" at bounding box center [920, 45] width 24 height 12
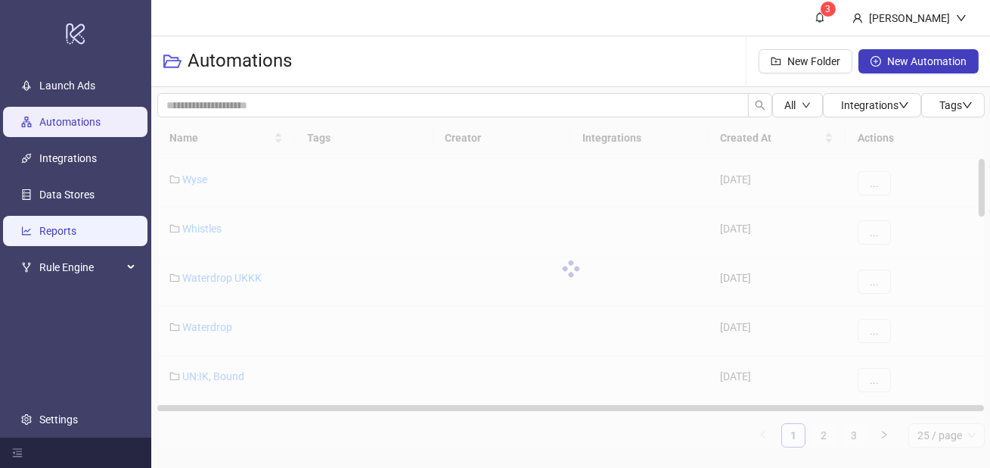
click at [76, 229] on link "Reports" at bounding box center [57, 231] width 37 height 12
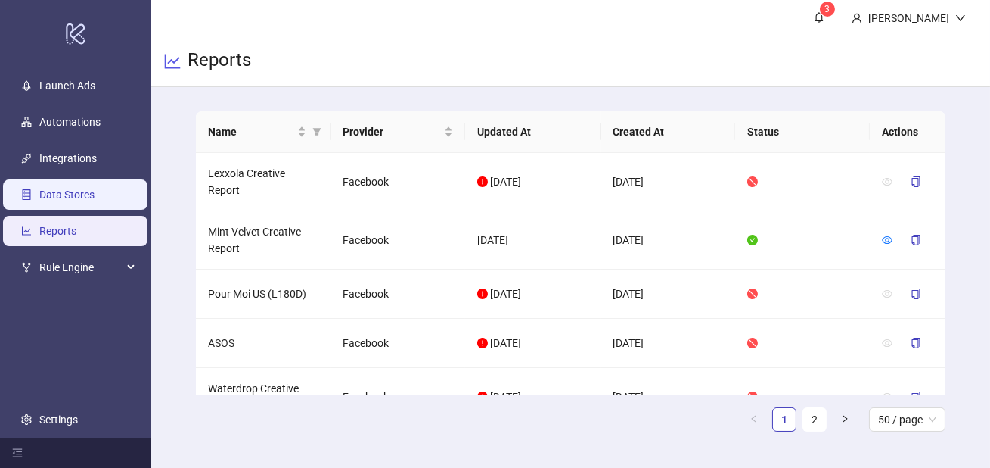
click at [79, 199] on link "Data Stores" at bounding box center [66, 194] width 55 height 12
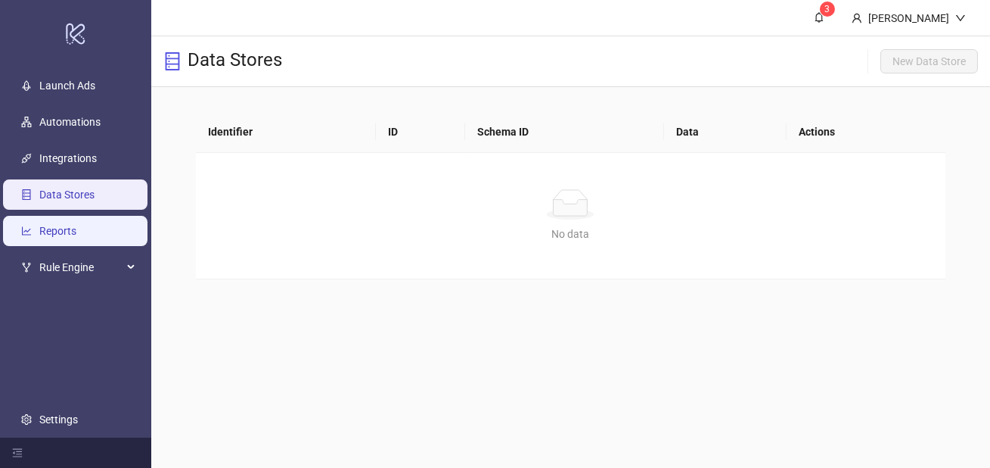
click at [76, 231] on link "Reports" at bounding box center [57, 231] width 37 height 12
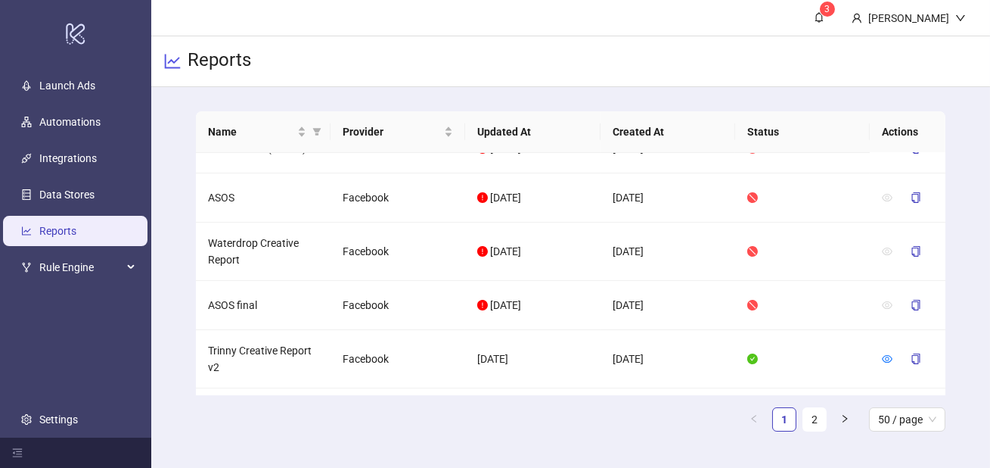
scroll to position [148, 0]
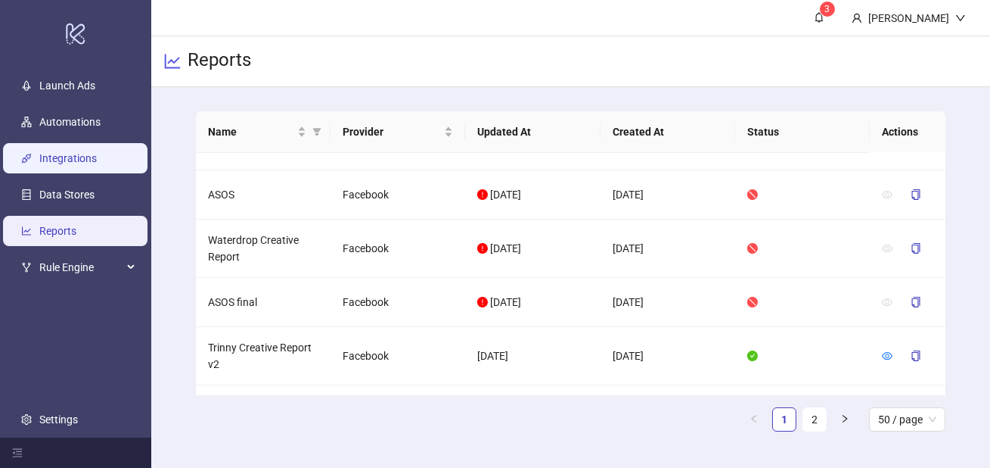
click at [53, 158] on link "Integrations" at bounding box center [68, 158] width 58 height 12
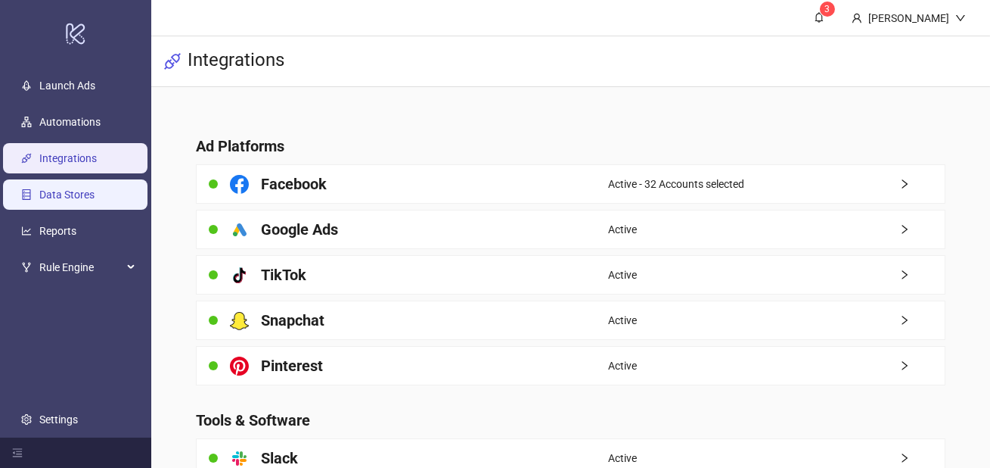
click at [61, 188] on link "Data Stores" at bounding box center [66, 194] width 55 height 12
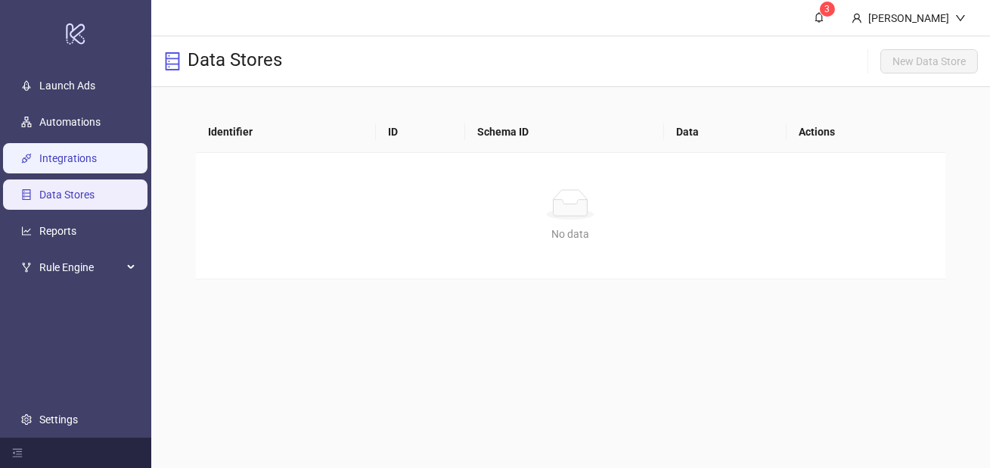
click at [46, 152] on link "Integrations" at bounding box center [68, 158] width 58 height 12
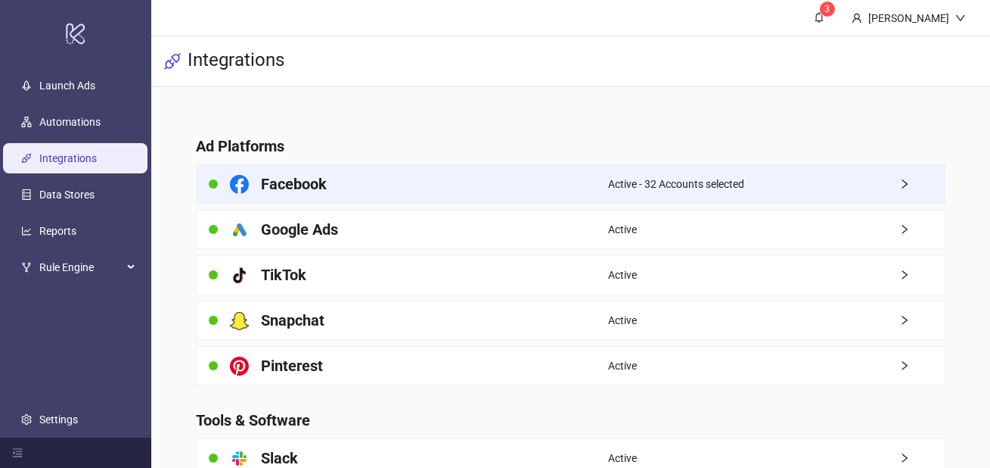
click at [744, 166] on div "Active - 32 Accounts selected" at bounding box center [776, 184] width 337 height 38
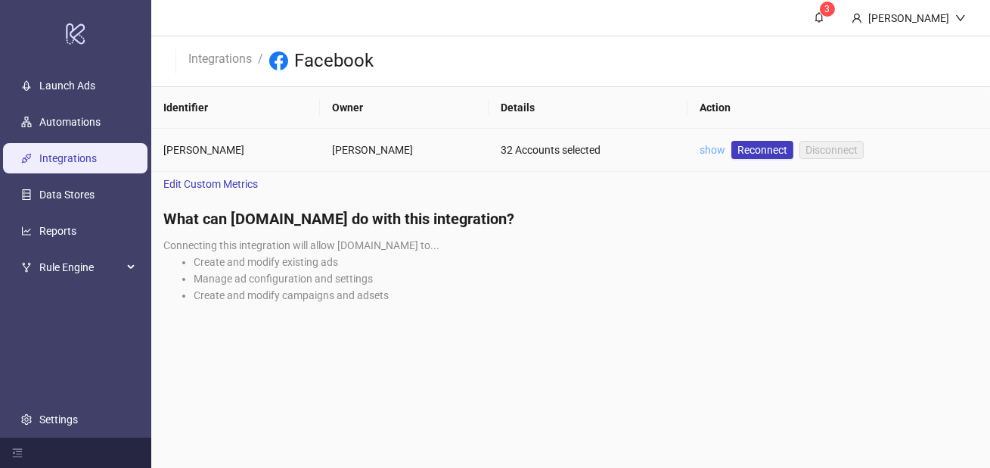
click at [717, 144] on link "show" at bounding box center [713, 150] width 26 height 12
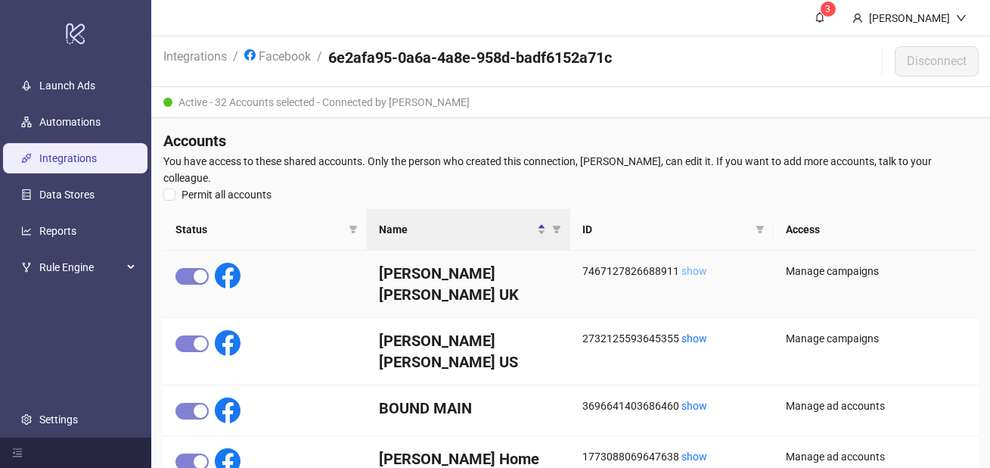
click at [698, 269] on link "show" at bounding box center [695, 271] width 26 height 12
